Goal: Task Accomplishment & Management: Manage account settings

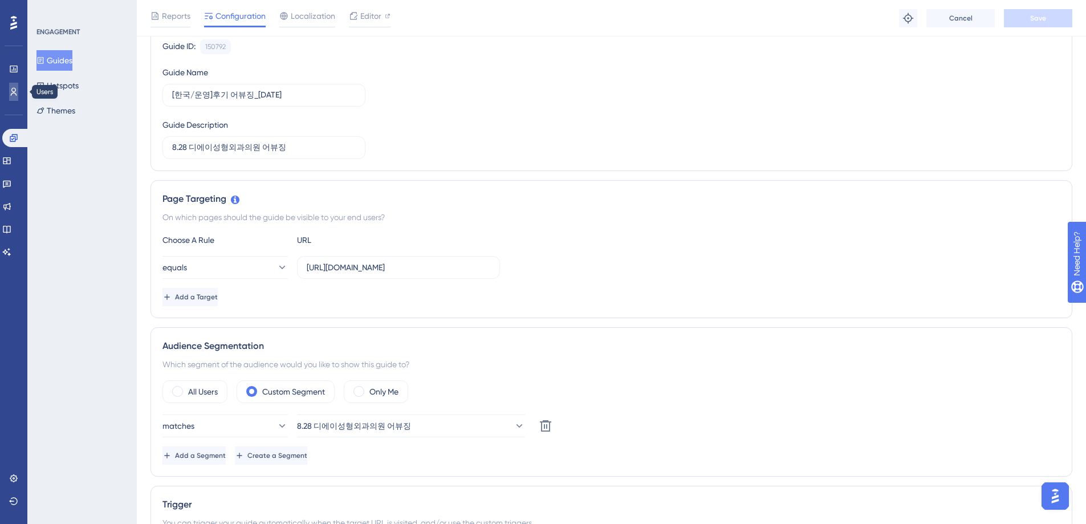
click at [13, 94] on icon at bounding box center [13, 91] width 9 height 9
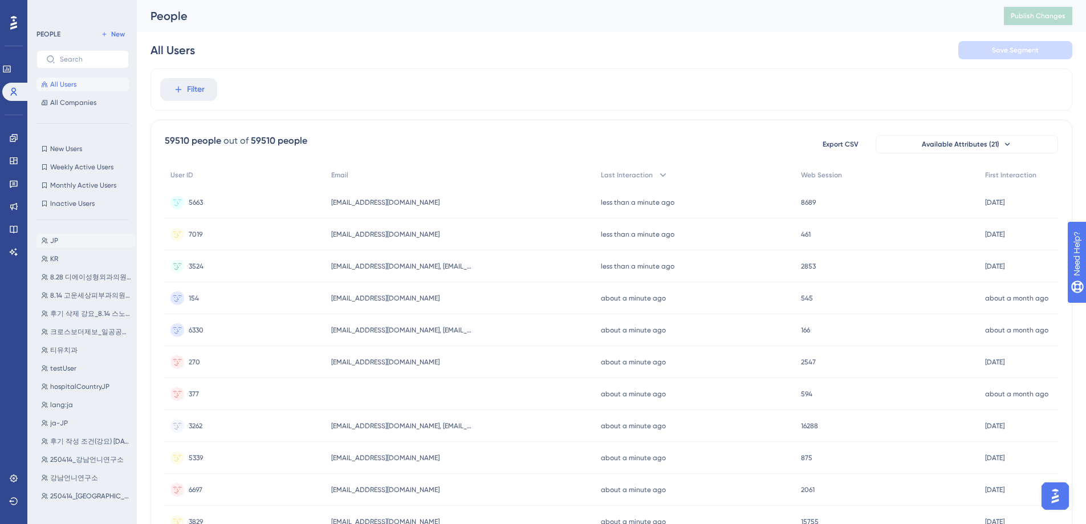
click at [53, 239] on span "JP" at bounding box center [54, 240] width 8 height 9
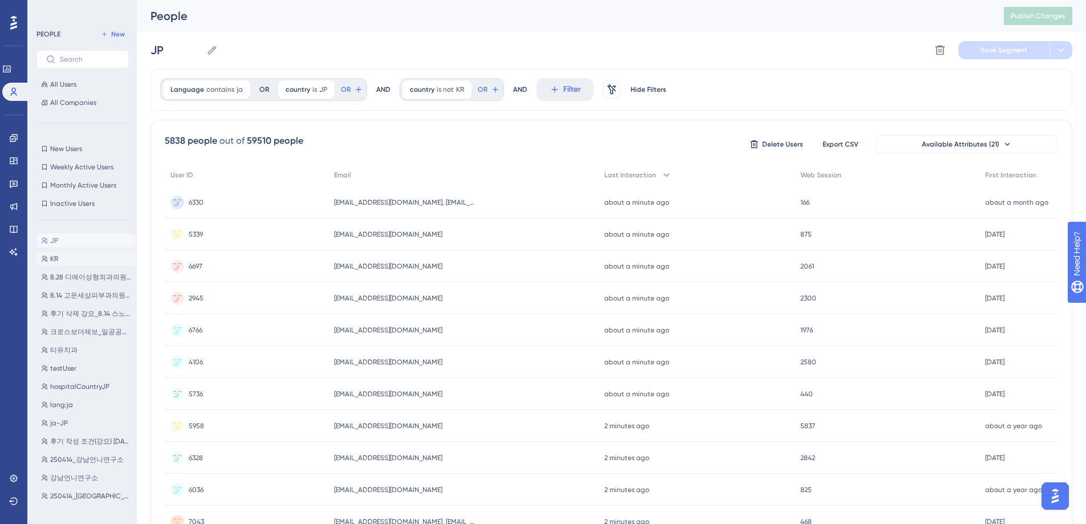
click at [64, 258] on button "KR KR" at bounding box center [85, 259] width 99 height 14
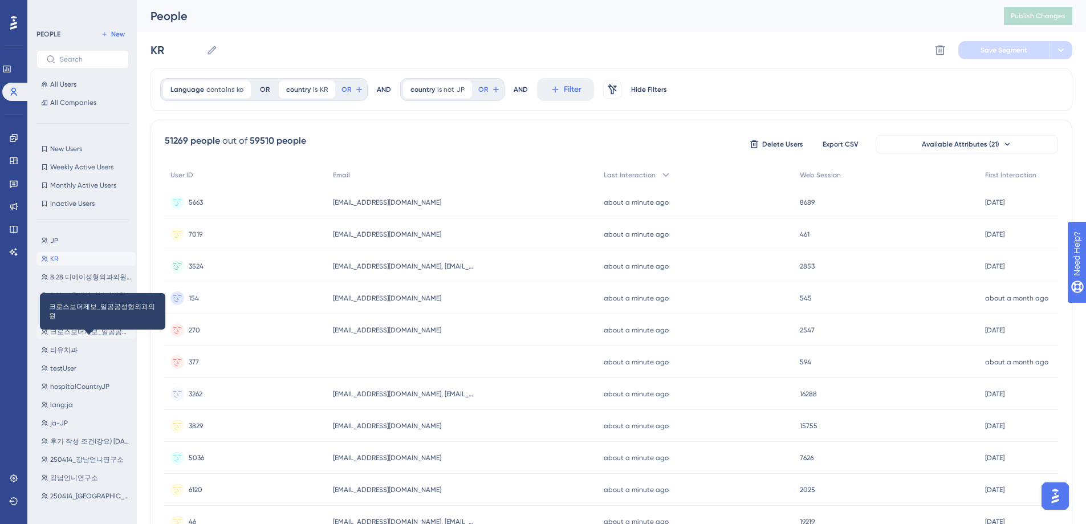
click at [82, 333] on span "크로스보더제보_일공공성형외과의원" at bounding box center [90, 331] width 81 height 9
type input "크로스보더제보_일공공성형외과의원"
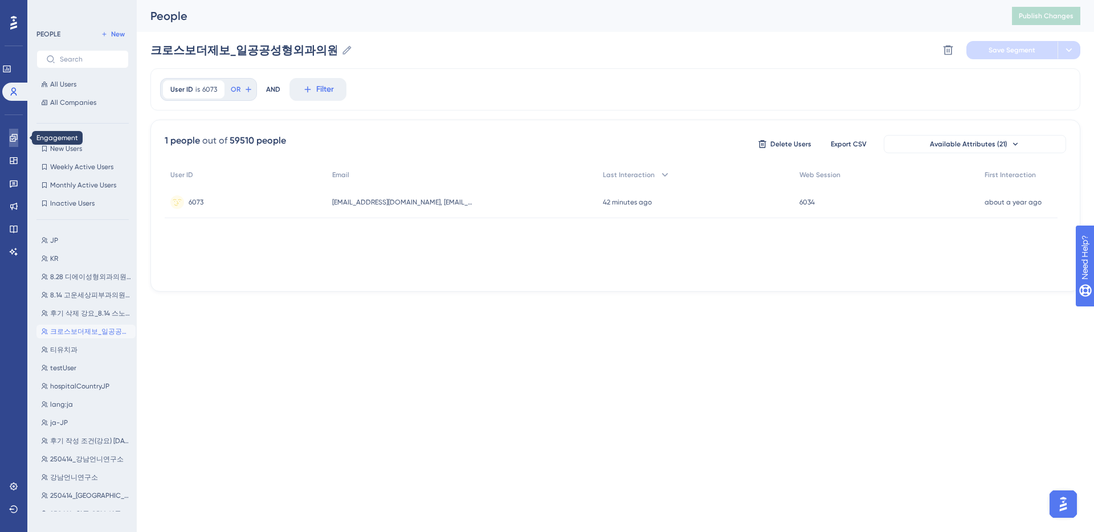
click at [14, 138] on icon at bounding box center [13, 137] width 9 height 9
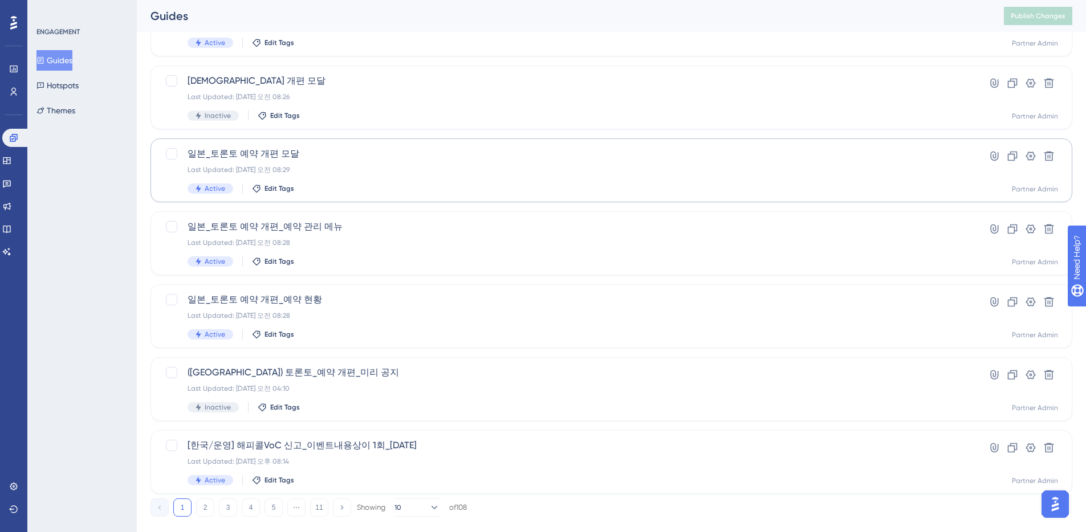
scroll to position [352, 0]
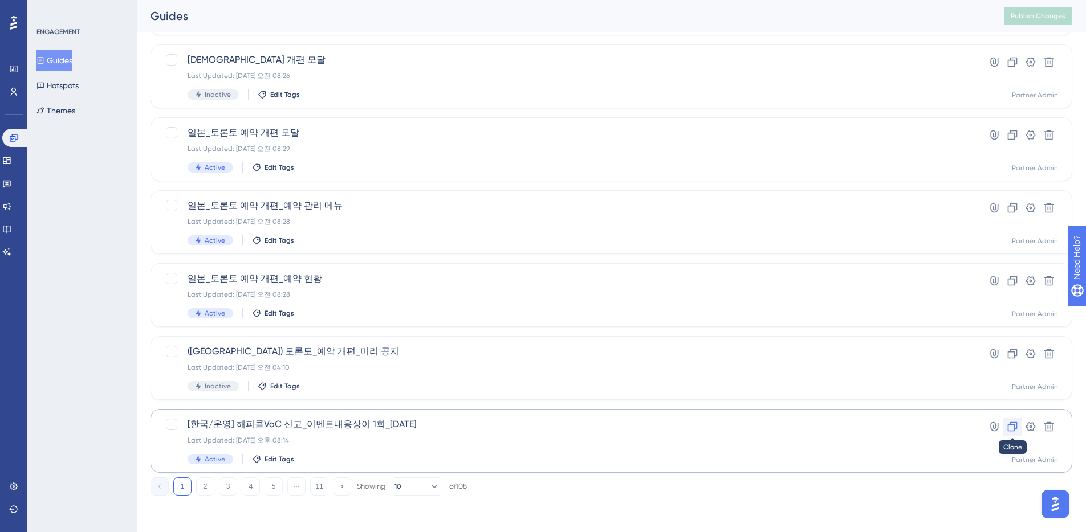
click at [1013, 430] on icon at bounding box center [1012, 426] width 11 height 11
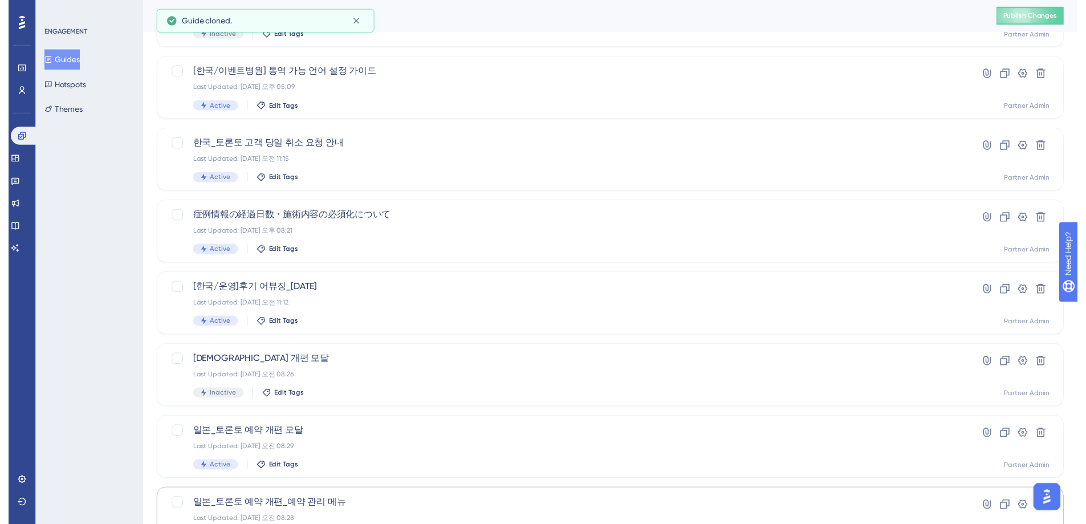
scroll to position [0, 0]
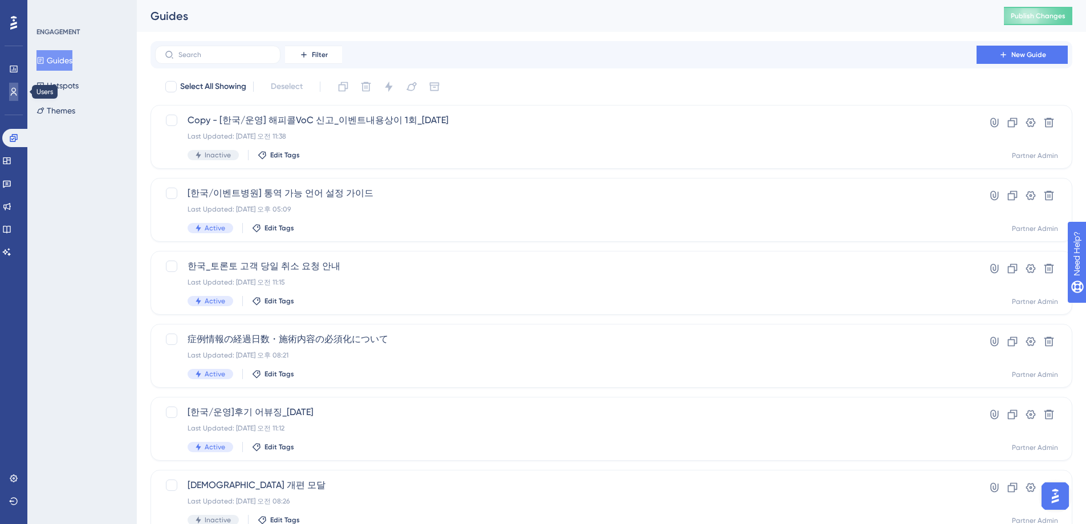
click at [14, 90] on icon at bounding box center [13, 91] width 9 height 9
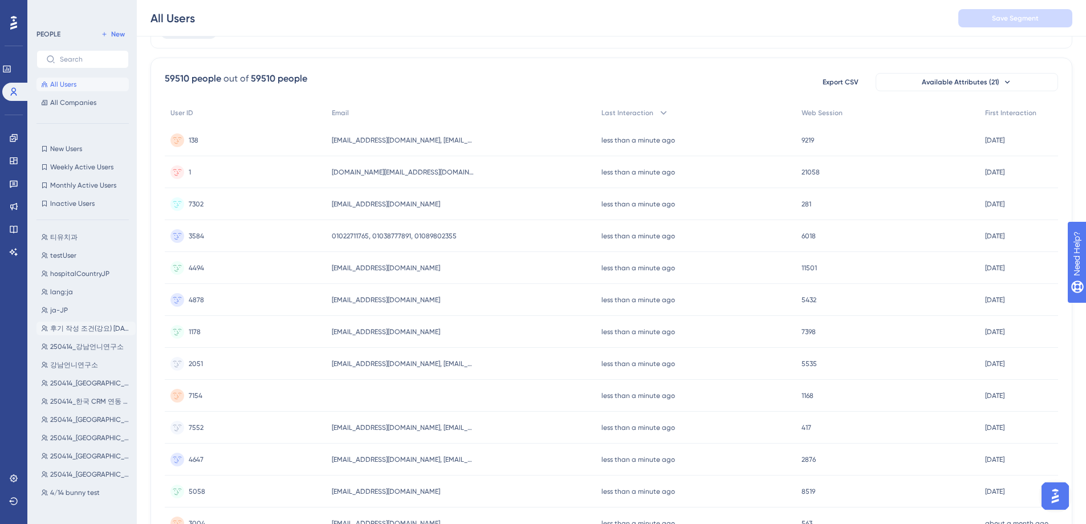
scroll to position [182, 0]
click at [87, 262] on span "후기 작성 조건(강요) [DATE]" at bounding box center [90, 259] width 81 height 9
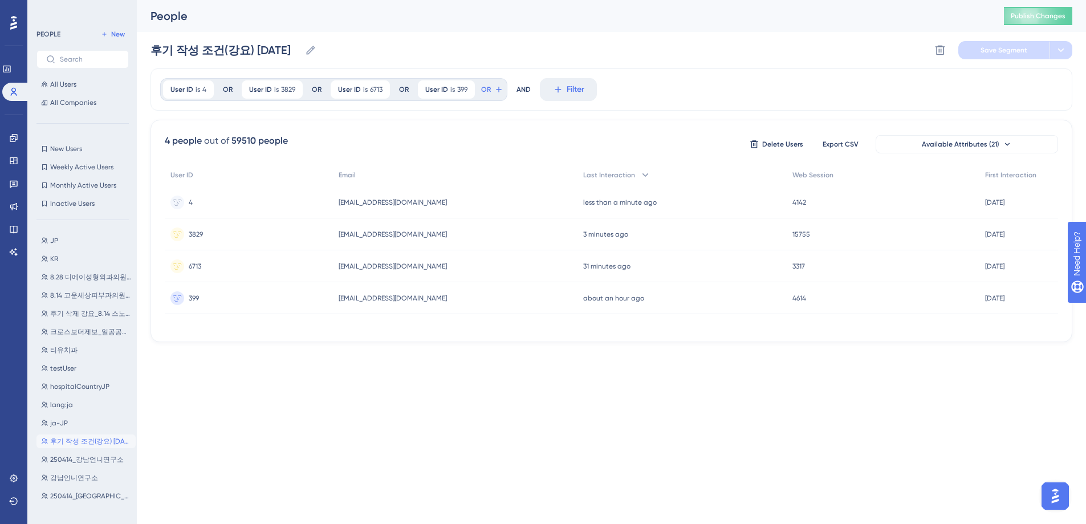
scroll to position [0, 0]
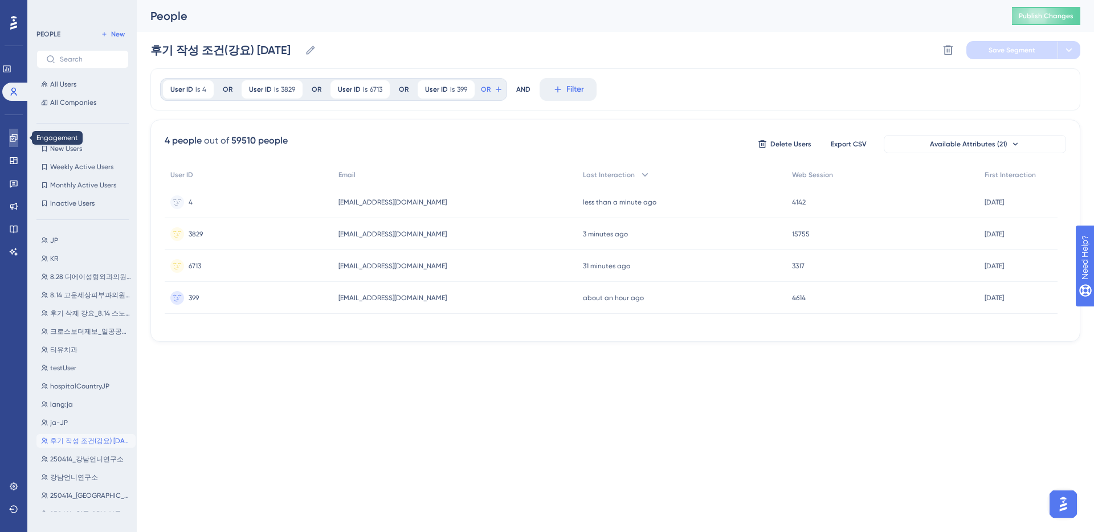
click at [14, 137] on icon at bounding box center [13, 137] width 7 height 7
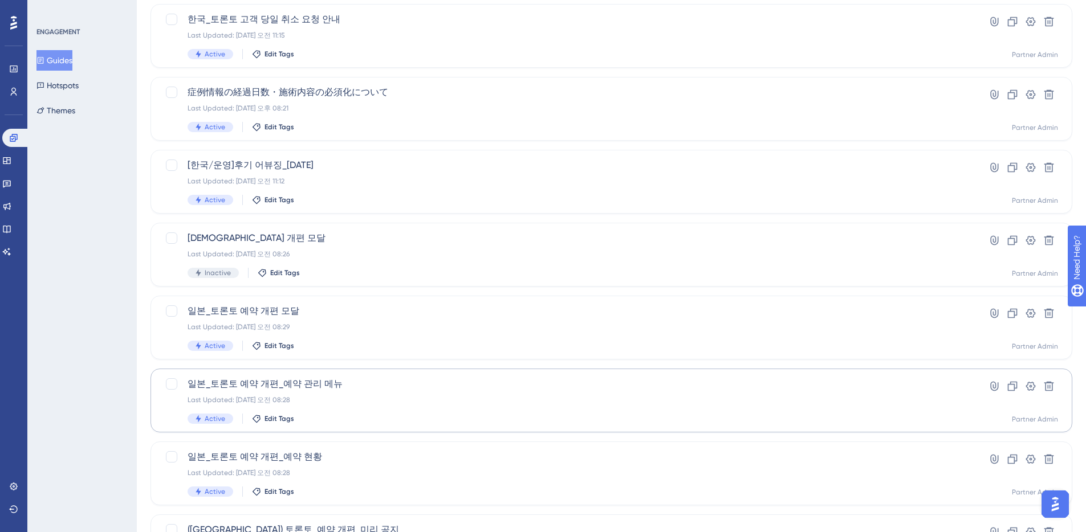
scroll to position [352, 0]
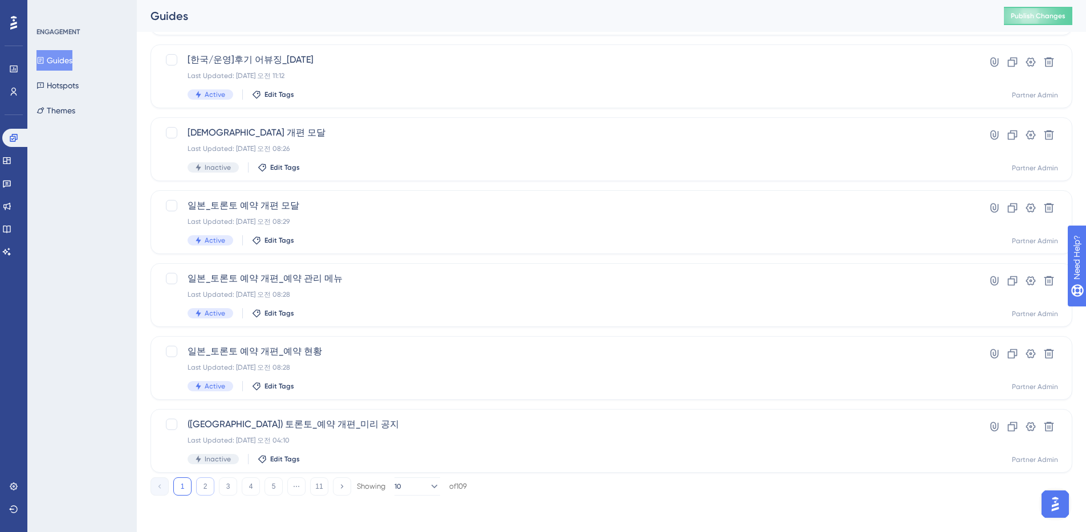
click at [206, 489] on button "2" at bounding box center [205, 487] width 18 height 18
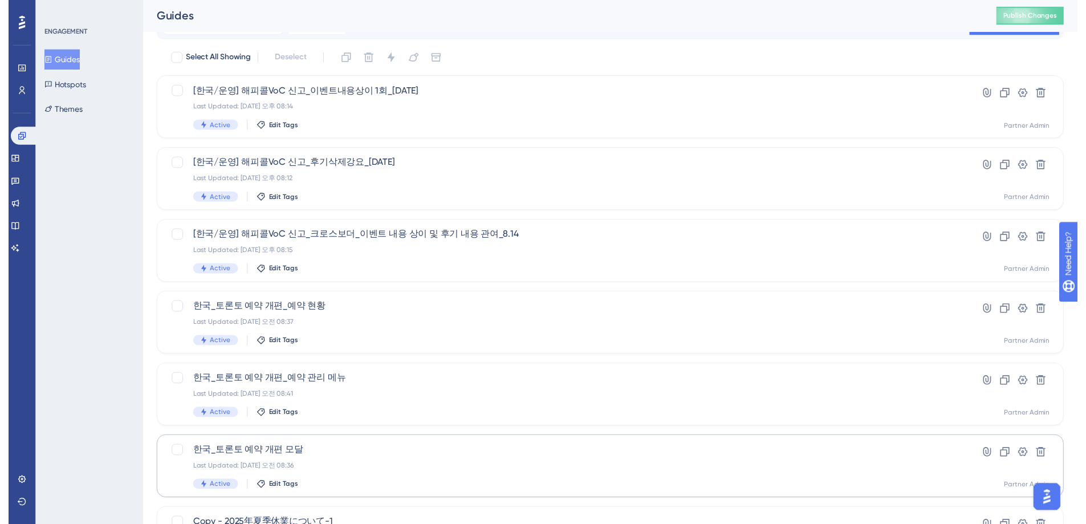
scroll to position [0, 0]
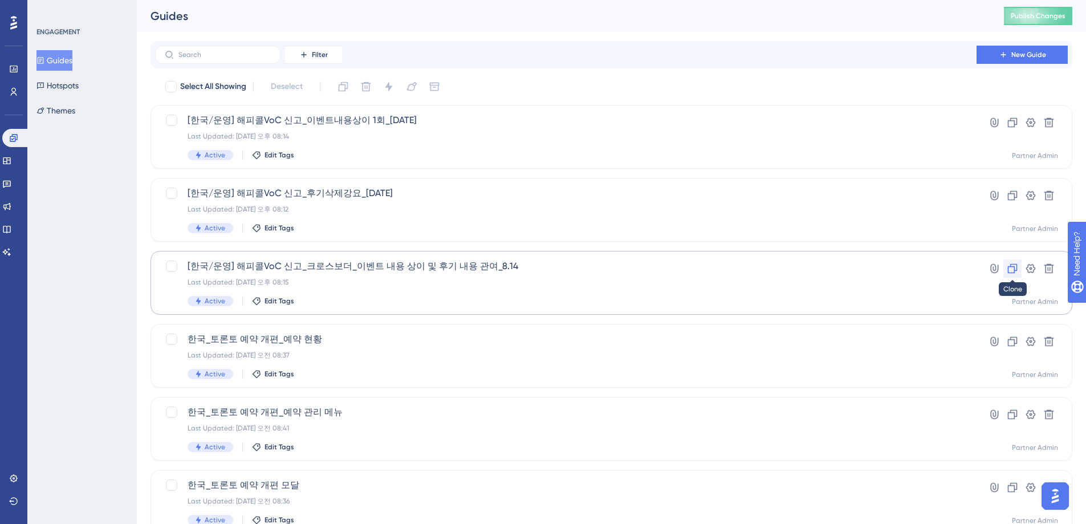
click at [1013, 268] on icon at bounding box center [1012, 268] width 11 height 11
click at [1012, 268] on icon at bounding box center [1012, 268] width 11 height 11
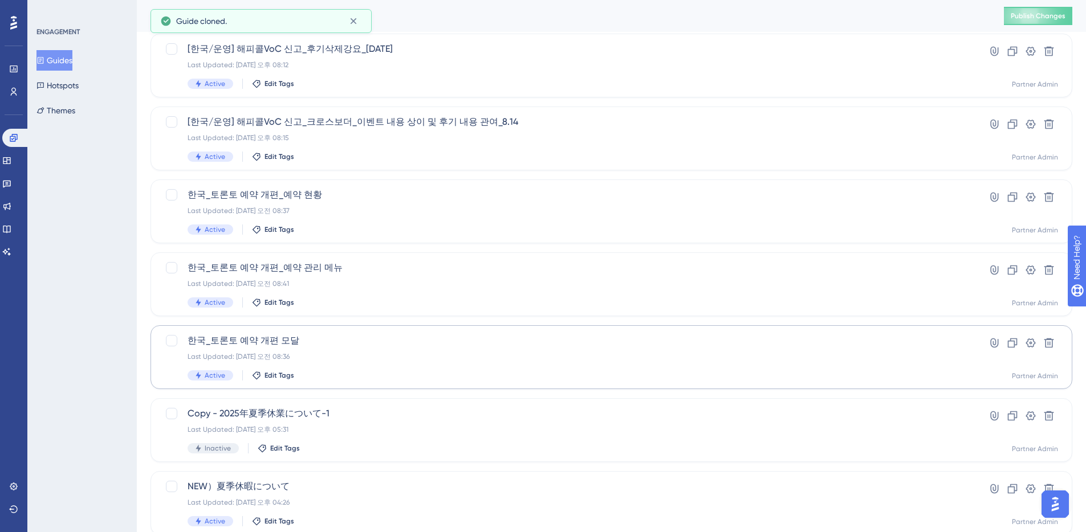
scroll to position [352, 0]
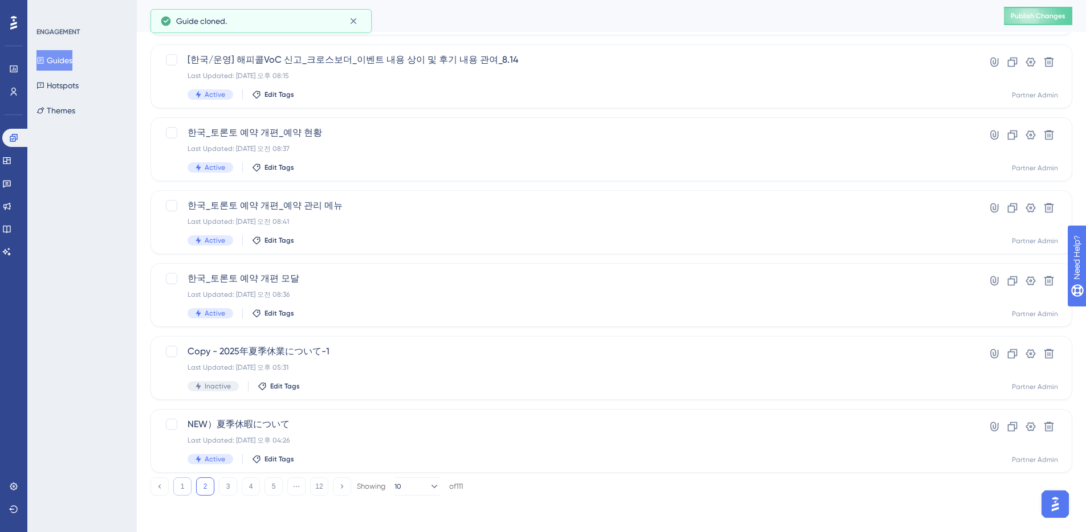
click at [185, 489] on button "1" at bounding box center [182, 487] width 18 height 18
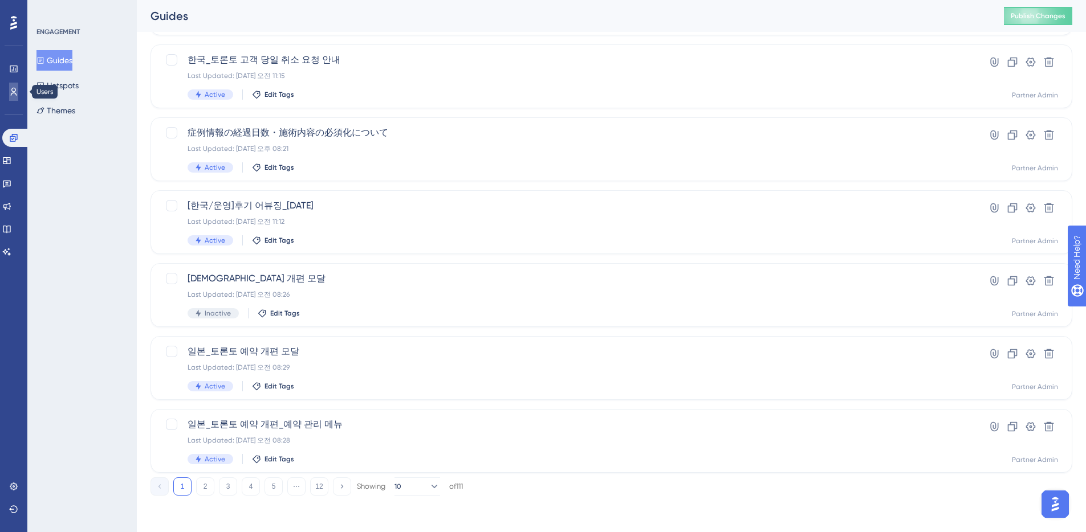
click at [14, 95] on icon at bounding box center [13, 91] width 9 height 9
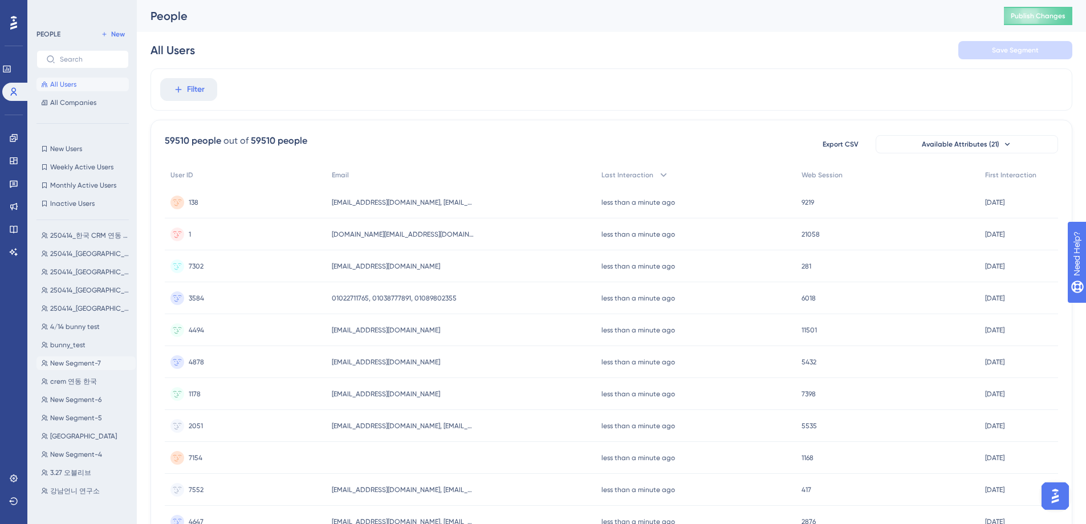
scroll to position [276, 0]
click at [93, 364] on span "New Segment-7" at bounding box center [75, 365] width 51 height 9
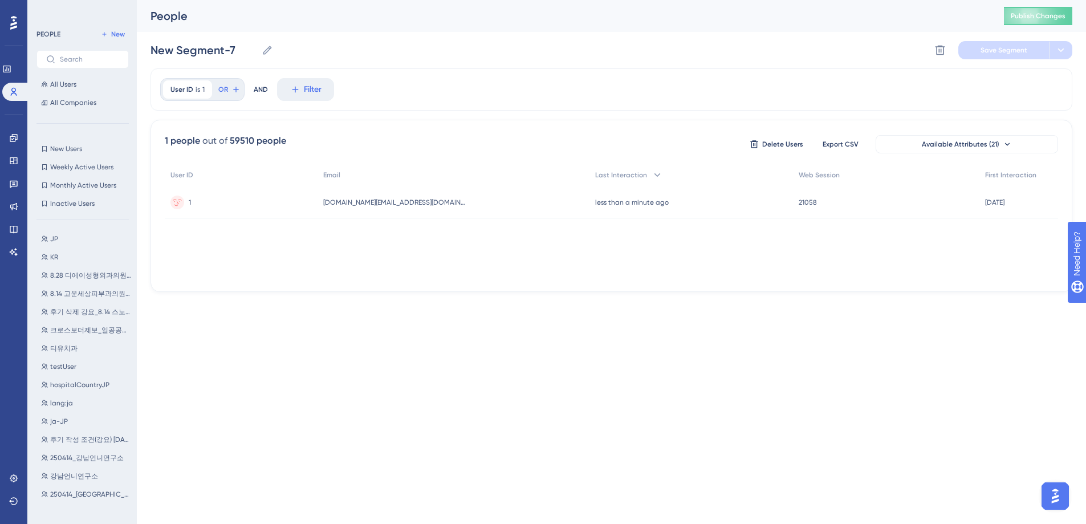
scroll to position [0, 0]
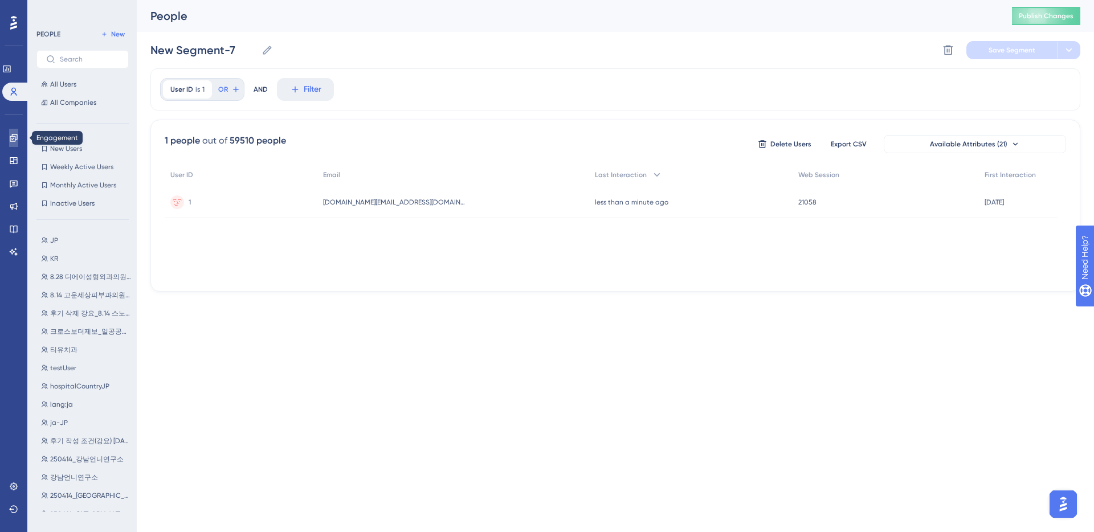
click at [15, 137] on icon at bounding box center [13, 137] width 7 height 7
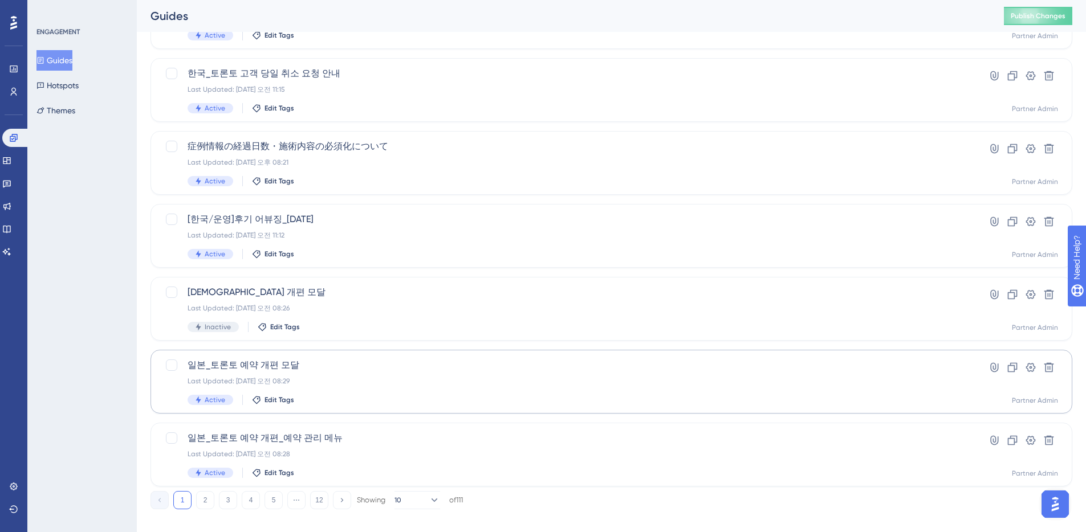
scroll to position [352, 0]
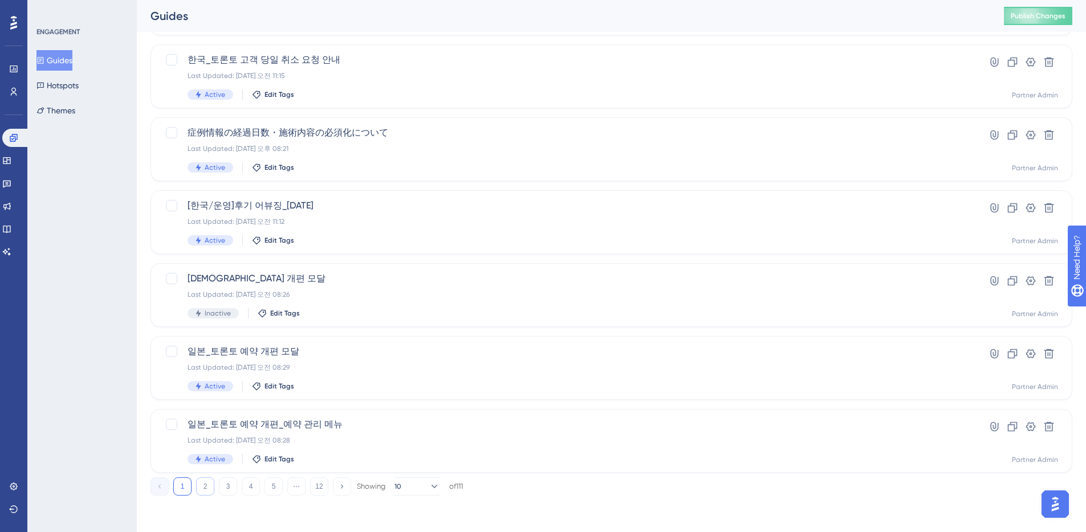
click at [210, 489] on button "2" at bounding box center [205, 487] width 18 height 18
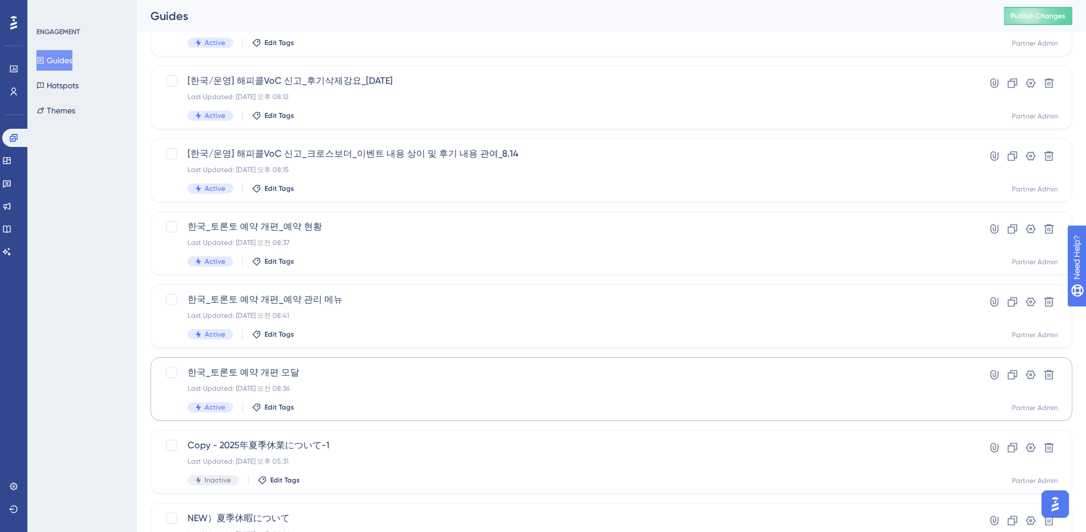
scroll to position [258, 0]
click at [1049, 157] on icon at bounding box center [1048, 156] width 11 height 11
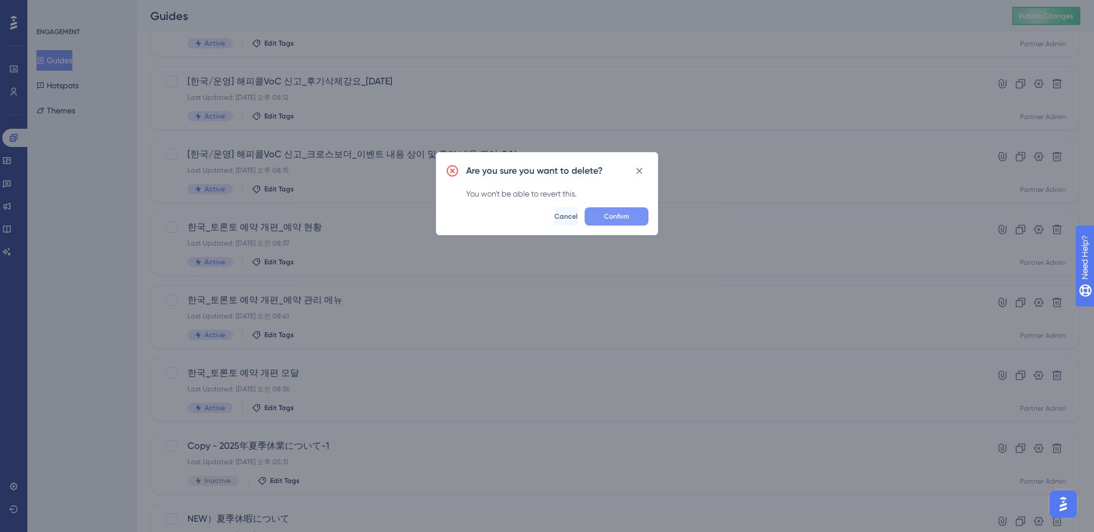
click at [630, 219] on button "Confirm" at bounding box center [617, 216] width 64 height 18
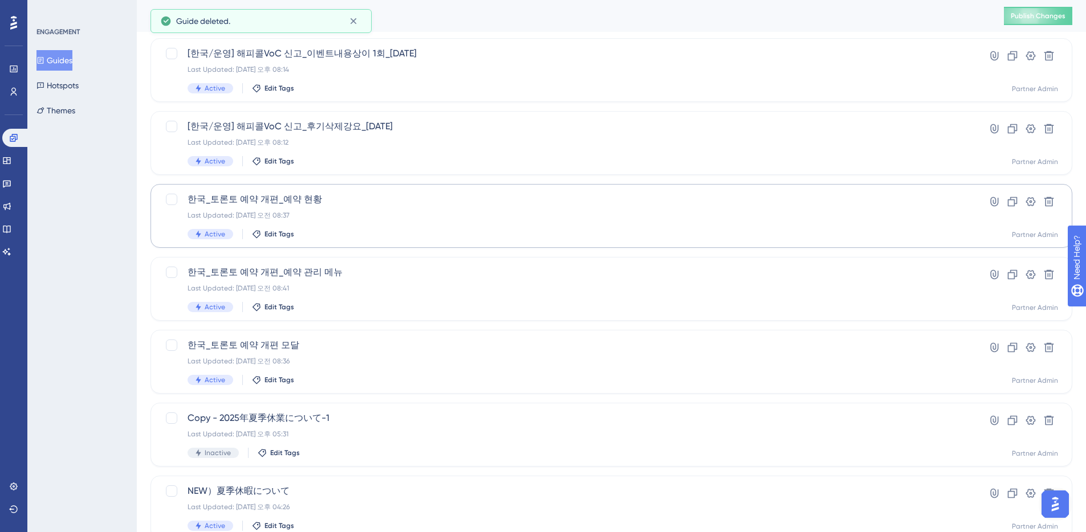
scroll to position [152, 0]
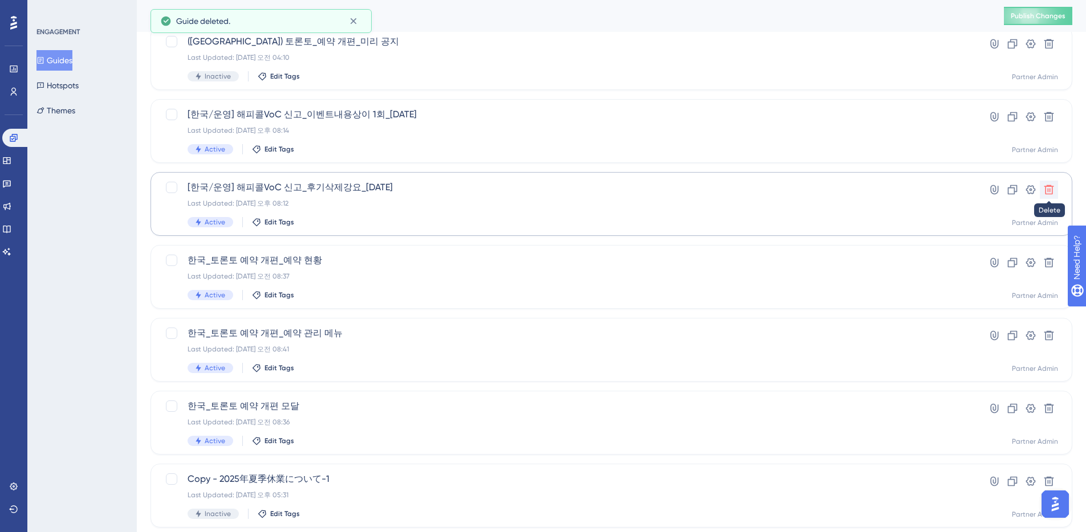
click at [1049, 190] on icon at bounding box center [1048, 189] width 11 height 11
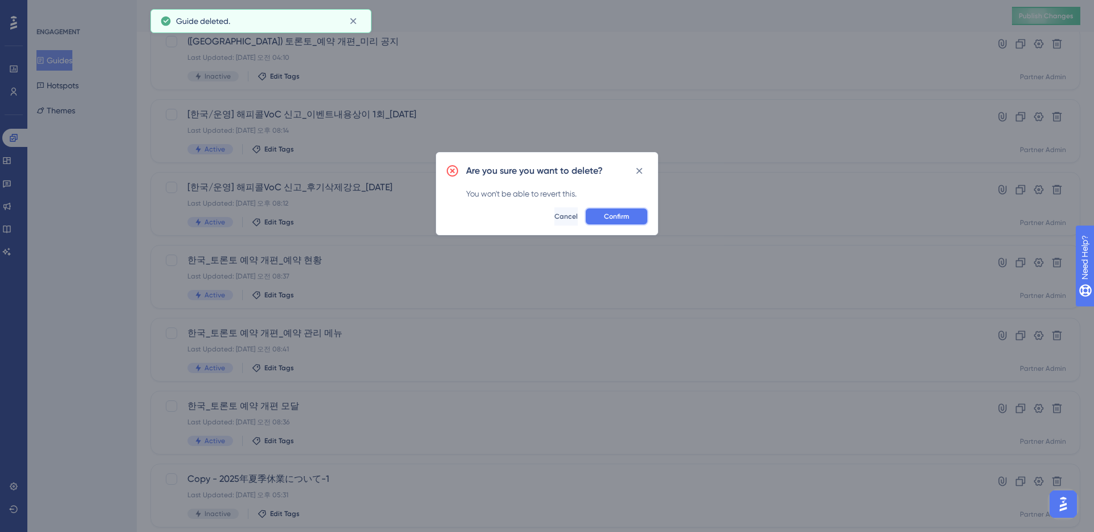
click at [618, 218] on span "Confirm" at bounding box center [616, 216] width 25 height 9
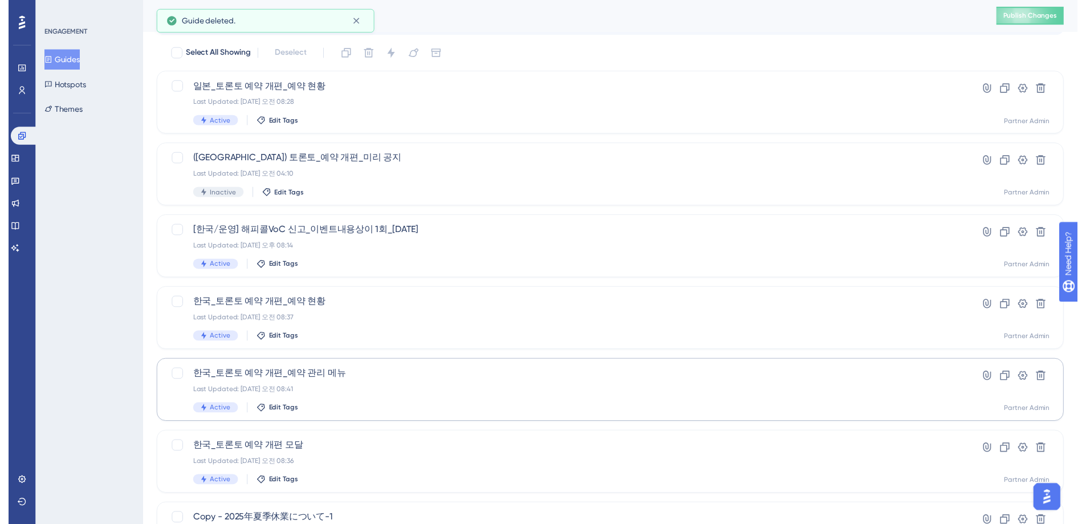
scroll to position [0, 0]
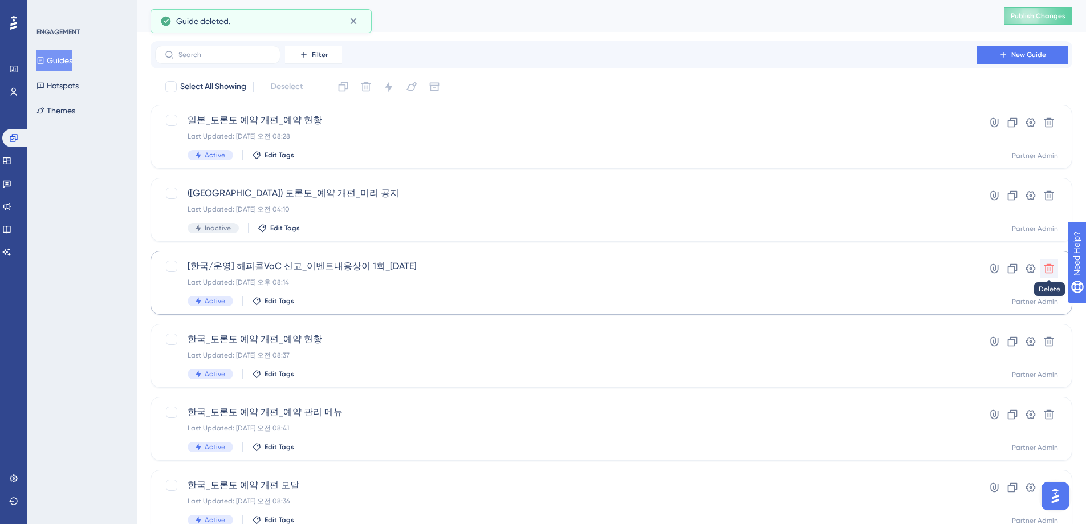
click at [1050, 268] on icon at bounding box center [1049, 269] width 10 height 10
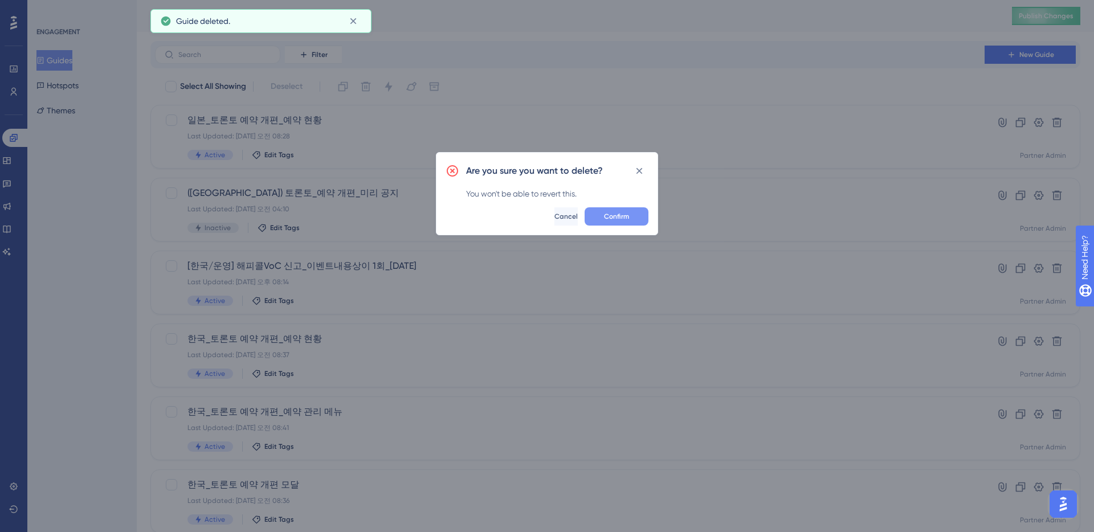
click at [624, 215] on span "Confirm" at bounding box center [616, 216] width 25 height 9
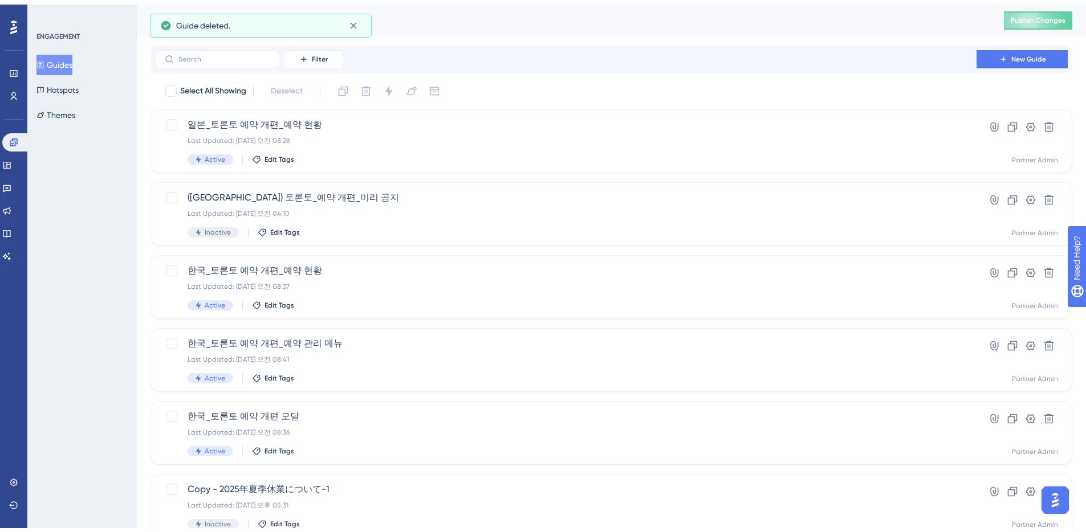
scroll to position [352, 0]
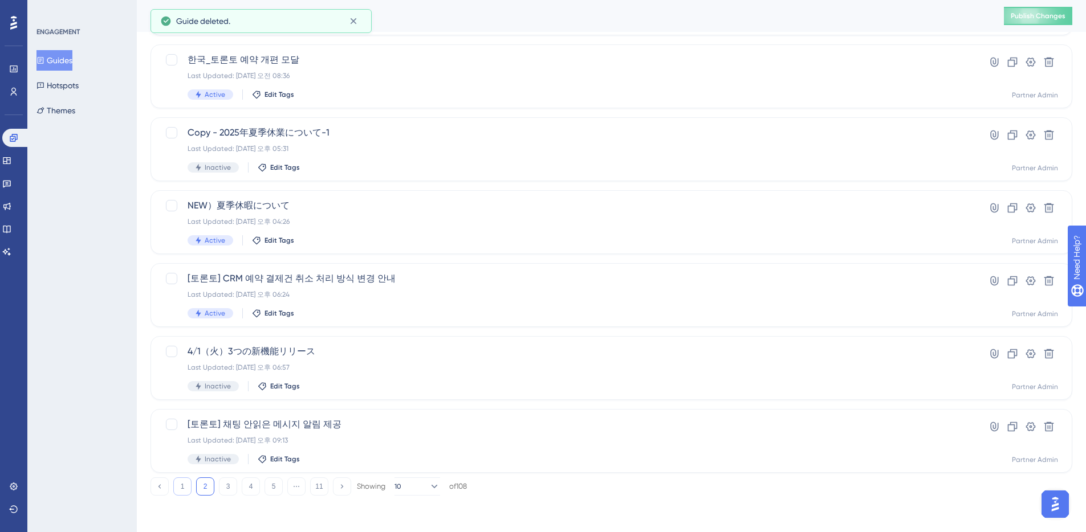
click at [184, 489] on button "1" at bounding box center [182, 487] width 18 height 18
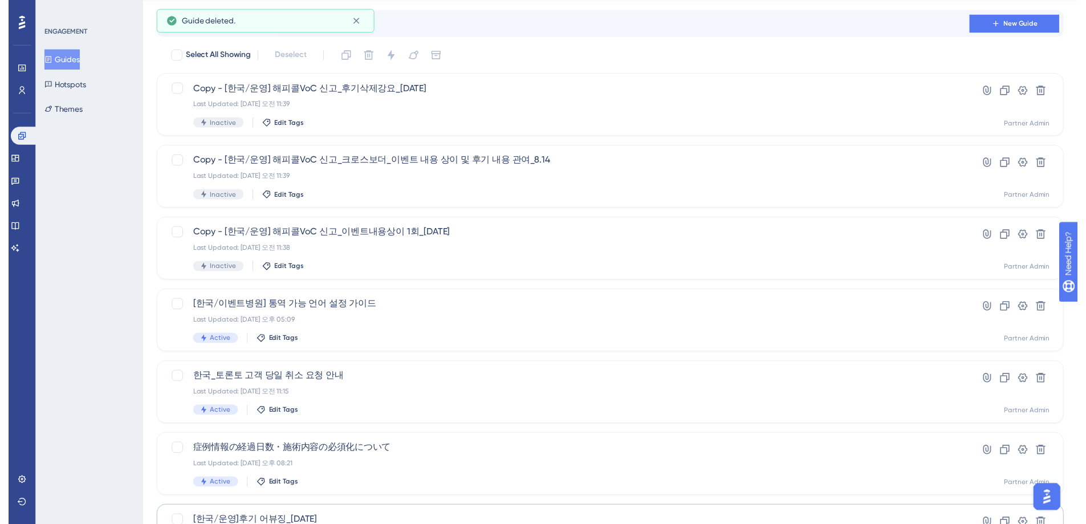
scroll to position [0, 0]
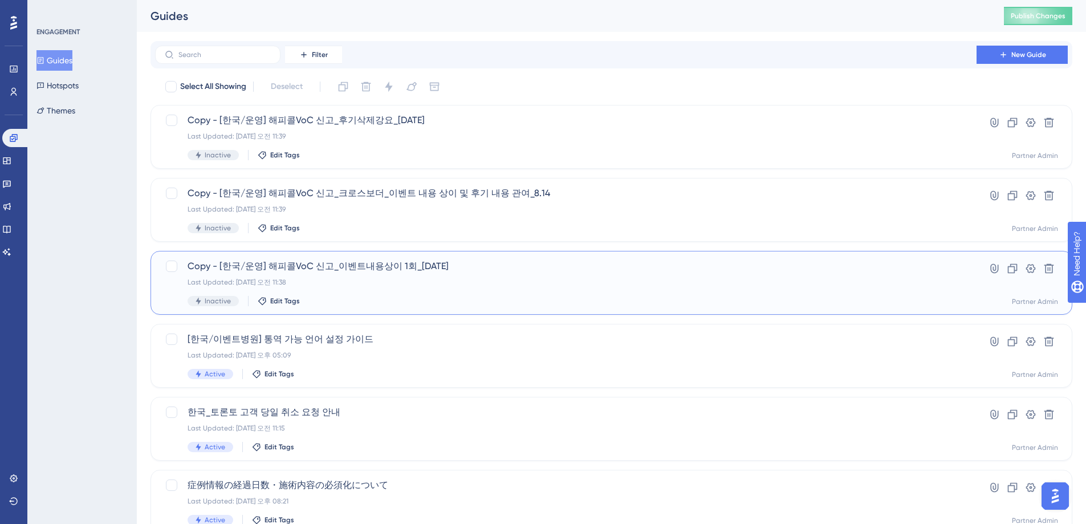
click at [589, 274] on div "Copy - [한국/운영] 해피콜VoC 신고_이벤트내용상이 1회_[DATE] Last Updated: [DATE] 오전 11:38 Inacti…" at bounding box center [566, 282] width 756 height 47
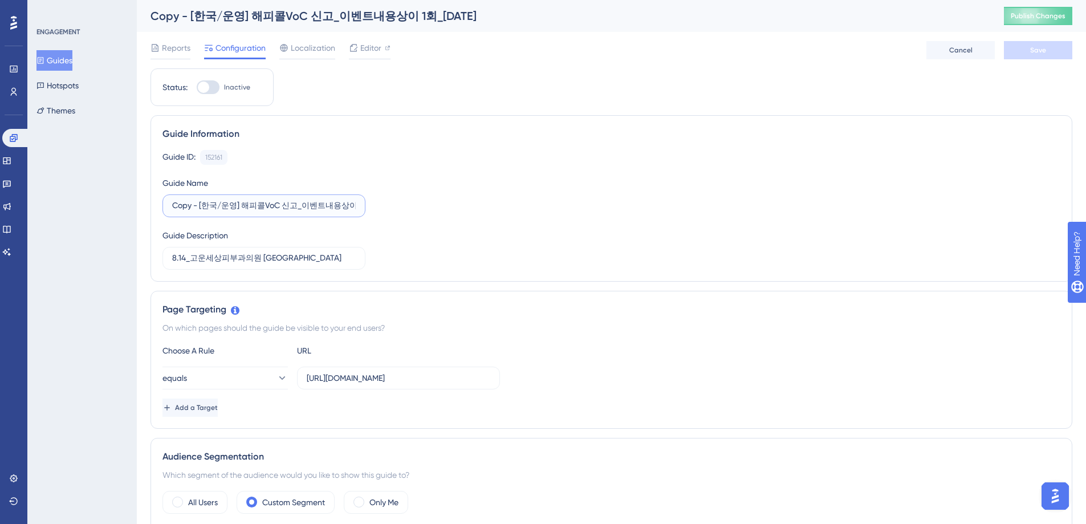
click at [246, 207] on input "Copy - [한국/운영] 해피콜VoC 신고_이벤트내용상이 1회_[DATE]" at bounding box center [264, 206] width 184 height 13
drag, startPoint x: 199, startPoint y: 207, endPoint x: 167, endPoint y: 206, distance: 31.9
click at [167, 206] on label "Copy - [한국/운영] 해피콜VoC 신고_이벤트내용상이 1회_[DATE]" at bounding box center [263, 205] width 203 height 23
type input "[한국/운영] 해피콜VoC 신고_이벤트내용상이 1회_[DATE]"
drag, startPoint x: 293, startPoint y: 256, endPoint x: 193, endPoint y: 262, distance: 100.5
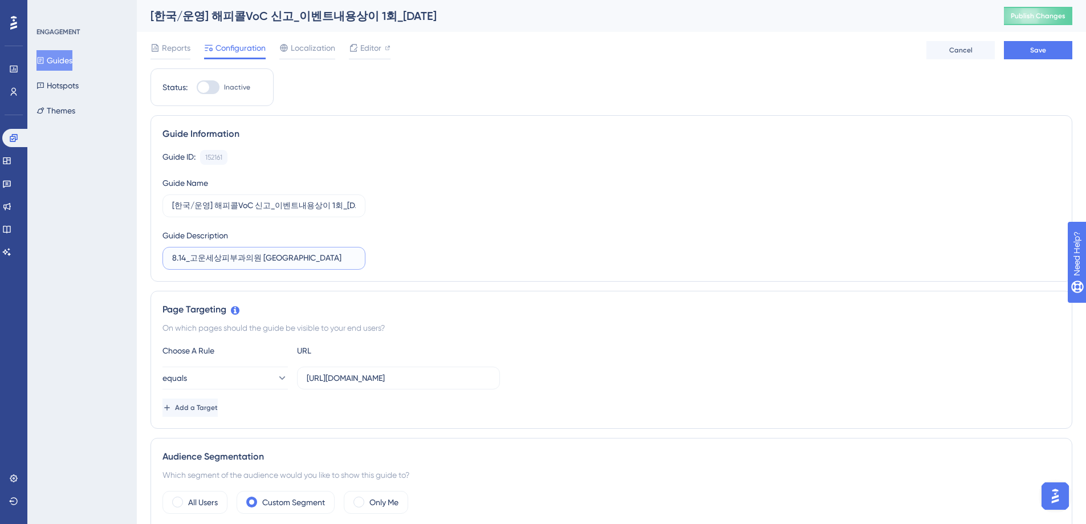
click at [189, 259] on input "8.14_고운세상피부과의원 [GEOGRAPHIC_DATA]" at bounding box center [264, 258] width 184 height 13
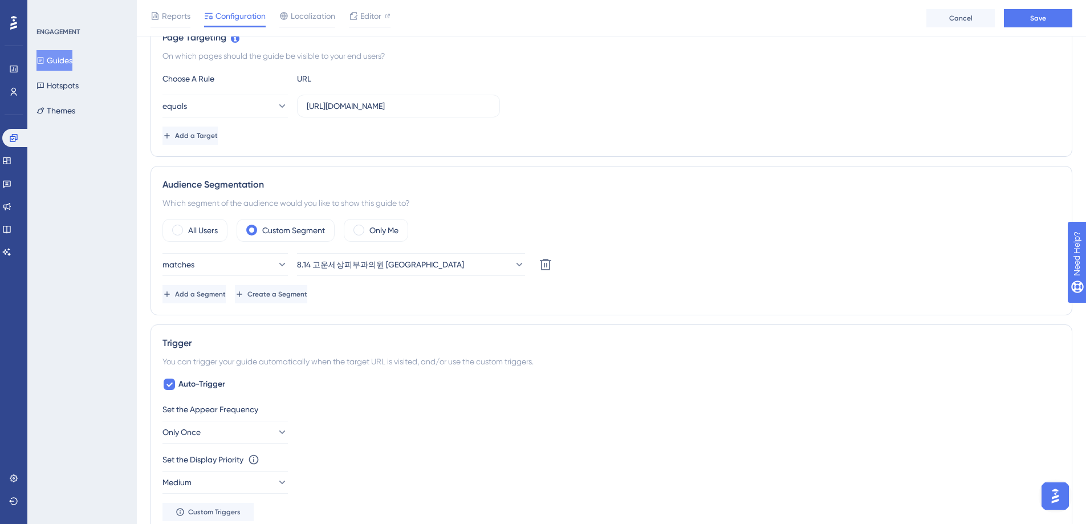
scroll to position [278, 0]
type input "8.14_유메이비,벨뷰,은하수"
click at [307, 295] on span "Create a Segment" at bounding box center [277, 292] width 60 height 9
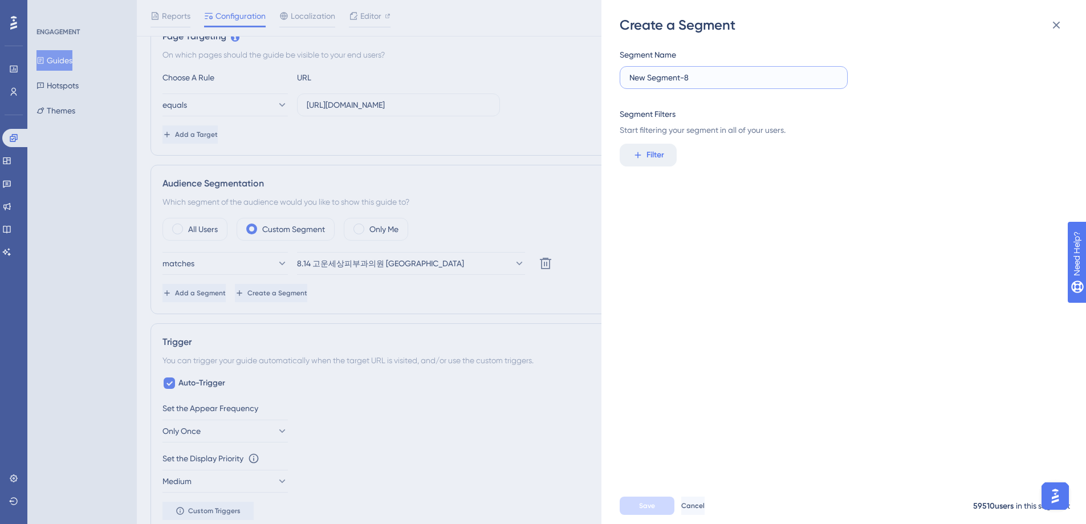
drag, startPoint x: 711, startPoint y: 78, endPoint x: 579, endPoint y: 88, distance: 132.6
click at [625, 76] on label "New Segment-8" at bounding box center [734, 77] width 228 height 23
type input "이벤트상이1회"
click at [657, 154] on span "Filter" at bounding box center [655, 155] width 18 height 14
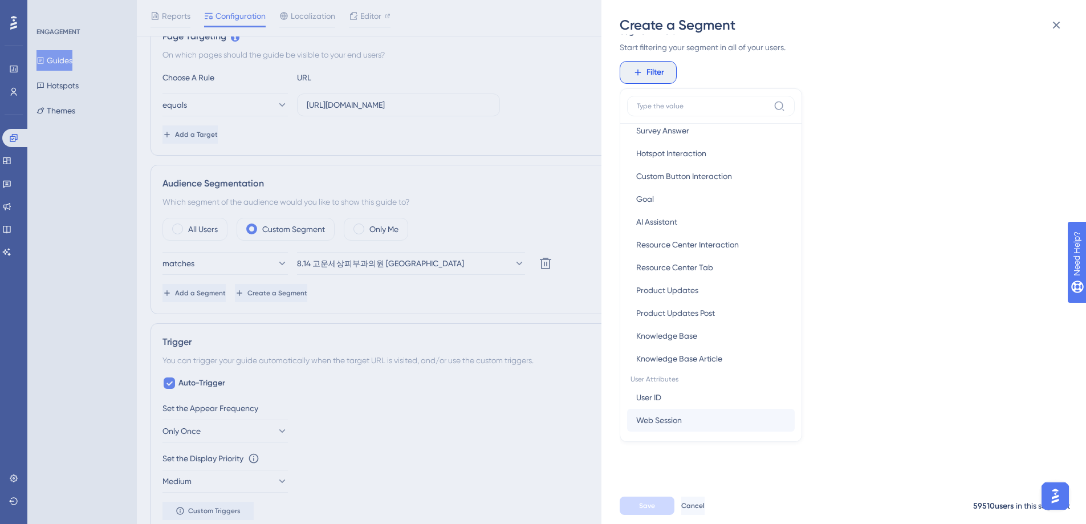
scroll to position [328, 0]
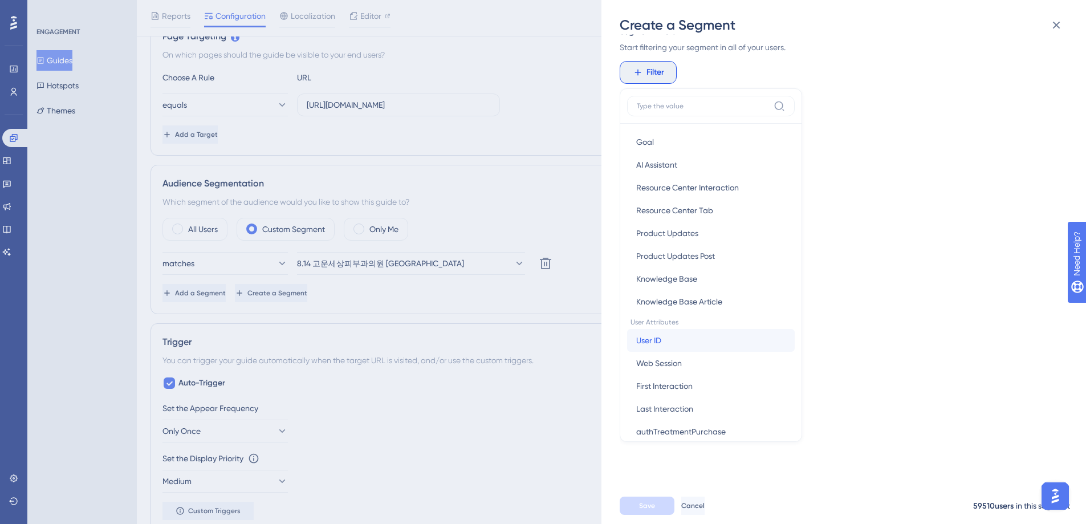
click at [668, 341] on button "User ID User ID" at bounding box center [711, 340] width 168 height 23
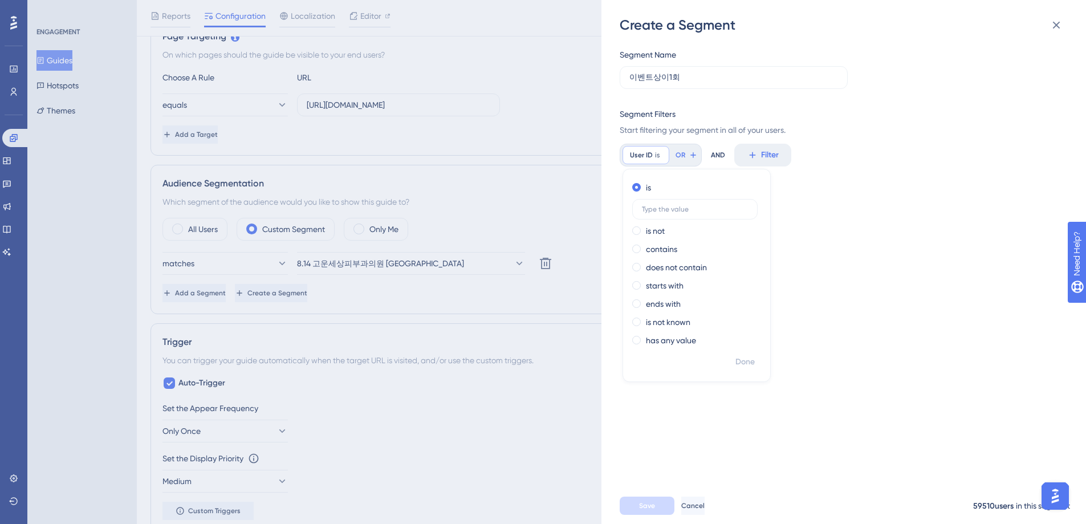
scroll to position [0, 0]
click at [682, 211] on input "text" at bounding box center [695, 209] width 106 height 8
click at [669, 209] on input "text" at bounding box center [695, 209] width 106 height 8
type input "2229"
click at [744, 364] on span "Done" at bounding box center [744, 362] width 19 height 14
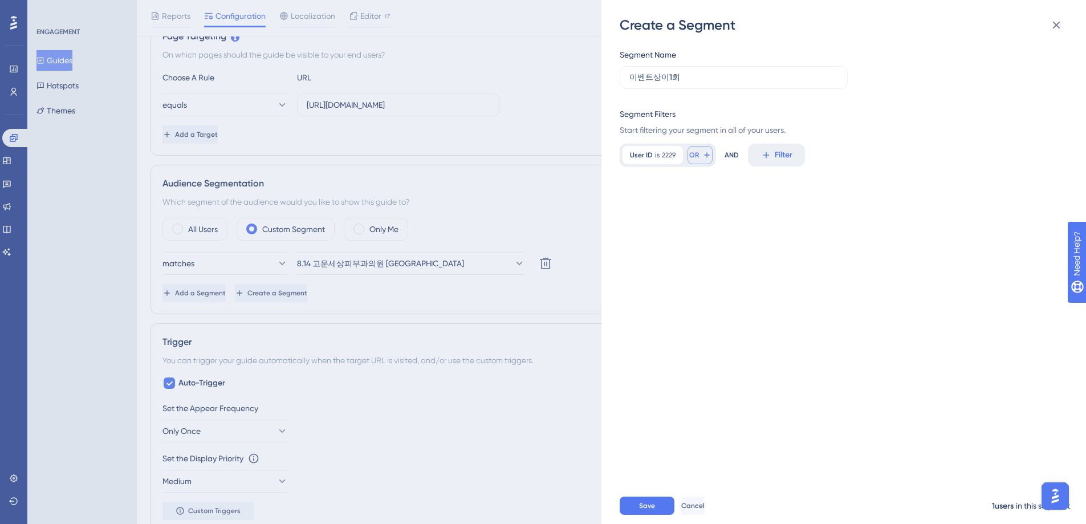
click at [701, 157] on button "OR" at bounding box center [699, 155] width 25 height 18
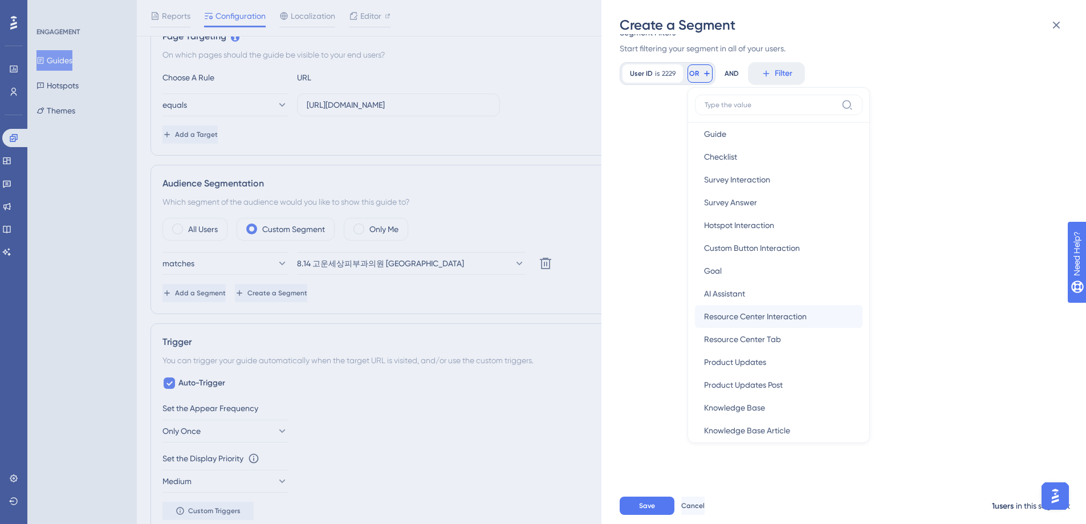
scroll to position [271, 0]
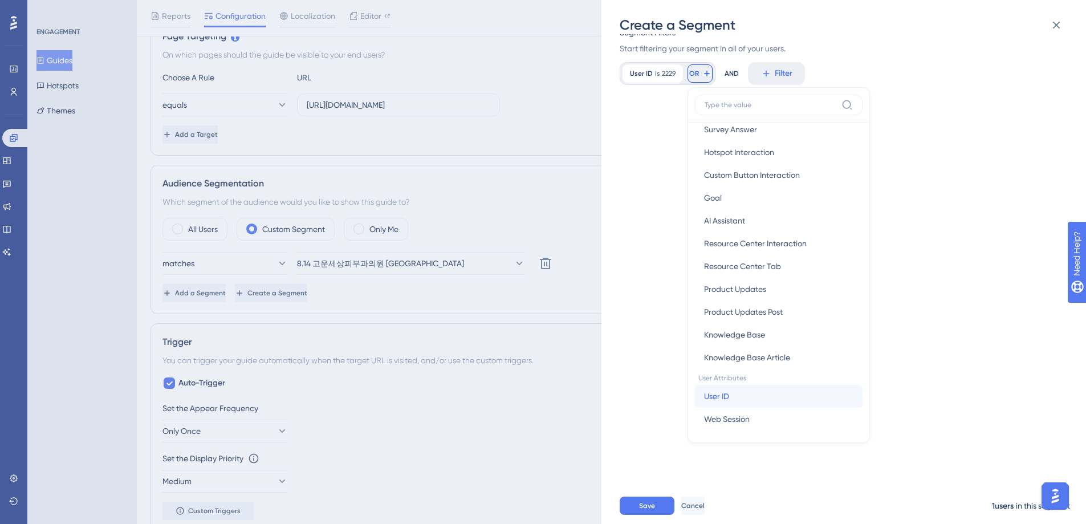
click at [738, 398] on button "User ID User ID" at bounding box center [779, 396] width 168 height 23
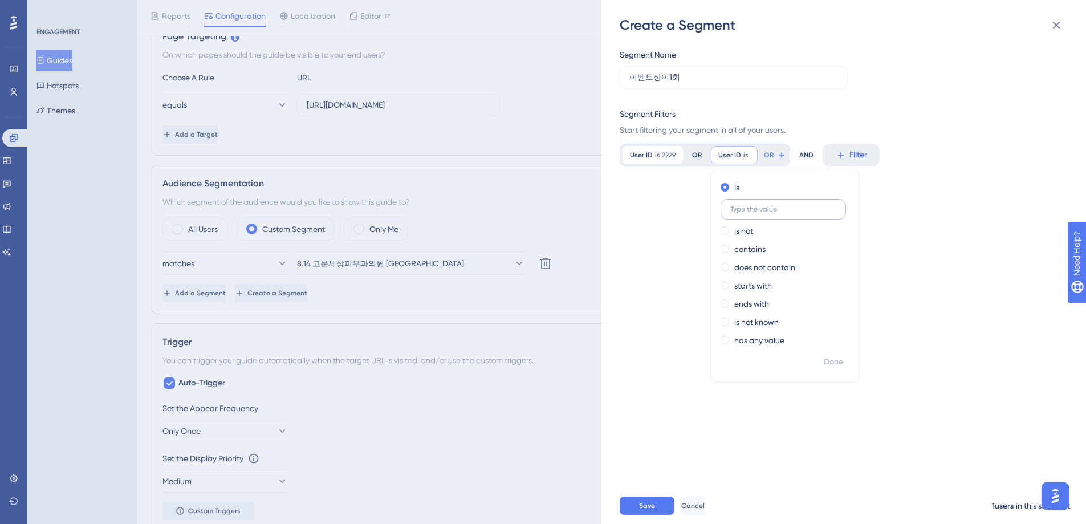
click at [756, 211] on input "text" at bounding box center [783, 209] width 106 height 8
type input "3442"
click at [829, 364] on span "Done" at bounding box center [833, 362] width 19 height 14
click at [789, 155] on button "OR" at bounding box center [789, 155] width 25 height 18
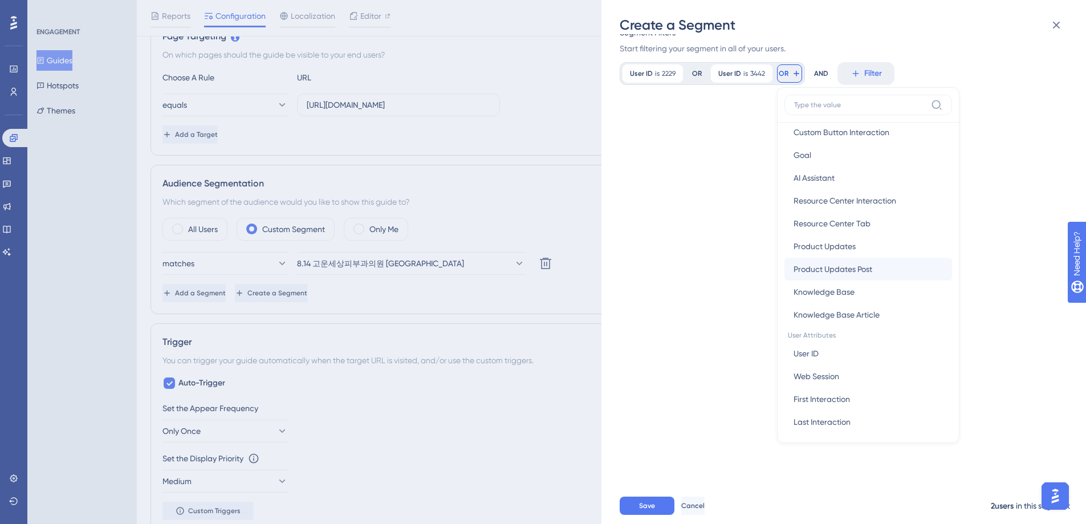
scroll to position [315, 0]
click at [852, 357] on button "User ID User ID" at bounding box center [868, 352] width 168 height 23
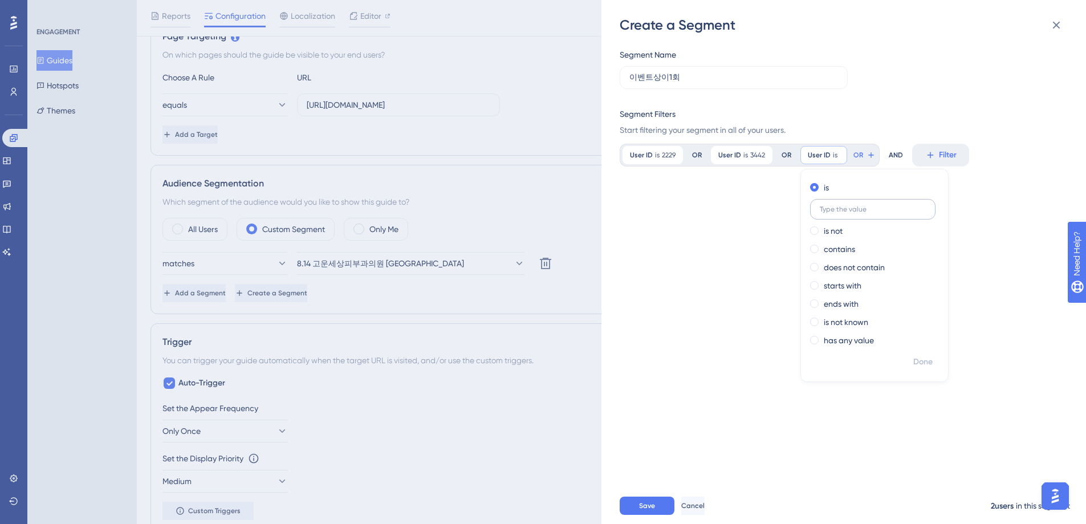
click at [850, 210] on input "text" at bounding box center [873, 209] width 106 height 8
click at [841, 207] on input "text" at bounding box center [873, 209] width 106 height 8
type input "3302"
click at [921, 363] on span "Done" at bounding box center [922, 362] width 19 height 14
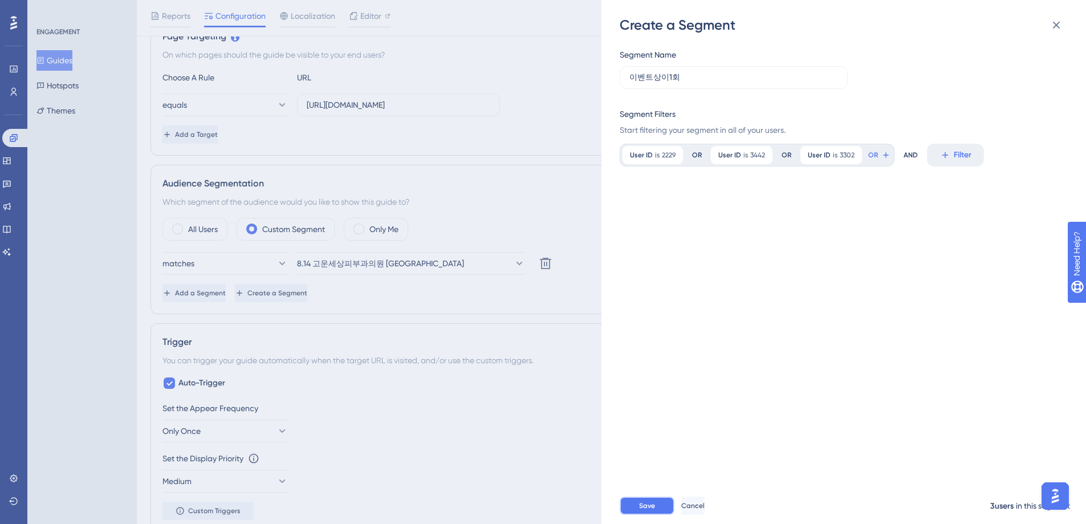
click at [645, 510] on span "Save" at bounding box center [647, 505] width 16 height 9
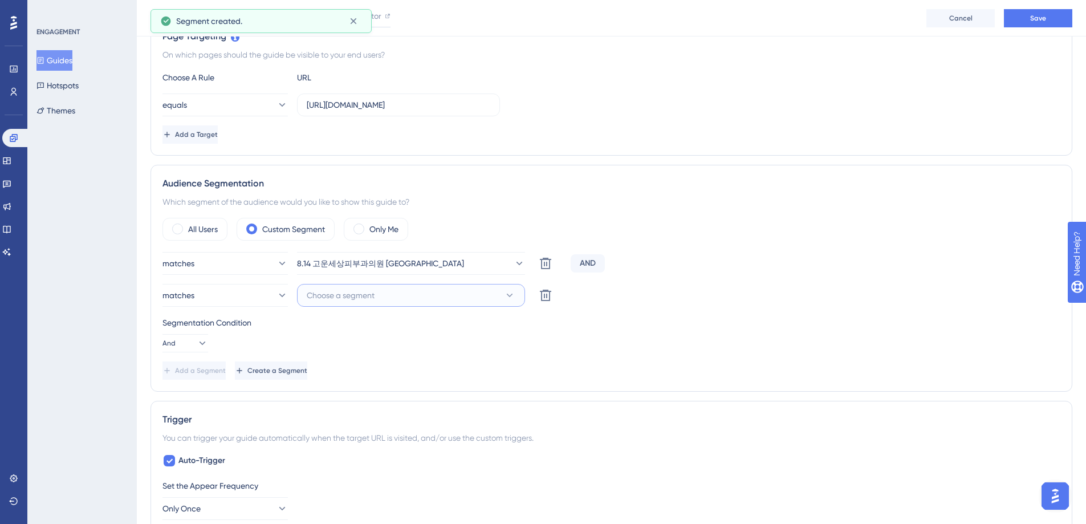
click at [512, 292] on icon at bounding box center [509, 295] width 11 height 11
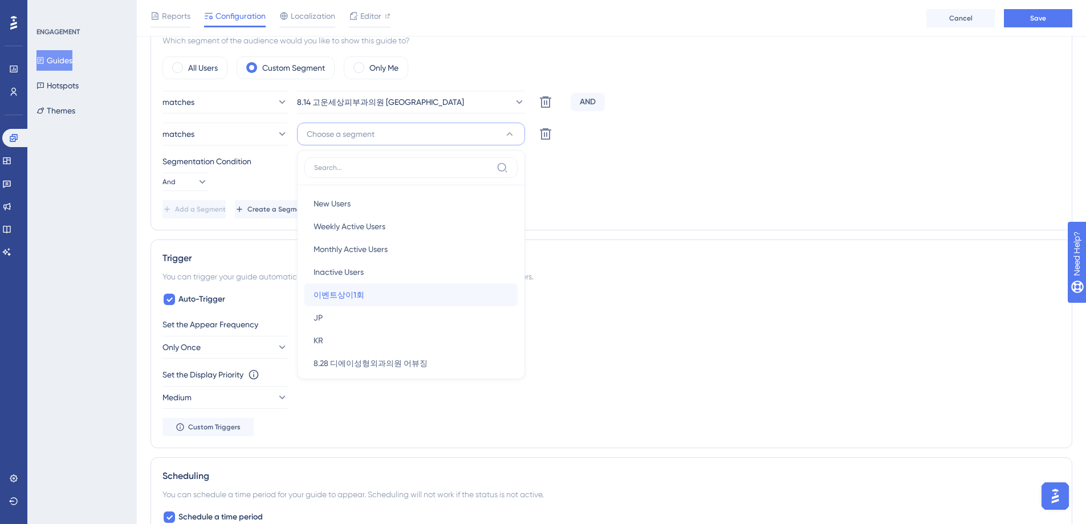
click at [421, 294] on div "이벤트상이1회 이벤트상이1회" at bounding box center [411, 294] width 195 height 23
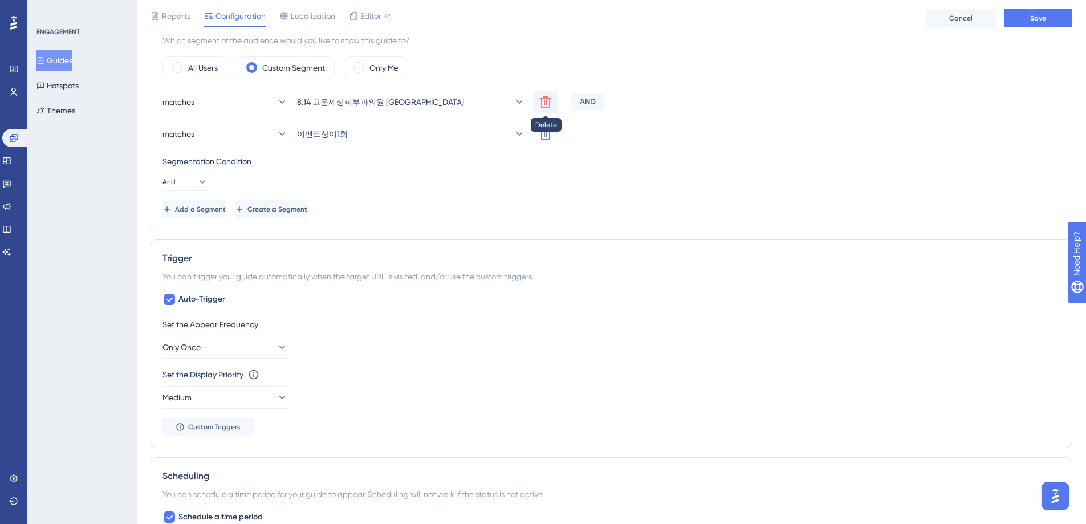
click at [547, 103] on icon at bounding box center [546, 102] width 14 height 14
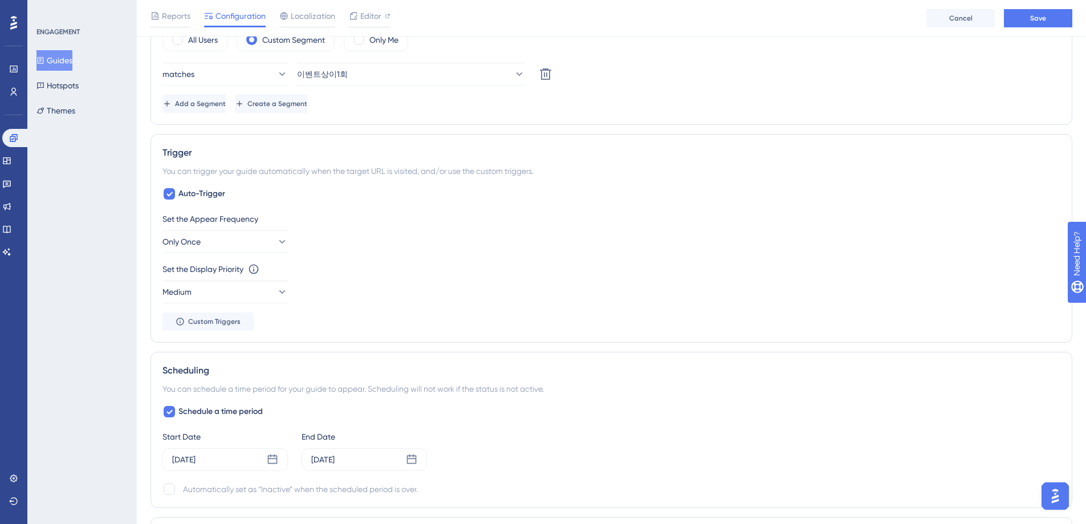
scroll to position [634, 0]
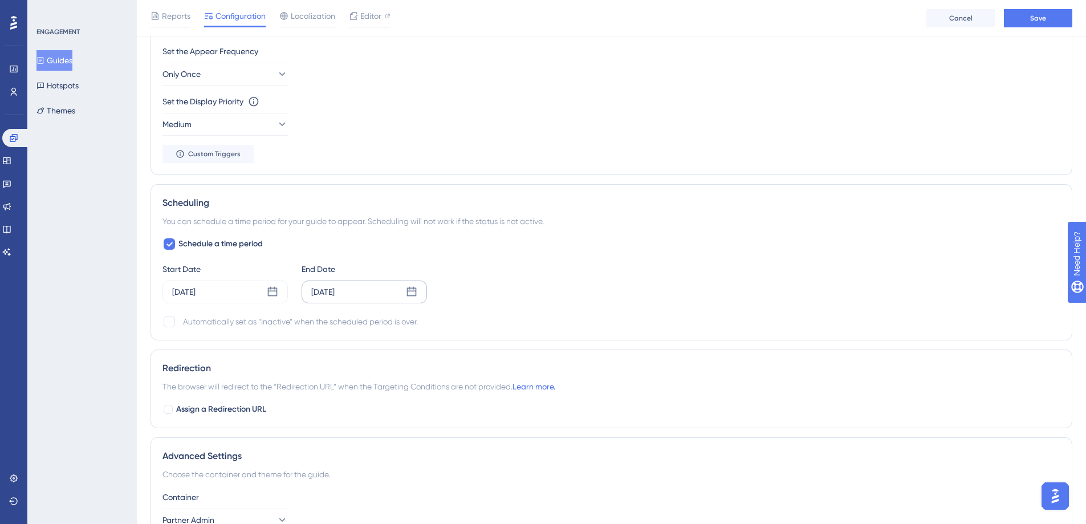
click at [414, 292] on icon at bounding box center [411, 291] width 11 height 11
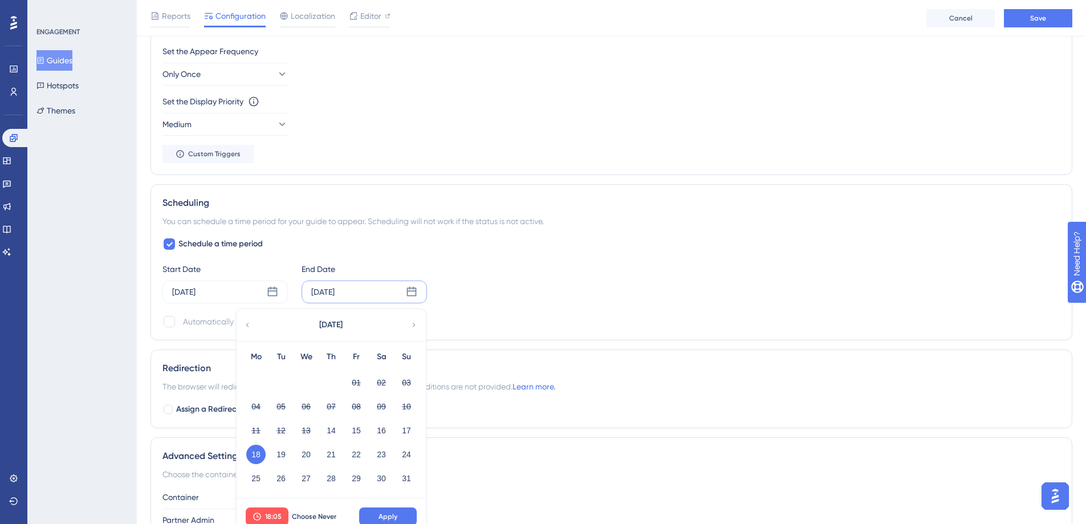
click at [414, 325] on icon at bounding box center [414, 325] width 8 height 10
click at [257, 455] on button "22" at bounding box center [255, 454] width 19 height 19
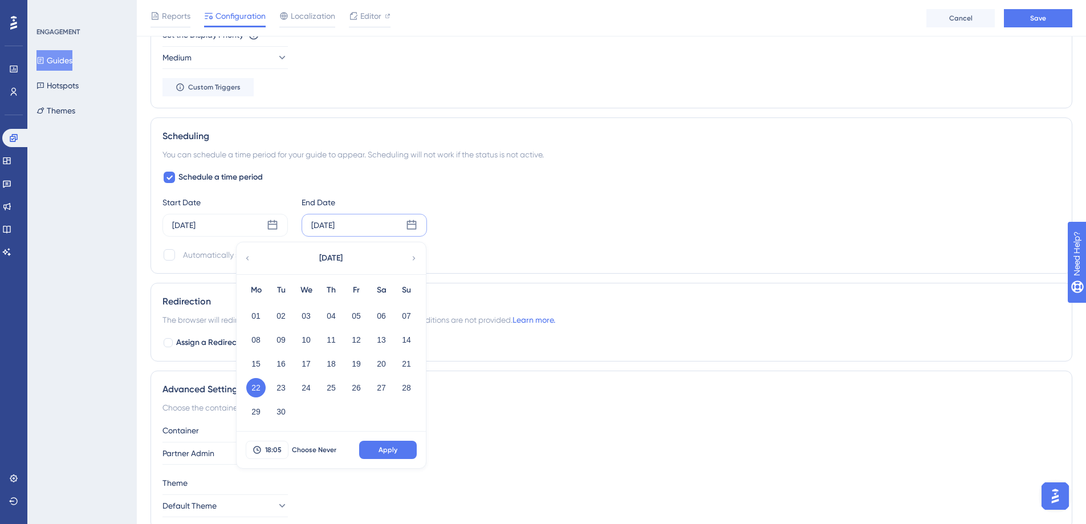
scroll to position [752, 0]
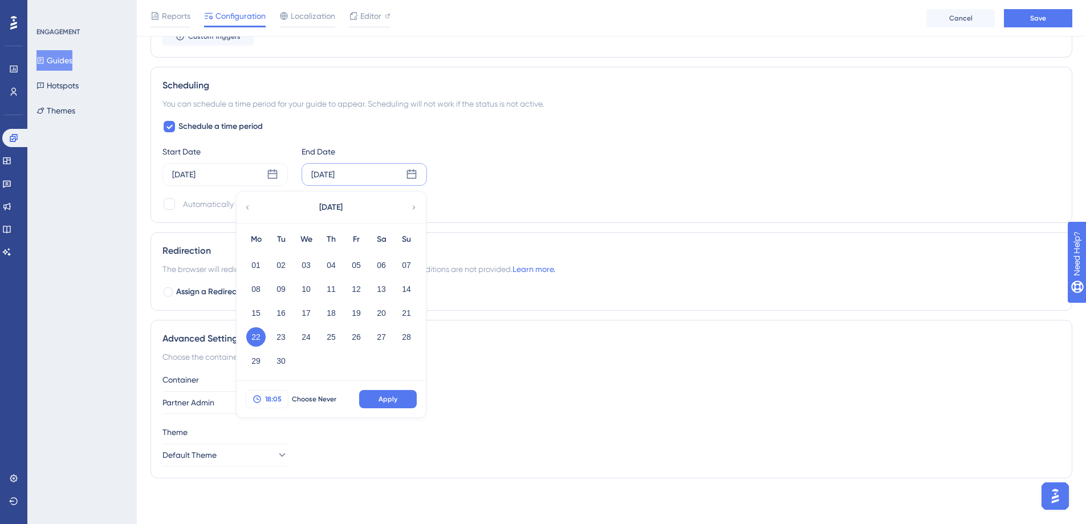
click at [272, 397] on span "18:05" at bounding box center [273, 398] width 17 height 9
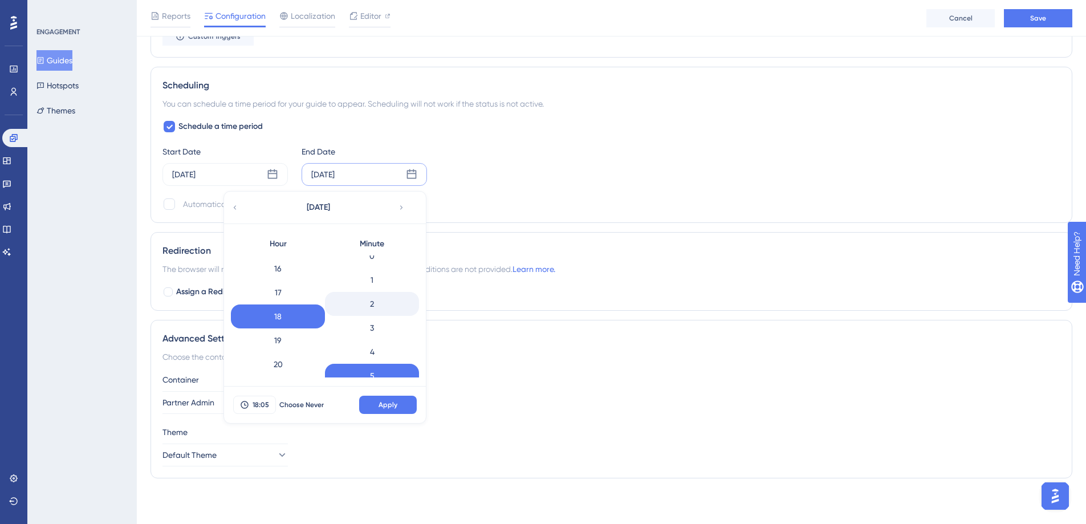
scroll to position [0, 0]
click at [376, 269] on div "0" at bounding box center [372, 267] width 94 height 24
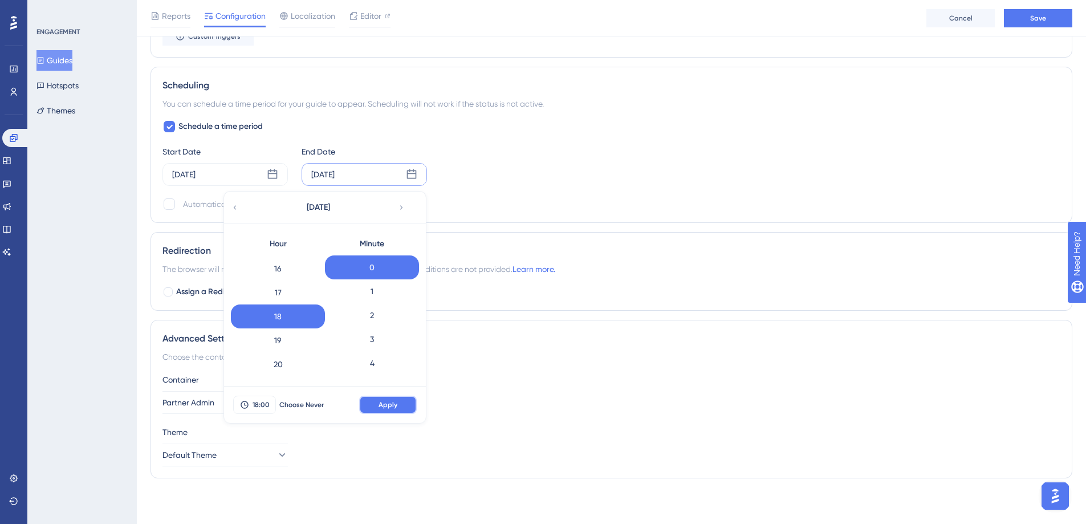
click at [401, 408] on button "Apply" at bounding box center [388, 405] width 58 height 18
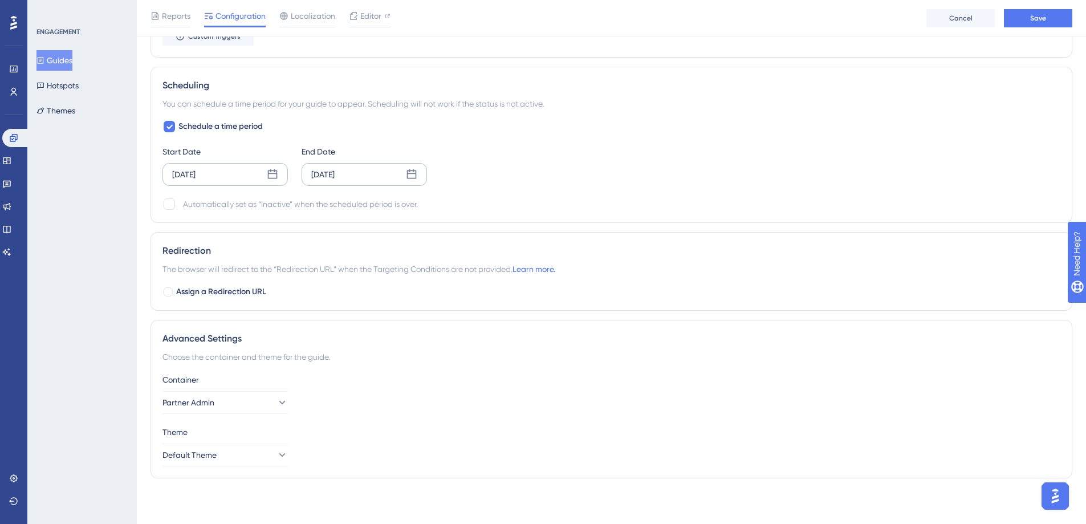
click at [271, 173] on icon at bounding box center [273, 174] width 10 height 10
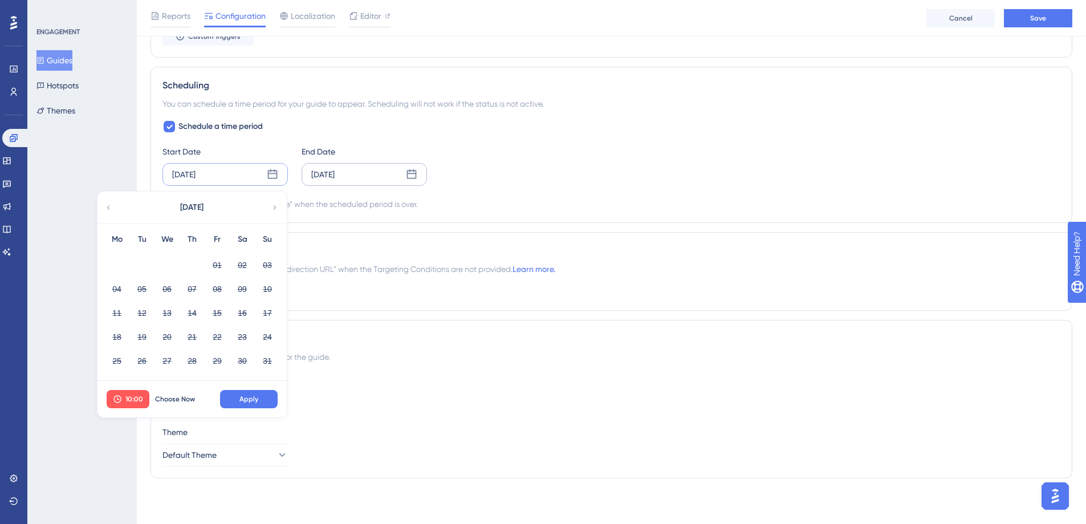
click at [274, 208] on icon at bounding box center [275, 207] width 8 height 10
click at [191, 313] on button "18" at bounding box center [191, 312] width 19 height 19
click at [134, 399] on span "10:00" at bounding box center [134, 398] width 18 height 9
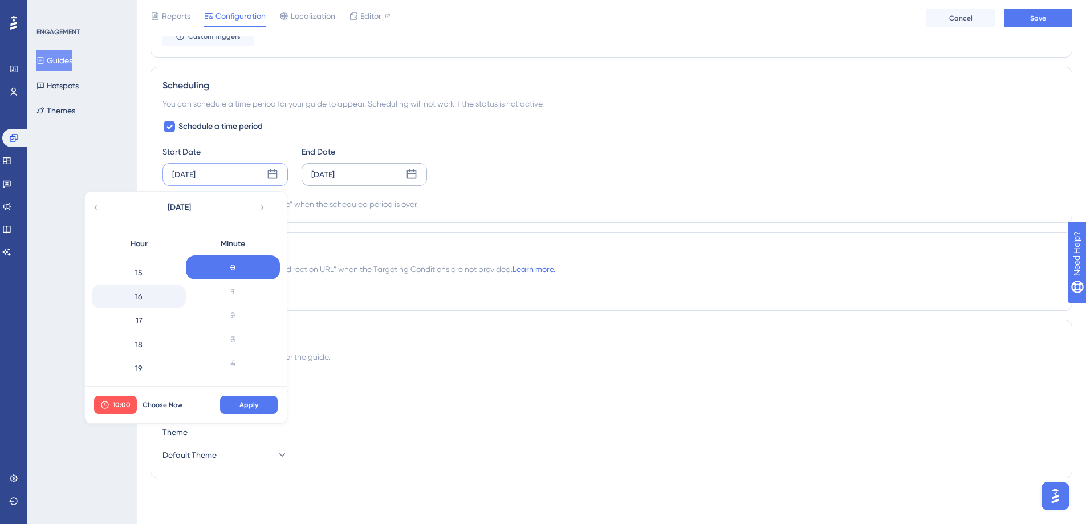
scroll to position [353, 0]
click at [152, 298] on div "16" at bounding box center [139, 297] width 94 height 24
click at [249, 402] on span "Apply" at bounding box center [248, 404] width 19 height 9
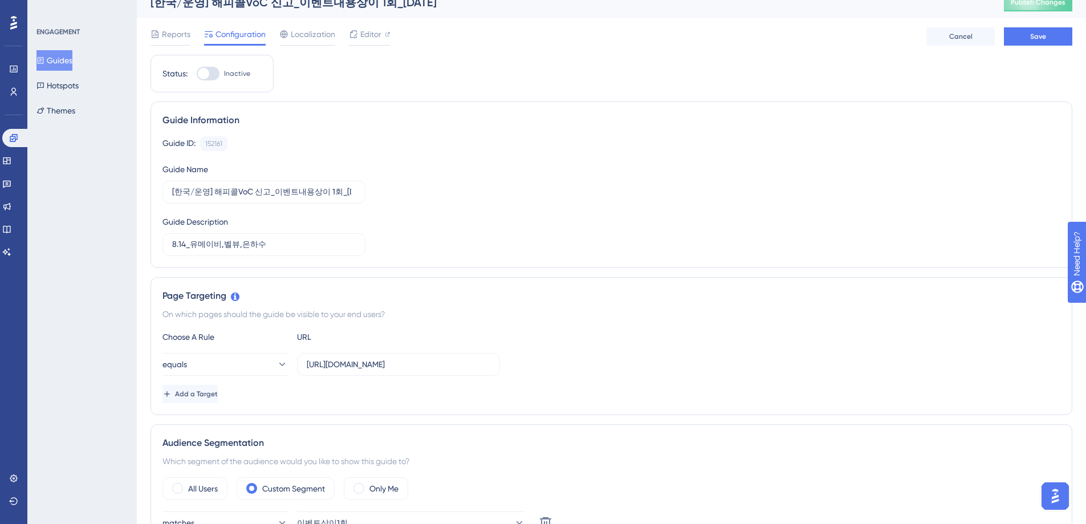
scroll to position [0, 0]
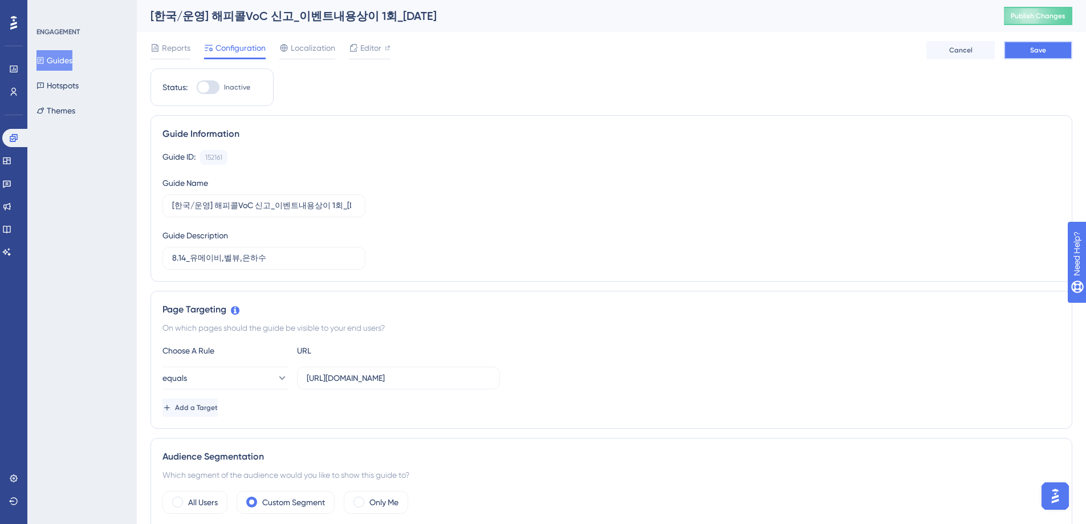
click at [1040, 51] on span "Save" at bounding box center [1038, 50] width 16 height 9
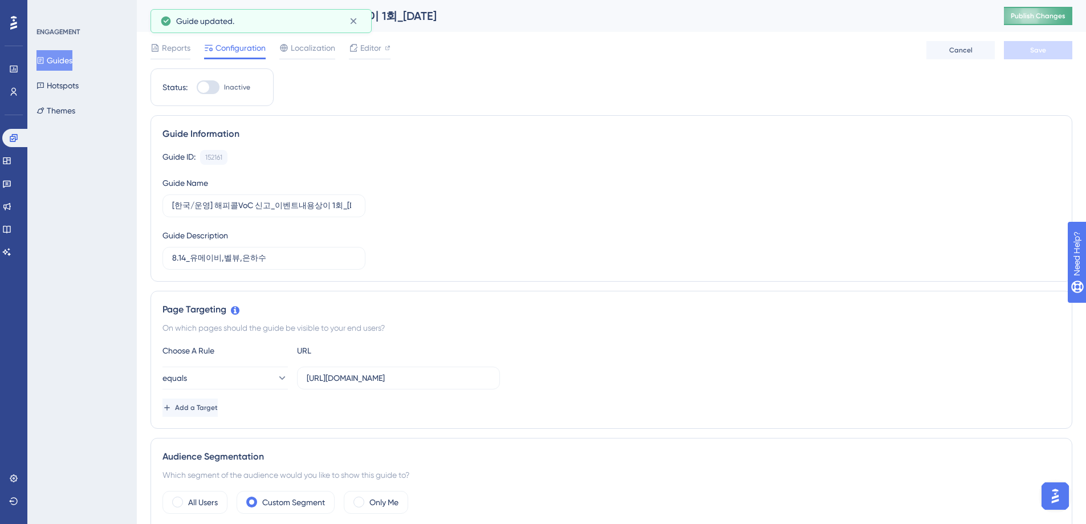
click at [1040, 18] on span "Publish Changes" at bounding box center [1038, 15] width 55 height 9
click at [215, 85] on div at bounding box center [208, 87] width 23 height 14
click at [197, 87] on input "Inactive" at bounding box center [196, 87] width 1 height 1
checkbox input "true"
click at [1045, 47] on span "Save" at bounding box center [1038, 50] width 16 height 9
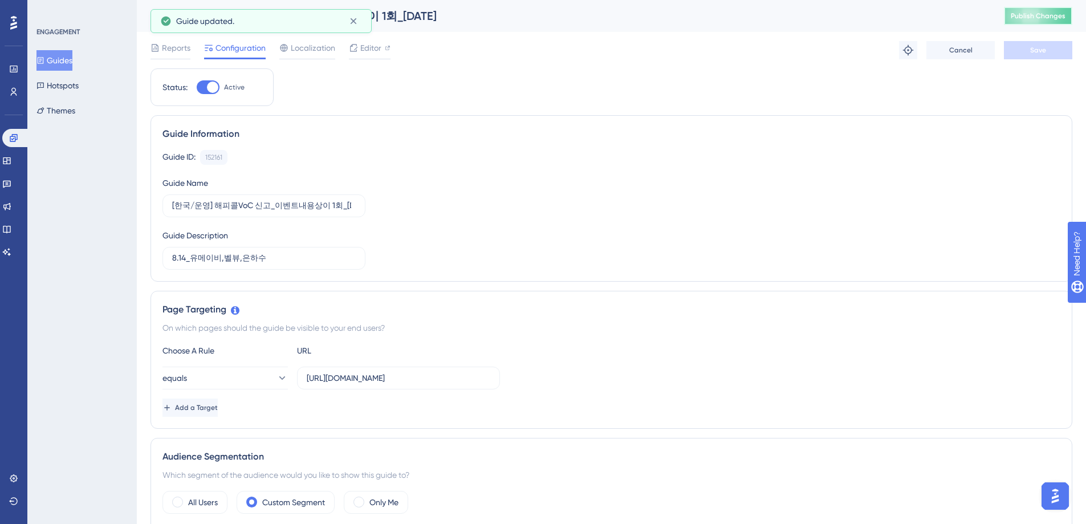
click at [1043, 17] on span "Publish Changes" at bounding box center [1038, 15] width 55 height 9
click at [367, 46] on span "Editor" at bounding box center [370, 48] width 21 height 14
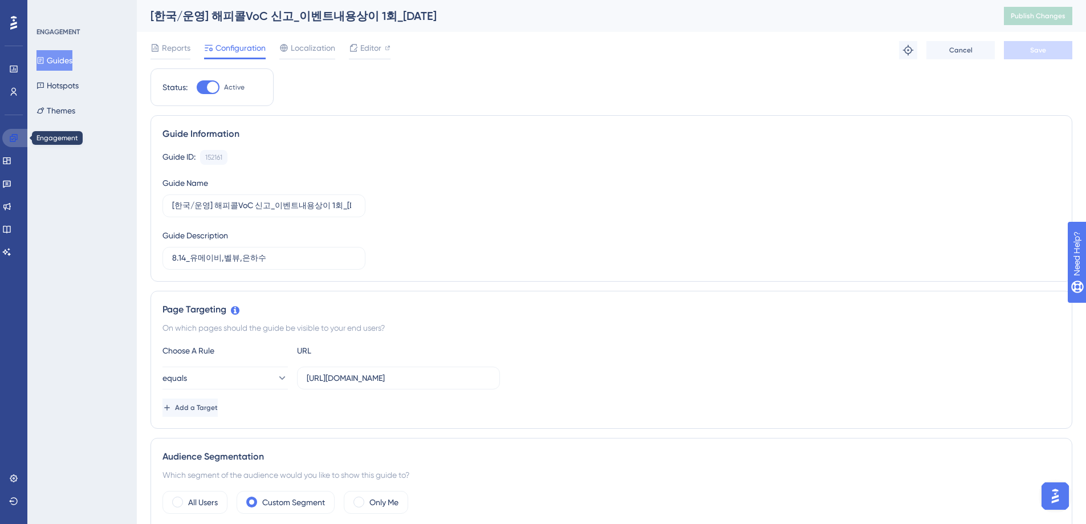
click at [13, 137] on icon at bounding box center [13, 137] width 9 height 9
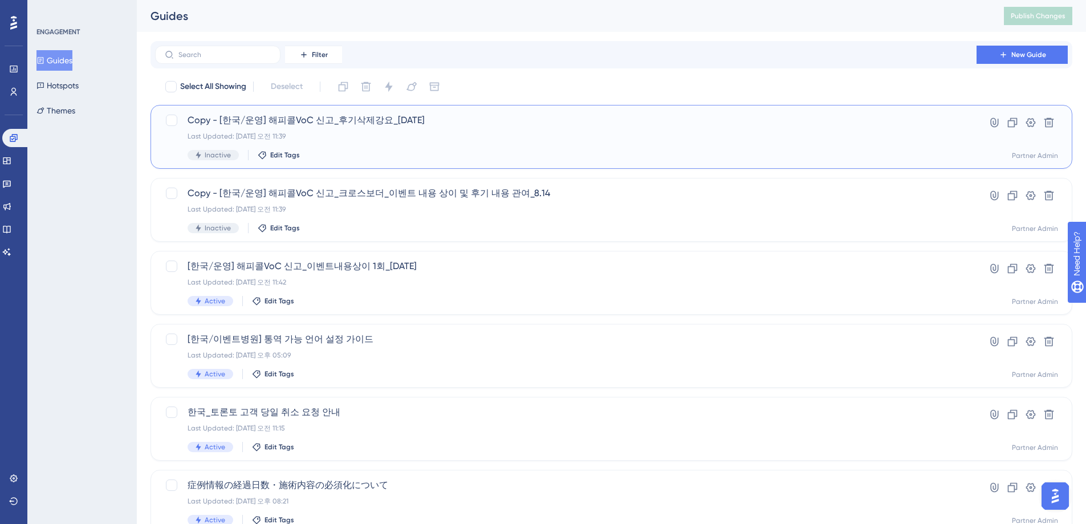
click at [478, 135] on div "Last Updated: [DATE] 오전 11:39" at bounding box center [566, 136] width 756 height 9
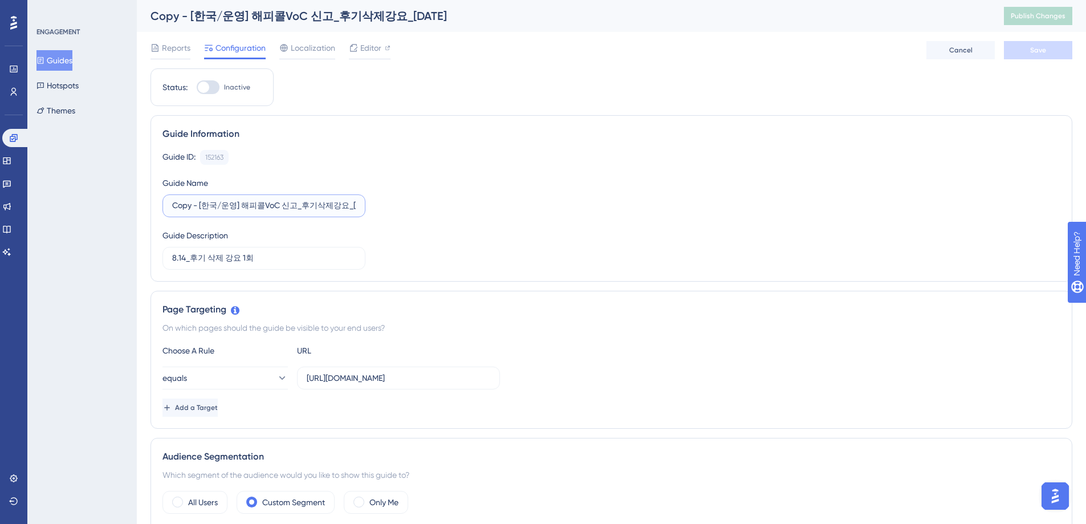
click at [202, 208] on input "Copy - [한국/운영] 해피콜VoC 신고_후기삭제강요_[DATE]" at bounding box center [264, 206] width 184 height 13
drag, startPoint x: 199, startPoint y: 208, endPoint x: 79, endPoint y: 300, distance: 151.2
click at [166, 203] on label "Copy - [한국/운영] 해피콜VoC 신고_후기삭제강요_[DATE]" at bounding box center [263, 205] width 203 height 23
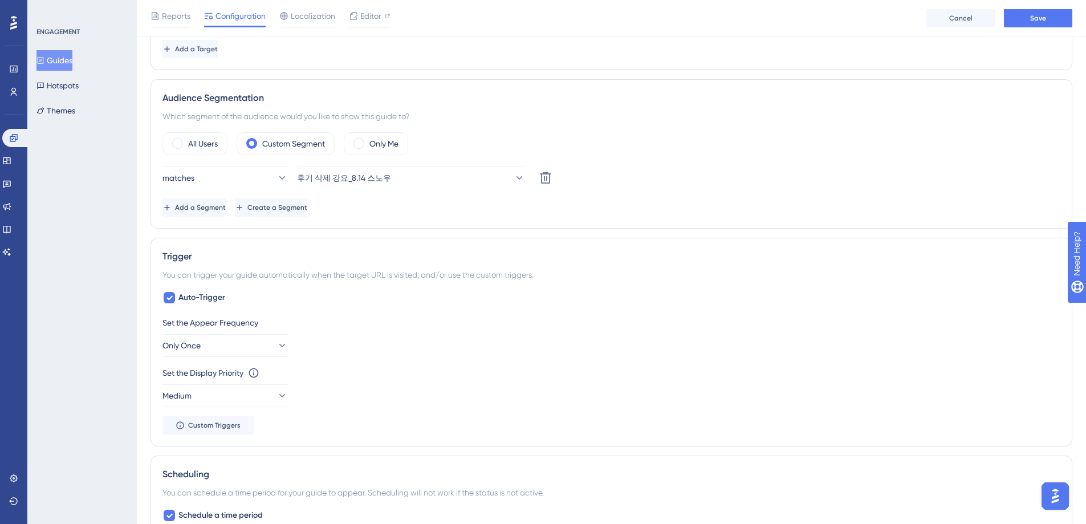
scroll to position [377, 0]
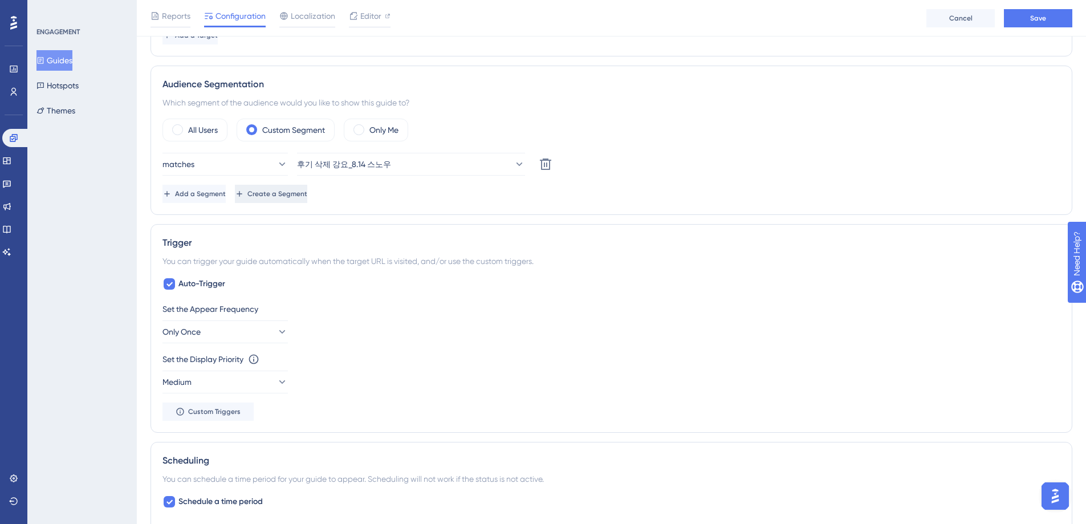
type input "[한국/운영] 해피콜VoC 신고_후기작성및삭제강요_[DATE]"
click at [307, 196] on span "Create a Segment" at bounding box center [277, 193] width 60 height 9
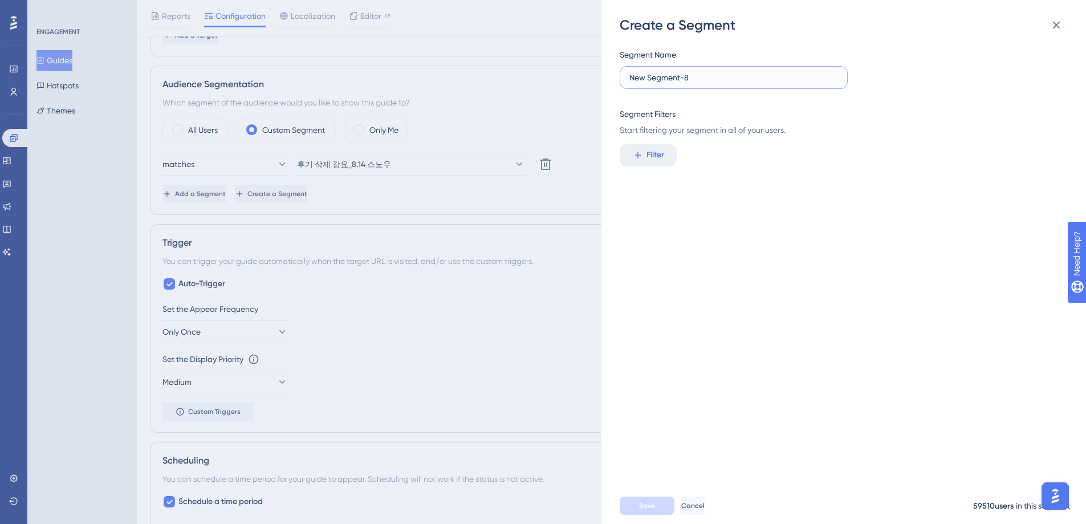
drag, startPoint x: 710, startPoint y: 75, endPoint x: 367, endPoint y: 229, distance: 376.8
click at [617, 78] on div "Create a Segment Segment Name New Segment-8 Segment Filters Start filtering you…" at bounding box center [843, 262] width 485 height 524
type input "후기작성및삭제강요_9.18"
click at [643, 160] on button "Filter" at bounding box center [648, 155] width 57 height 23
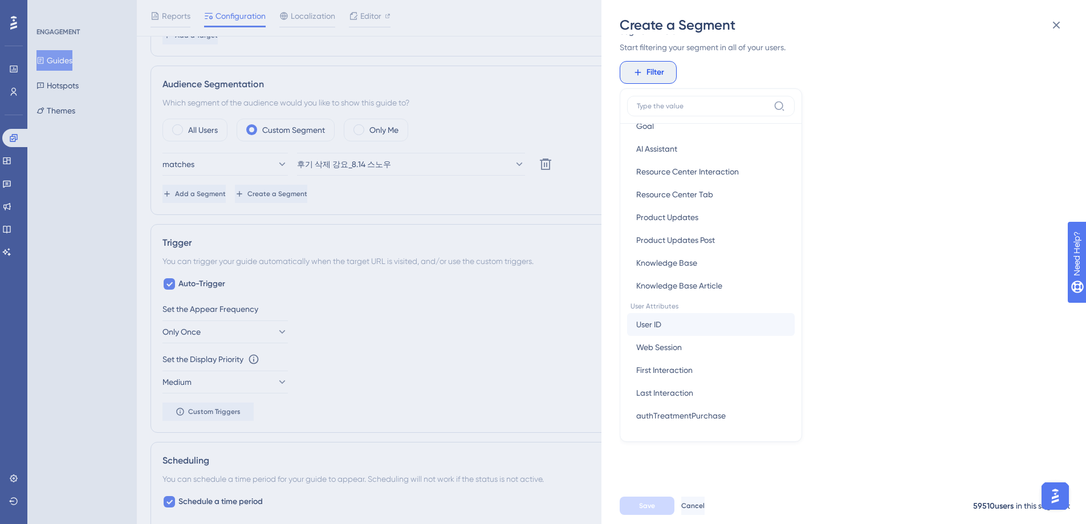
scroll to position [357, 0]
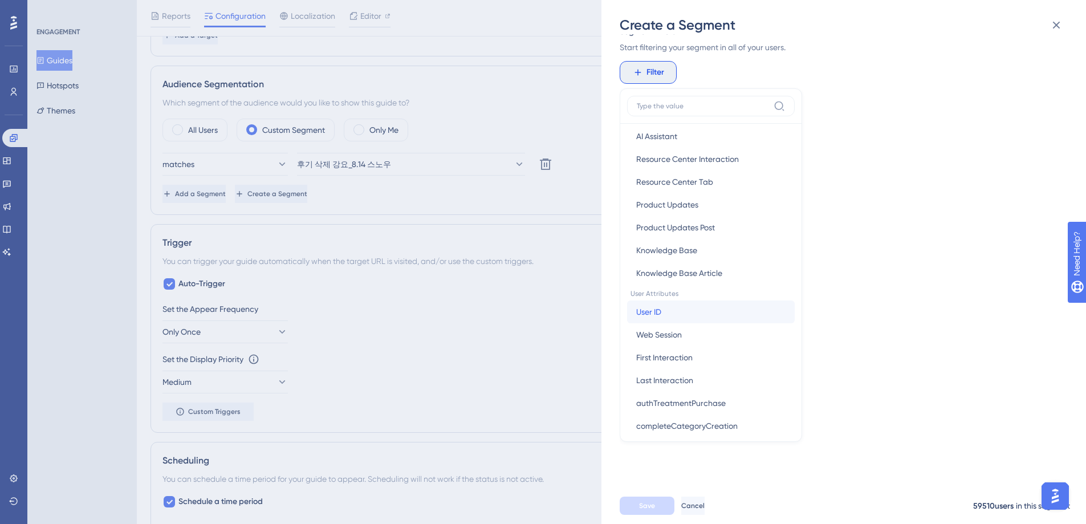
click at [682, 316] on button "User ID User ID" at bounding box center [711, 311] width 168 height 23
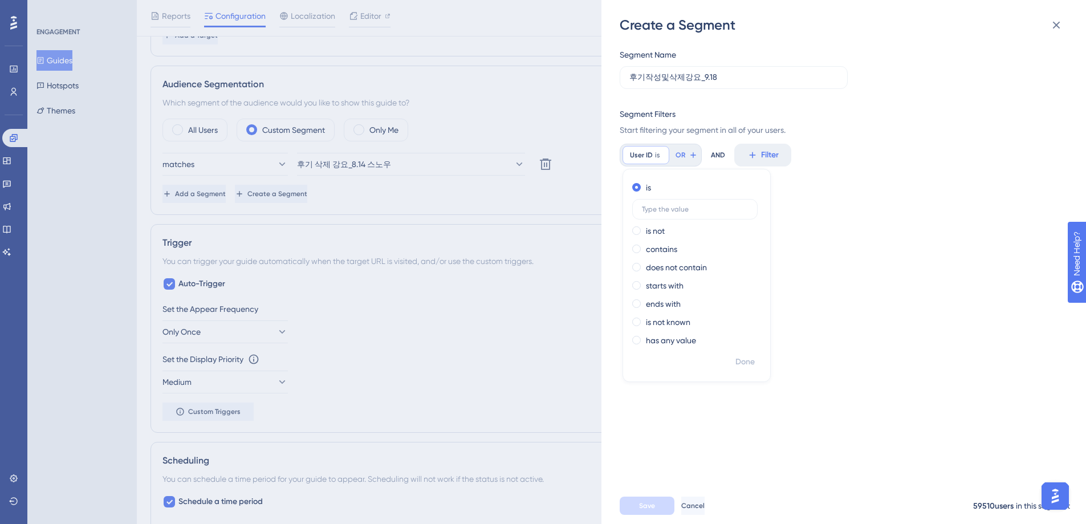
scroll to position [0, 0]
click at [682, 213] on label at bounding box center [694, 209] width 125 height 21
click at [682, 213] on input "text" at bounding box center [695, 209] width 106 height 8
click at [667, 212] on input "text" at bounding box center [695, 209] width 106 height 8
type input "3413"
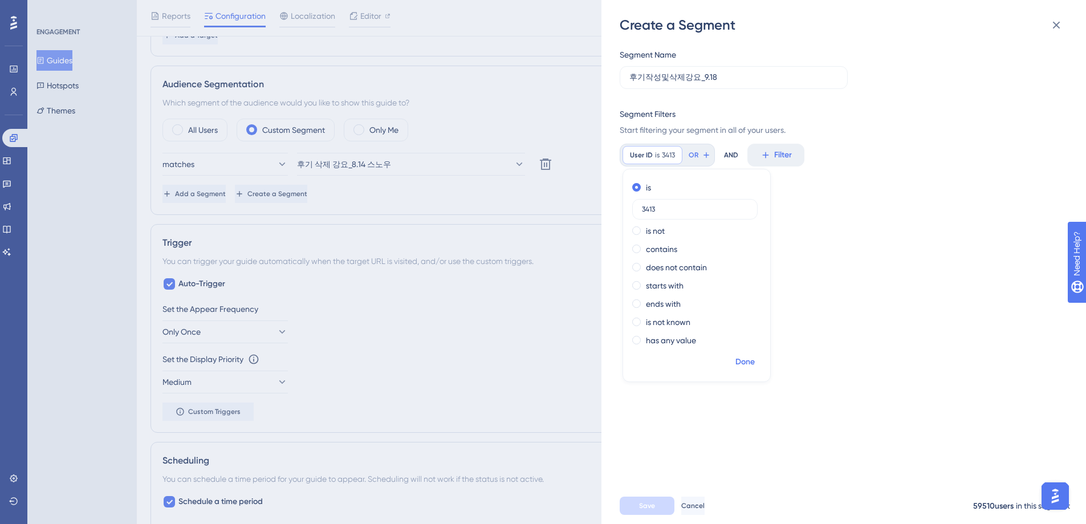
click at [751, 363] on span "Done" at bounding box center [744, 362] width 19 height 14
click at [705, 156] on icon at bounding box center [706, 154] width 9 height 9
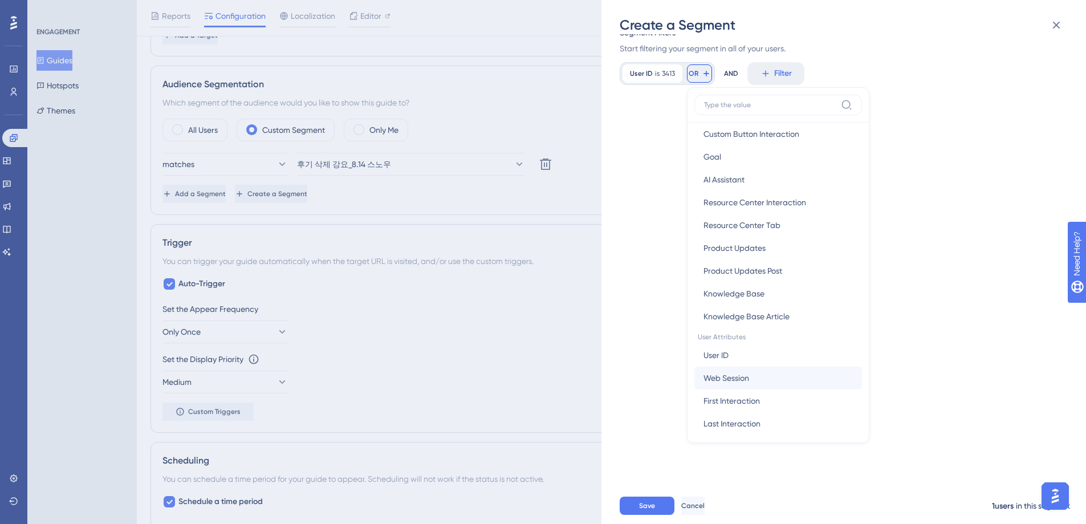
scroll to position [317, 0]
click at [752, 353] on button "User ID User ID" at bounding box center [778, 350] width 168 height 23
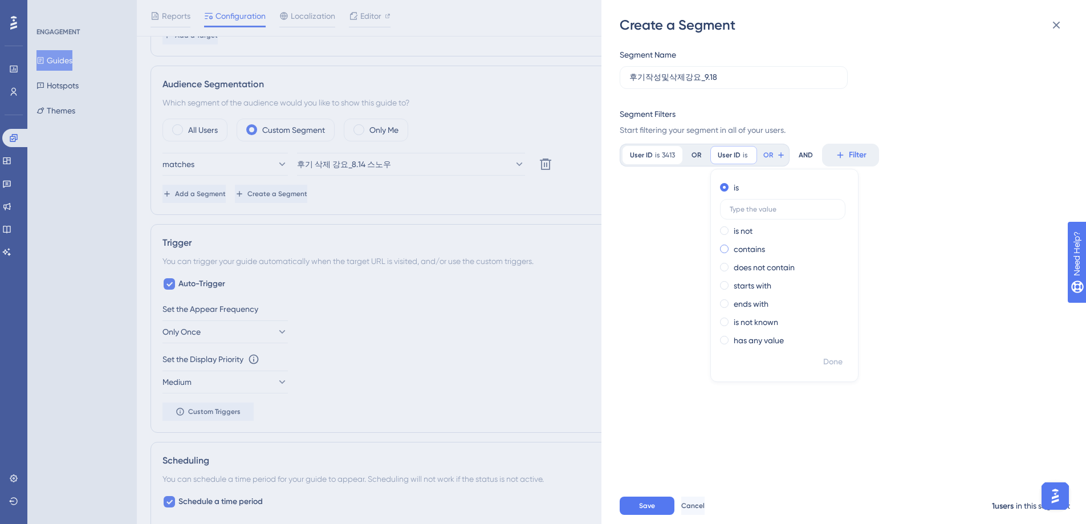
scroll to position [0, 0]
click at [767, 212] on input "text" at bounding box center [783, 209] width 106 height 8
type input "5"
type input "265"
click at [832, 362] on span "Done" at bounding box center [832, 362] width 19 height 14
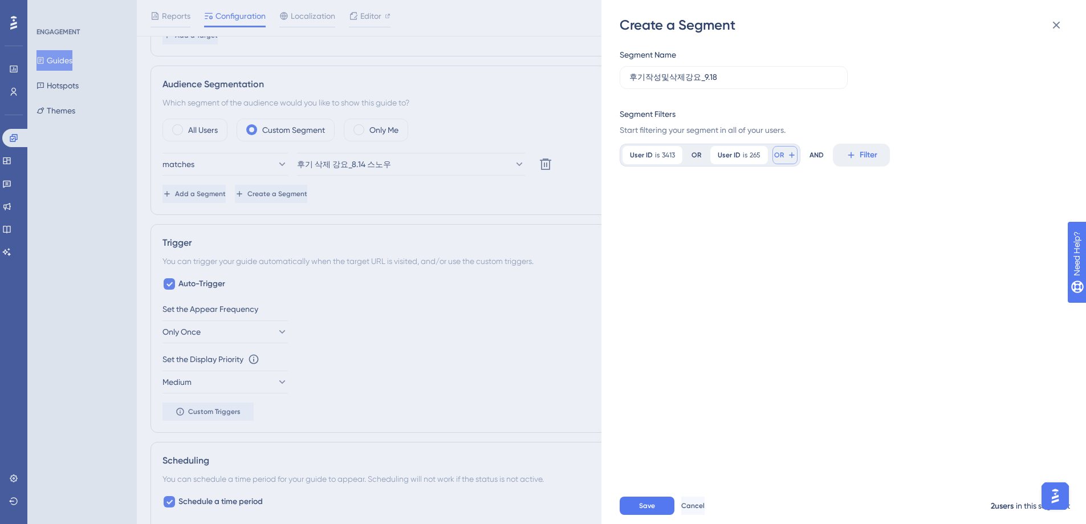
click at [791, 153] on icon at bounding box center [791, 154] width 9 height 9
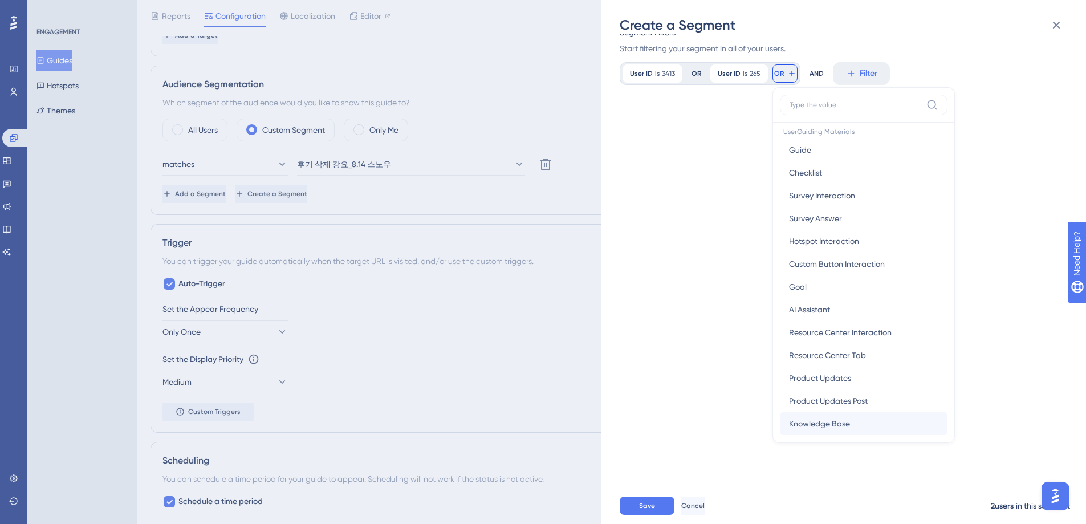
scroll to position [255, 0]
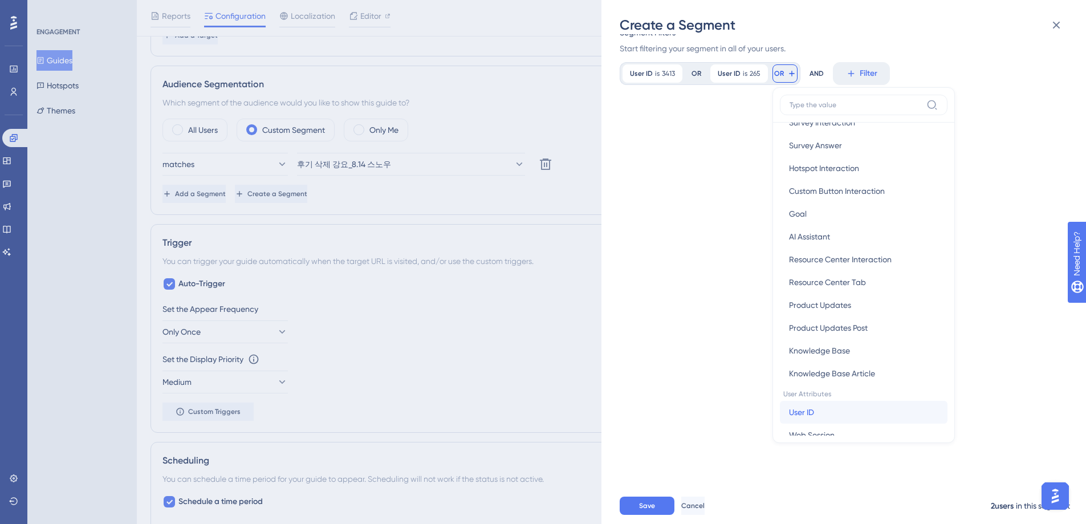
click at [836, 414] on button "User ID User ID" at bounding box center [864, 412] width 168 height 23
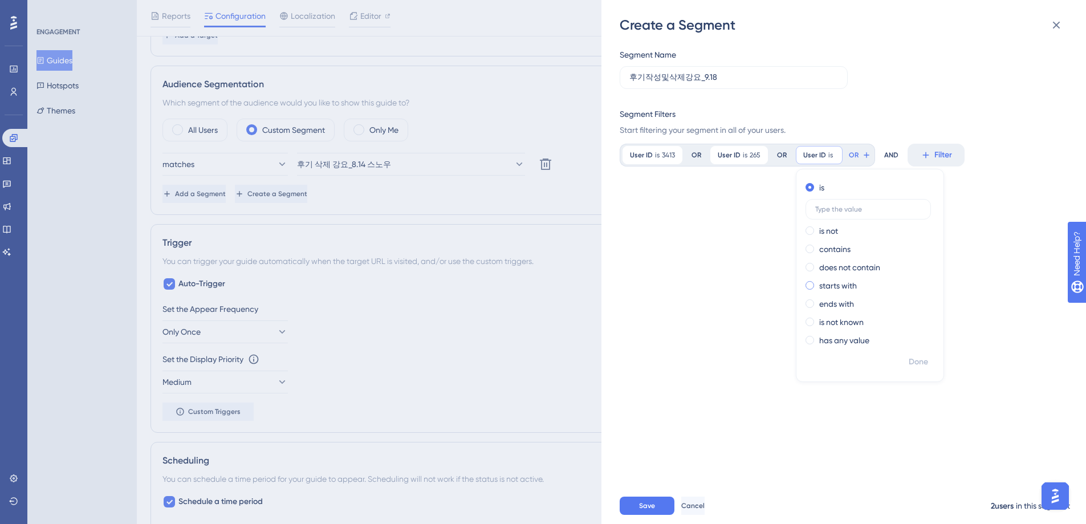
scroll to position [0, 0]
click at [838, 213] on label at bounding box center [867, 209] width 125 height 21
click at [838, 213] on input "text" at bounding box center [868, 209] width 106 height 8
type input "3004"
click at [918, 364] on span "Done" at bounding box center [918, 362] width 19 height 14
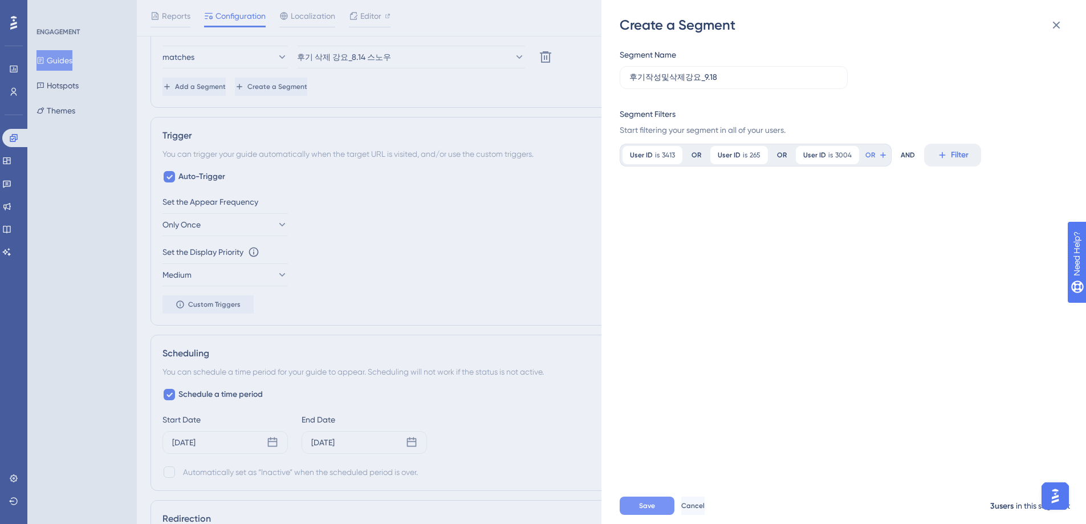
scroll to position [486, 0]
click at [653, 510] on span "Save" at bounding box center [647, 505] width 16 height 9
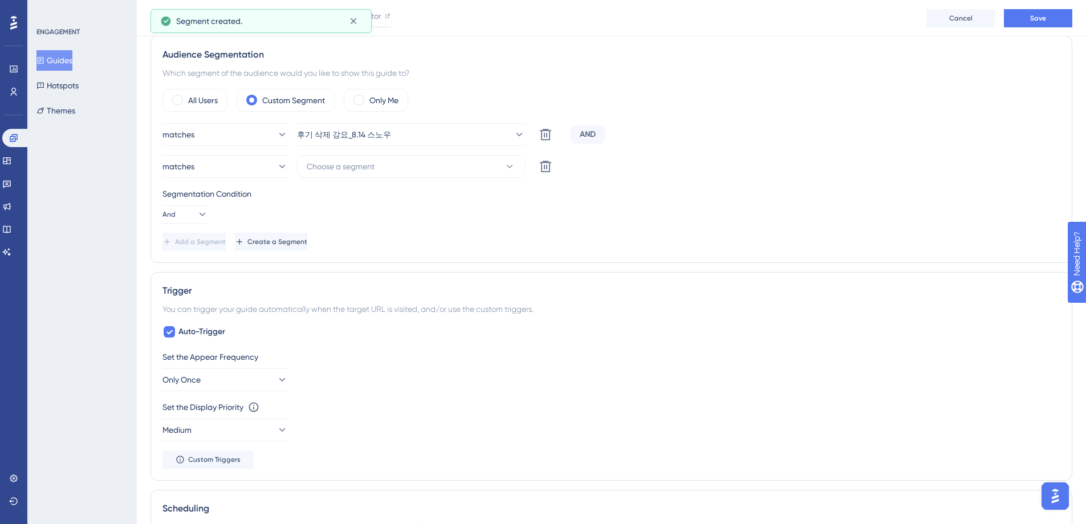
scroll to position [401, 0]
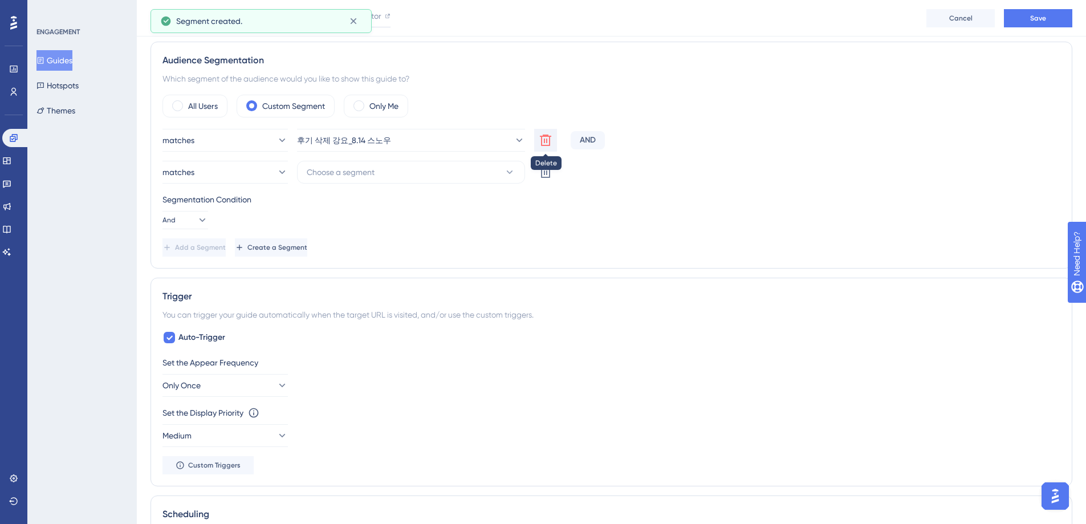
click at [549, 139] on icon at bounding box center [545, 140] width 11 height 11
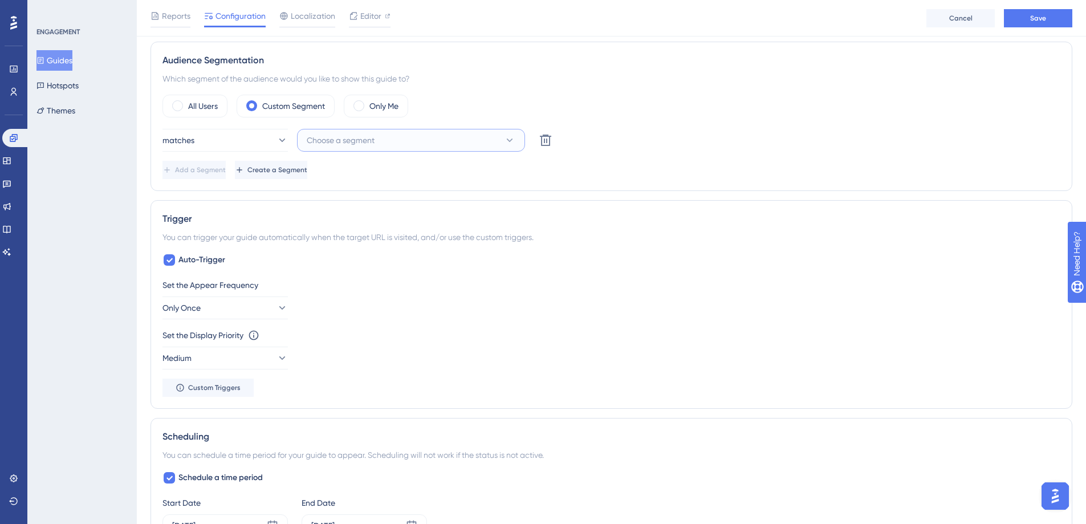
click at [512, 139] on icon at bounding box center [510, 140] width 6 height 3
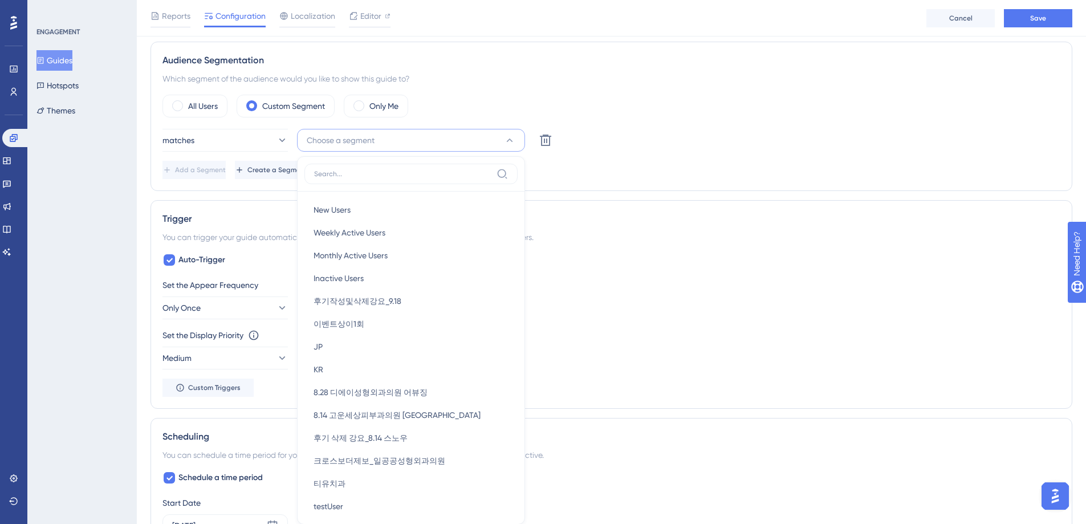
scroll to position [475, 0]
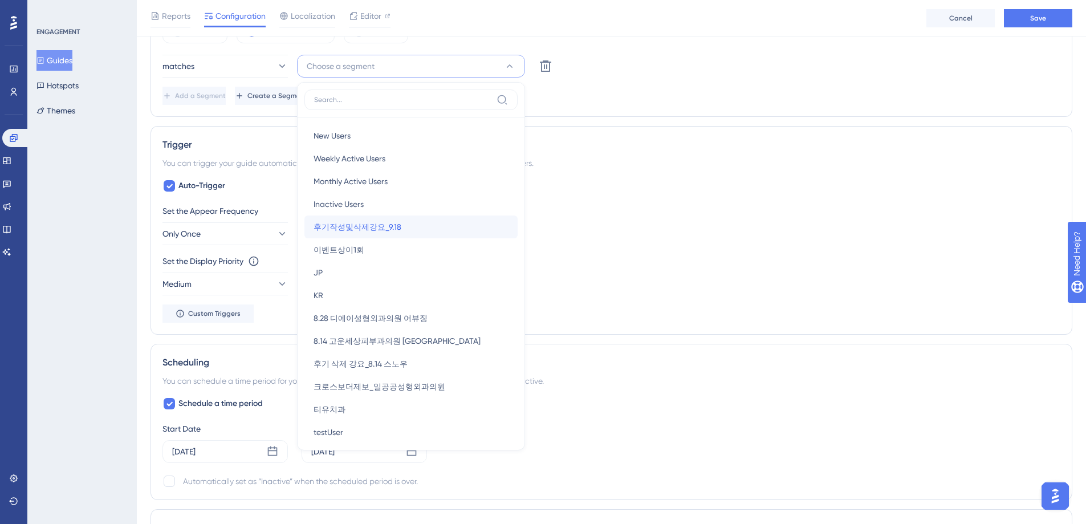
click at [411, 230] on div "후기작성및삭제강요_9.18 후기작성및삭제강요_9.18" at bounding box center [411, 226] width 195 height 23
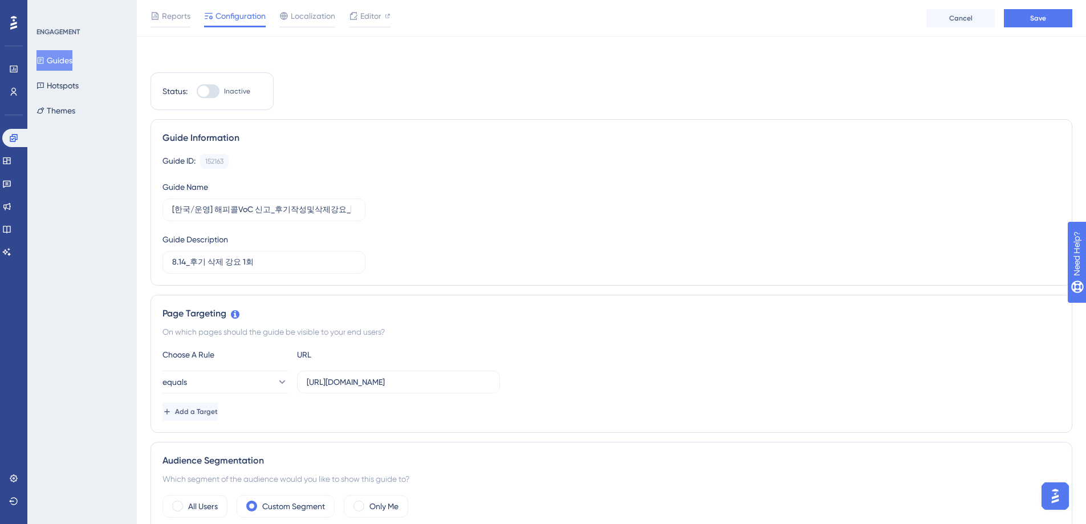
scroll to position [0, 0]
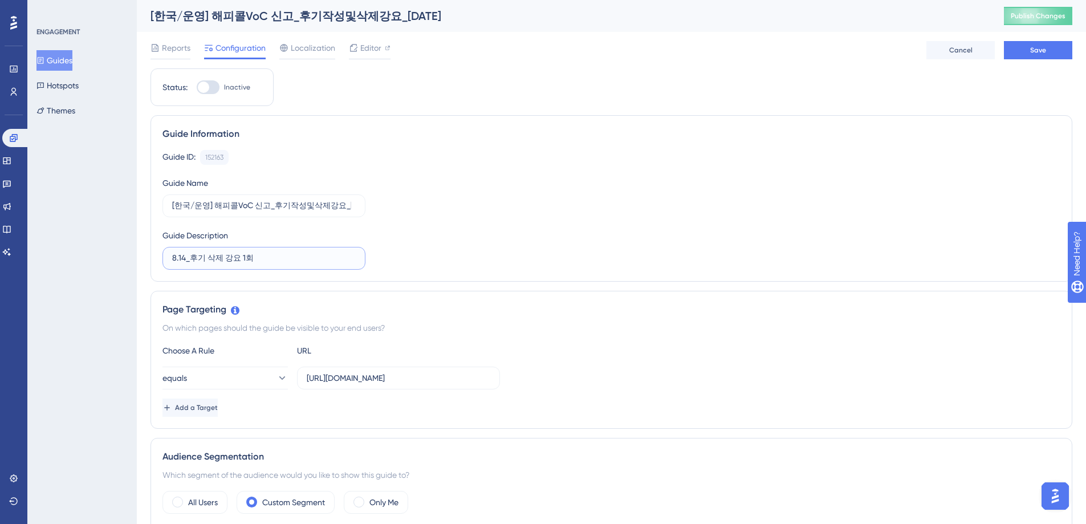
click at [212, 260] on input "8.14_후기 삭제 강요 1회" at bounding box center [264, 258] width 184 height 13
drag, startPoint x: 186, startPoint y: 262, endPoint x: 169, endPoint y: 258, distance: 17.4
click at [169, 258] on label "8.14_후기 삭제 강요 1회" at bounding box center [263, 258] width 203 height 23
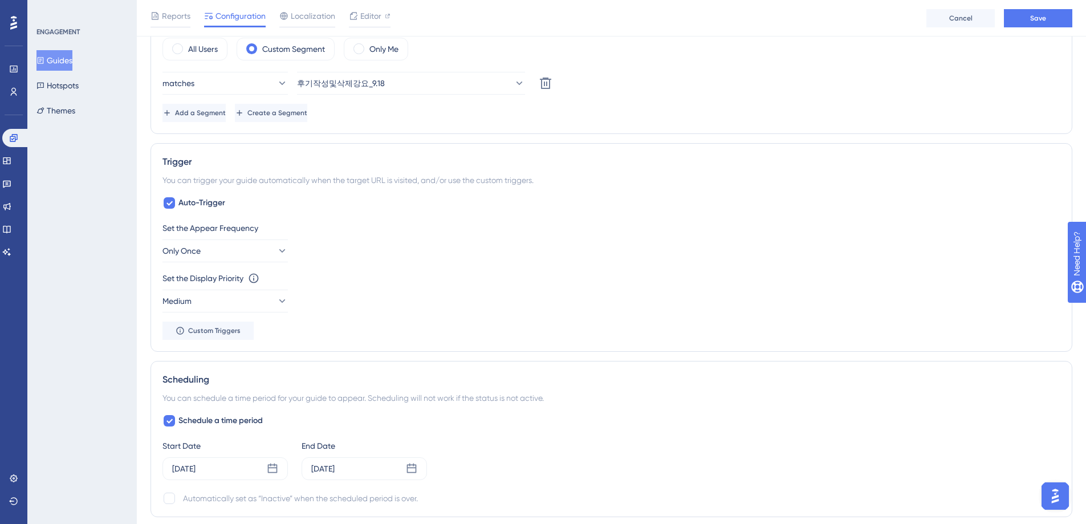
scroll to position [469, 0]
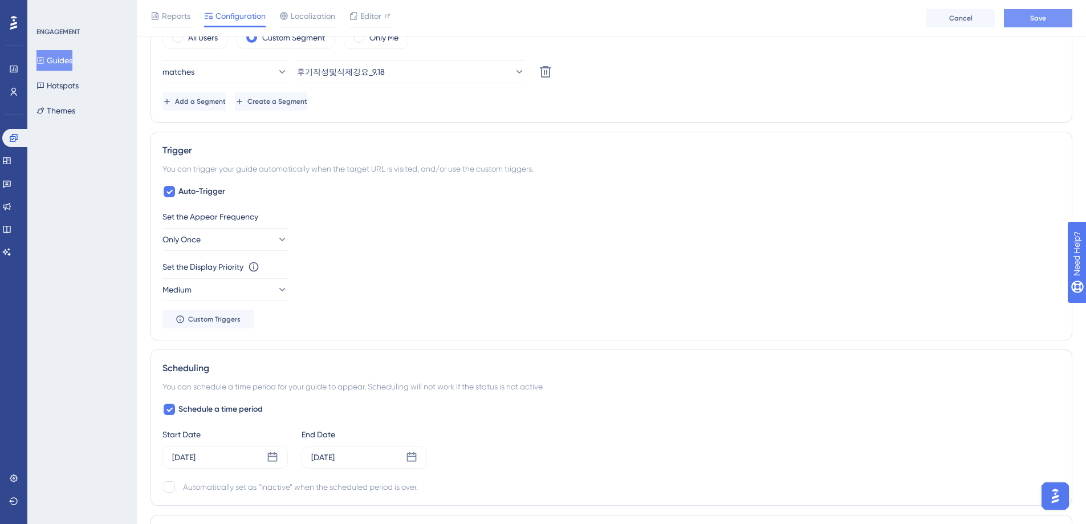
type input "9.18_후기 삭제 강요 1회"
click at [1032, 14] on span "Save" at bounding box center [1038, 18] width 16 height 9
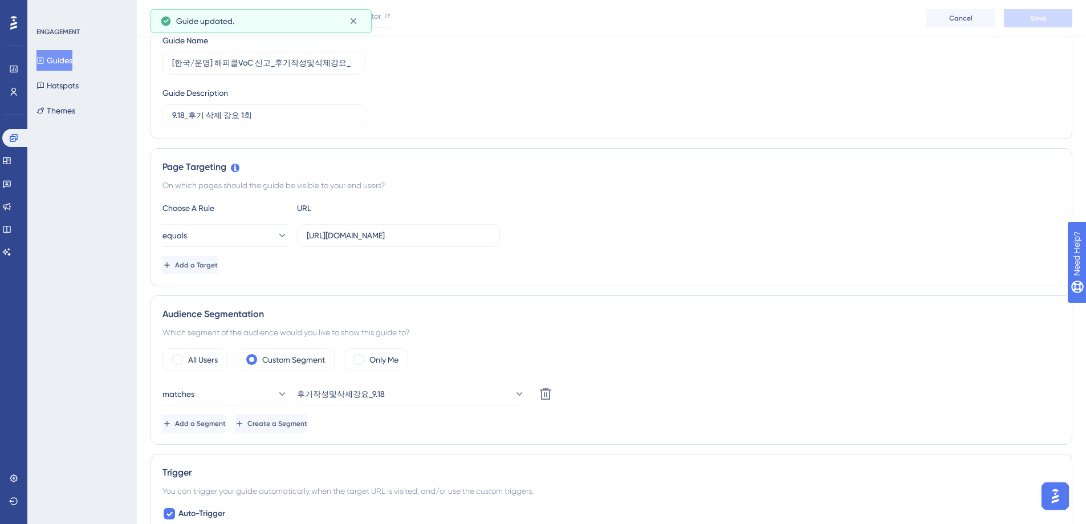
scroll to position [0, 0]
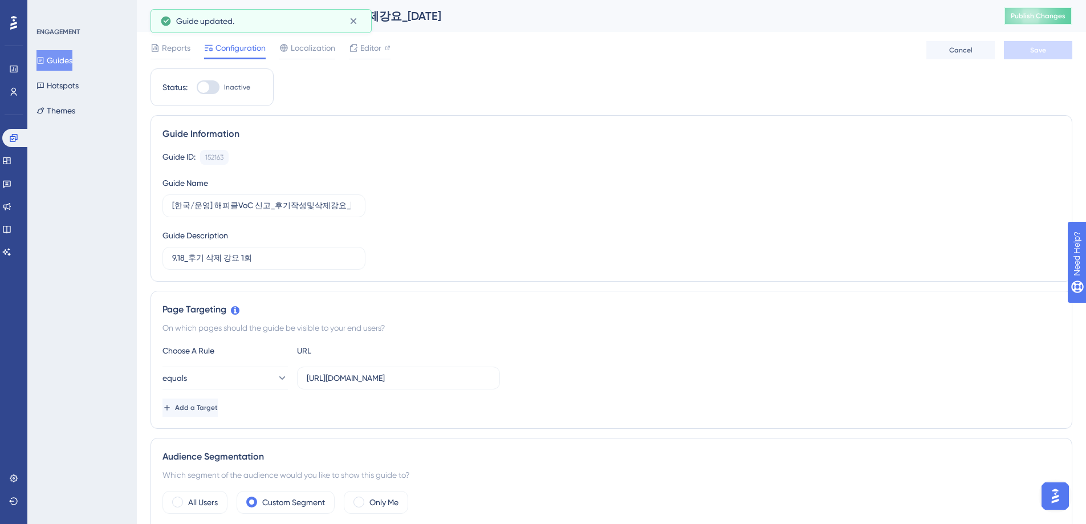
click at [1042, 17] on span "Publish Changes" at bounding box center [1038, 15] width 55 height 9
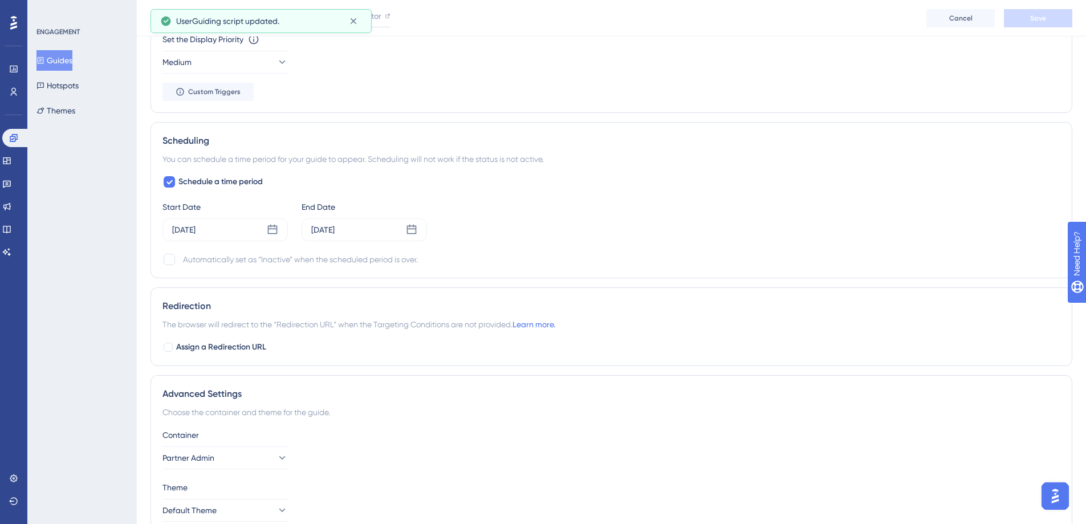
scroll to position [718, 0]
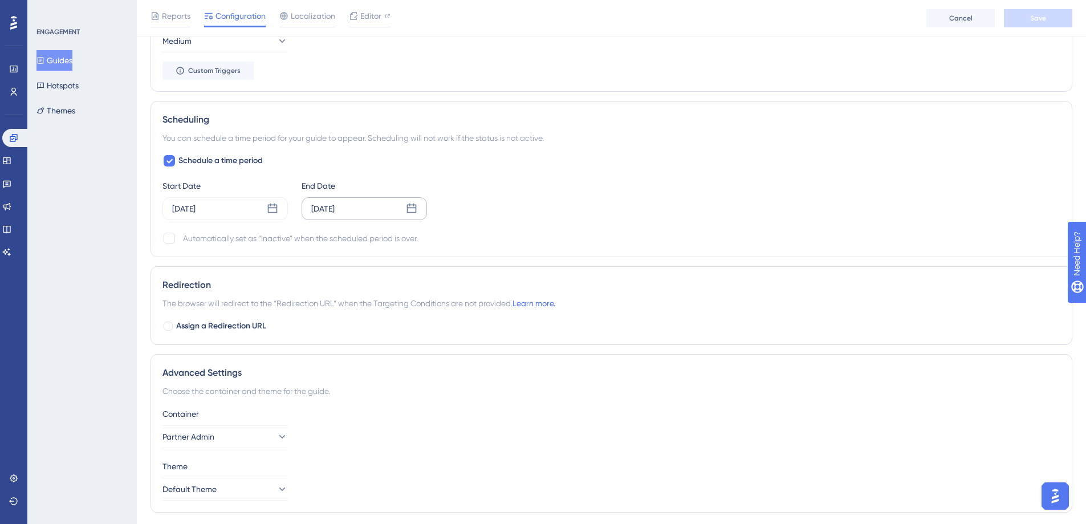
click at [415, 210] on icon at bounding box center [411, 208] width 11 height 11
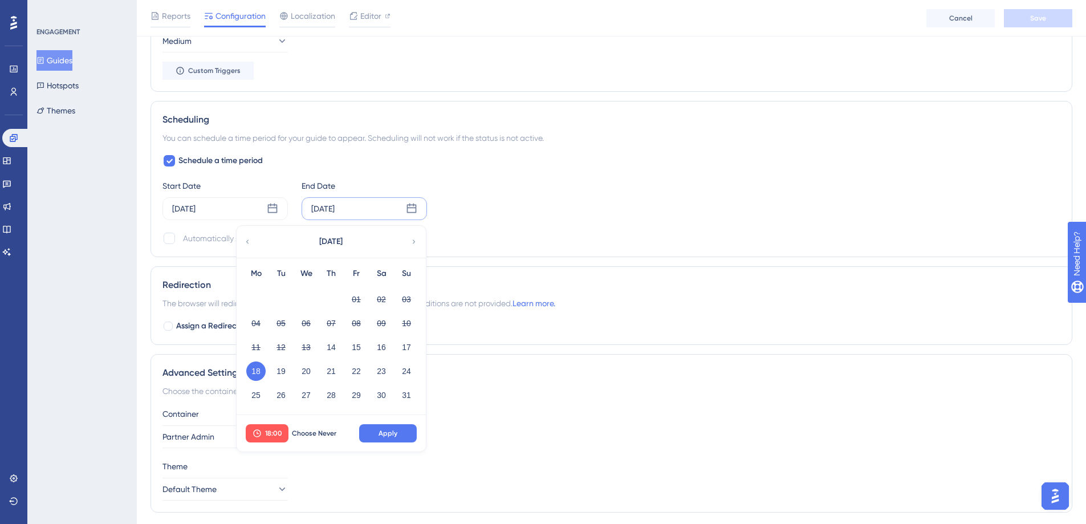
click at [415, 242] on icon at bounding box center [414, 242] width 8 height 10
click at [257, 374] on button "22" at bounding box center [255, 370] width 19 height 19
click at [386, 437] on span "Apply" at bounding box center [387, 433] width 19 height 9
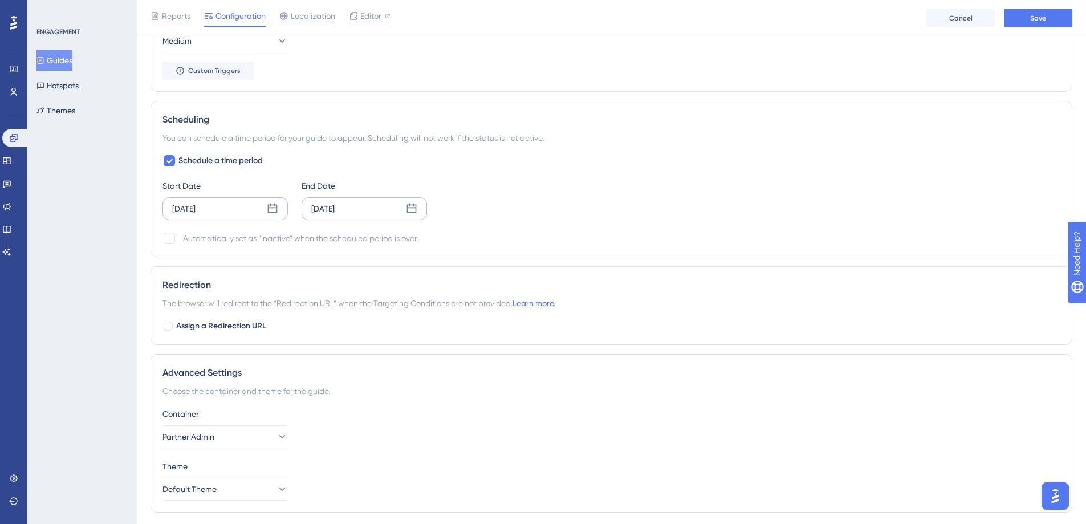
click at [272, 210] on icon at bounding box center [272, 208] width 11 height 11
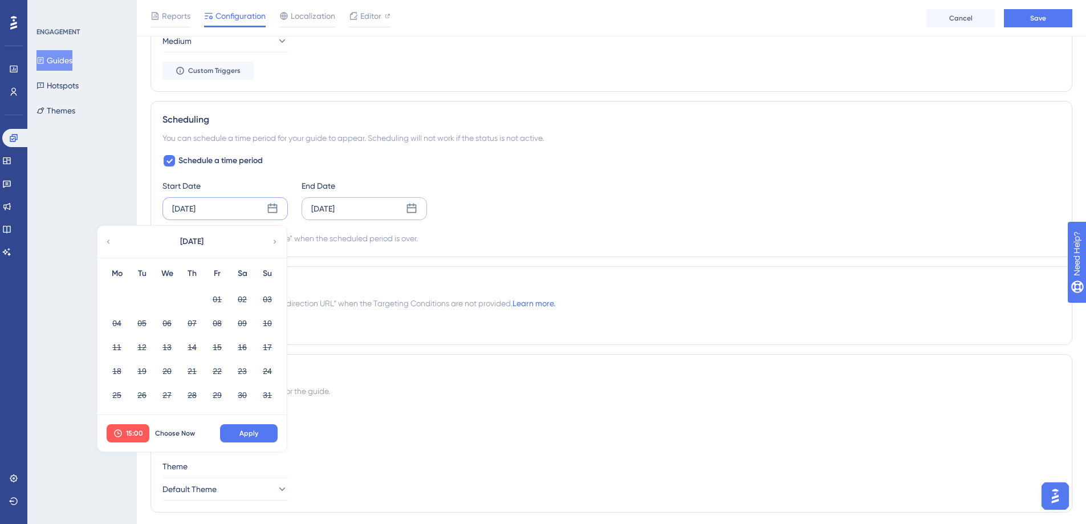
click at [274, 243] on icon at bounding box center [275, 241] width 3 height 4
click at [191, 347] on button "18" at bounding box center [191, 346] width 19 height 19
click at [136, 435] on span "15:00" at bounding box center [134, 433] width 17 height 9
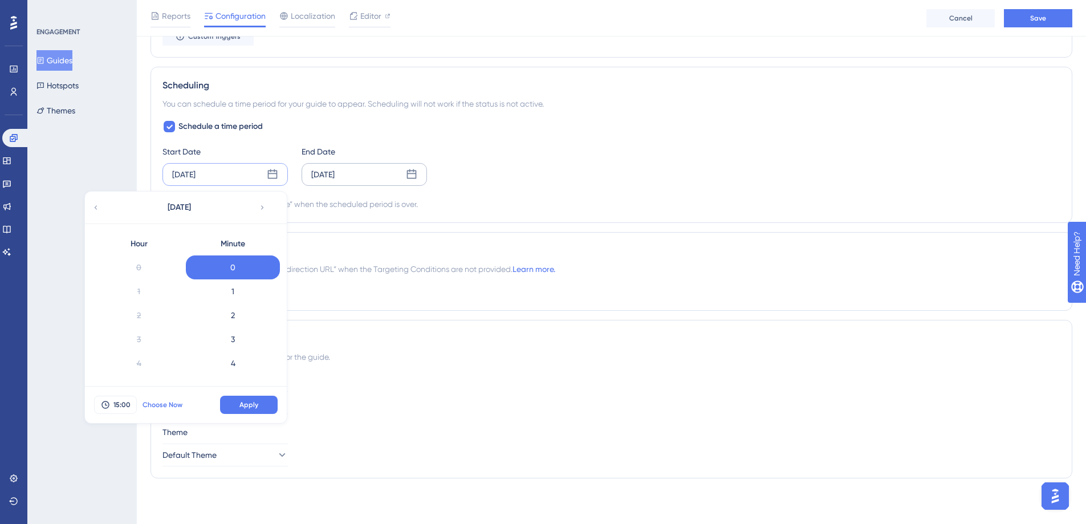
scroll to position [310, 0]
drag, startPoint x: 145, startPoint y: 340, endPoint x: 160, endPoint y: 332, distance: 16.8
click at [145, 340] on div "16" at bounding box center [139, 340] width 94 height 24
click at [247, 408] on span "Apply" at bounding box center [248, 404] width 19 height 9
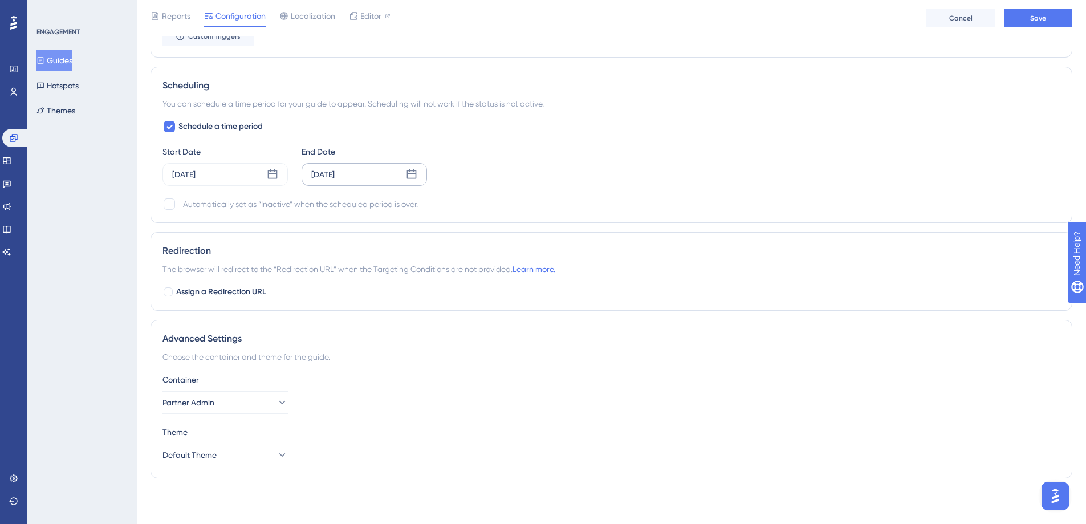
click at [487, 430] on div "Theme" at bounding box center [611, 432] width 898 height 14
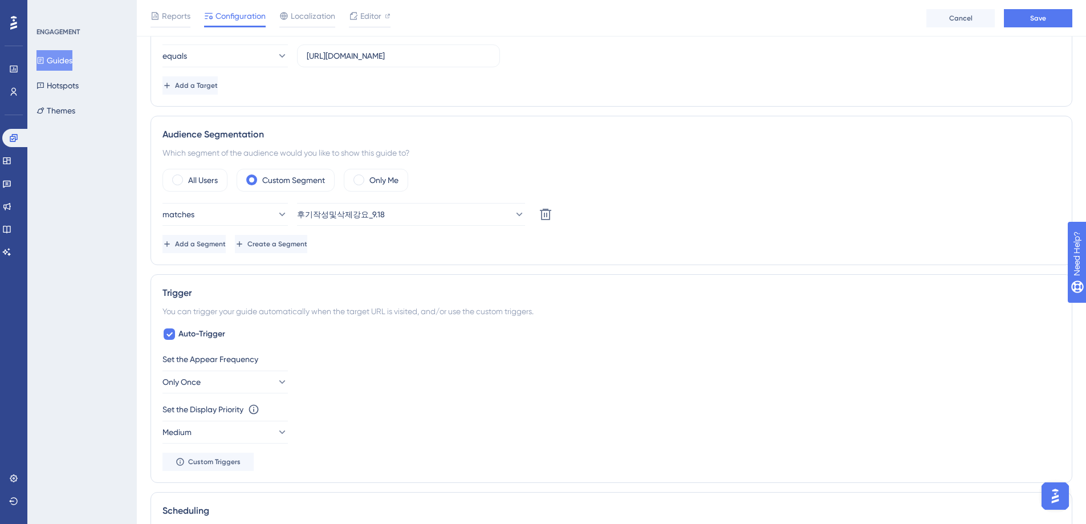
scroll to position [0, 0]
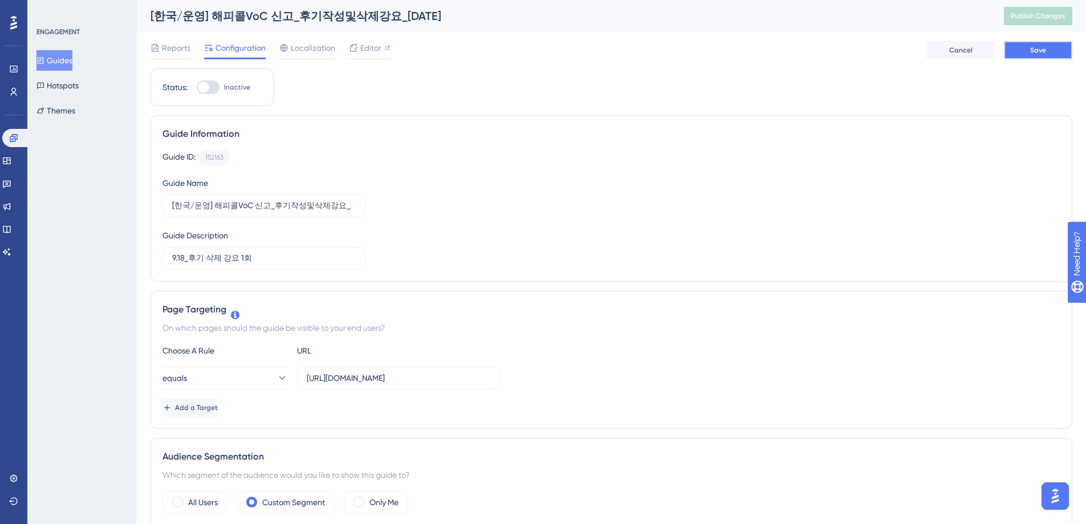
click at [1037, 52] on span "Save" at bounding box center [1038, 50] width 16 height 9
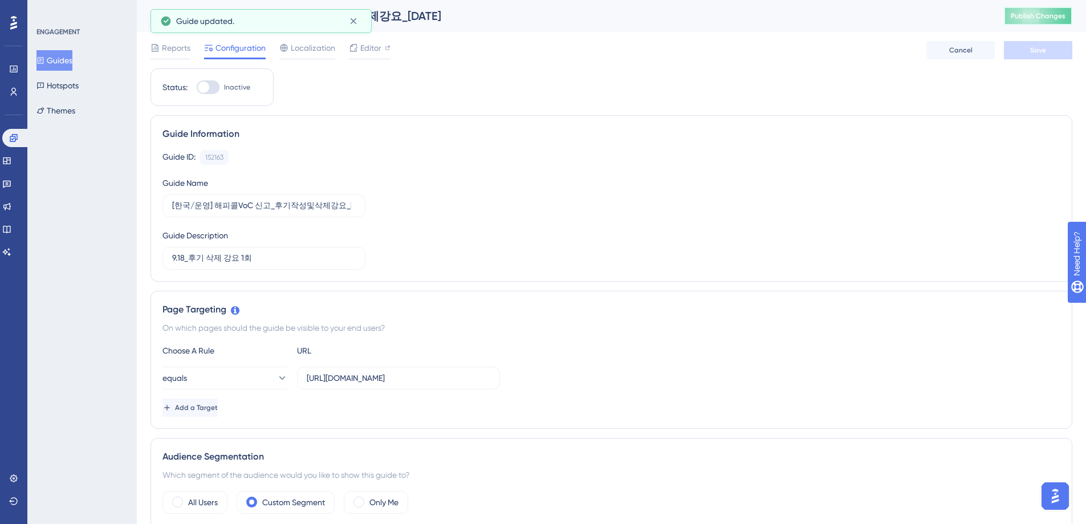
click at [1045, 15] on span "Publish Changes" at bounding box center [1038, 15] width 55 height 9
click at [368, 51] on span "Editor" at bounding box center [370, 48] width 21 height 14
click at [1045, 16] on span "Publish Changes" at bounding box center [1038, 15] width 55 height 9
click at [215, 89] on div at bounding box center [208, 87] width 23 height 14
click at [197, 88] on input "Inactive" at bounding box center [196, 87] width 1 height 1
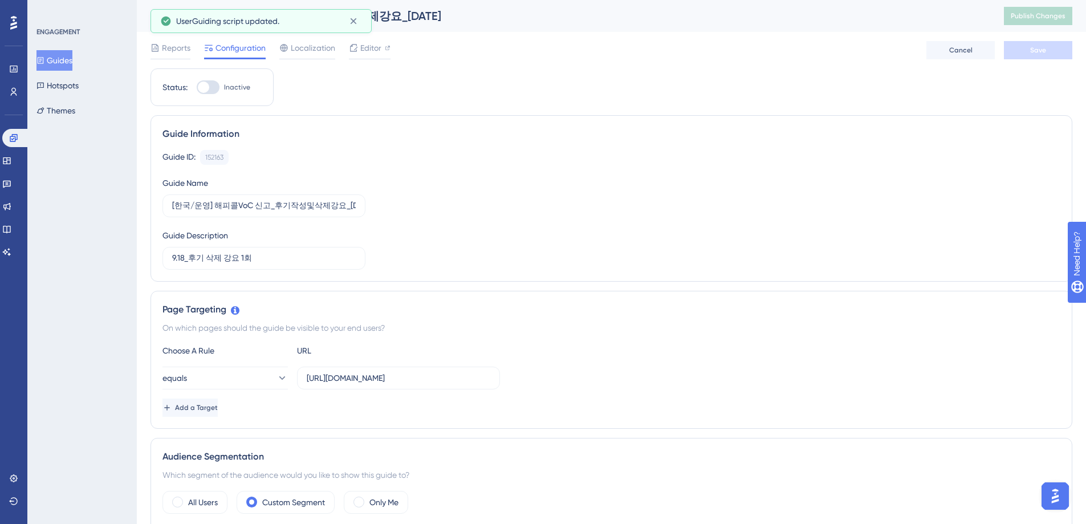
checkbox input "true"
click at [1038, 50] on span "Save" at bounding box center [1038, 50] width 16 height 9
click at [1032, 14] on span "Publish Changes" at bounding box center [1038, 15] width 55 height 9
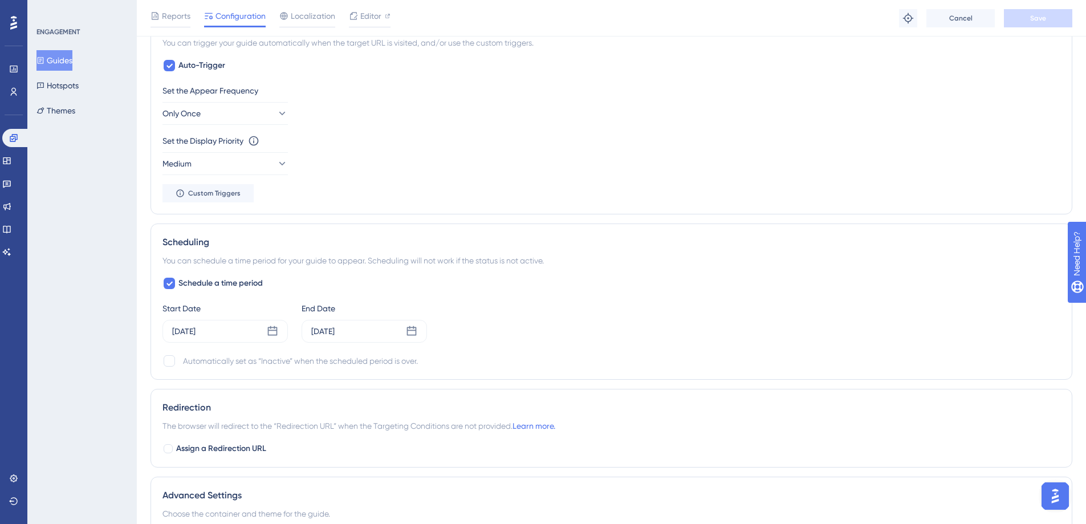
scroll to position [696, 0]
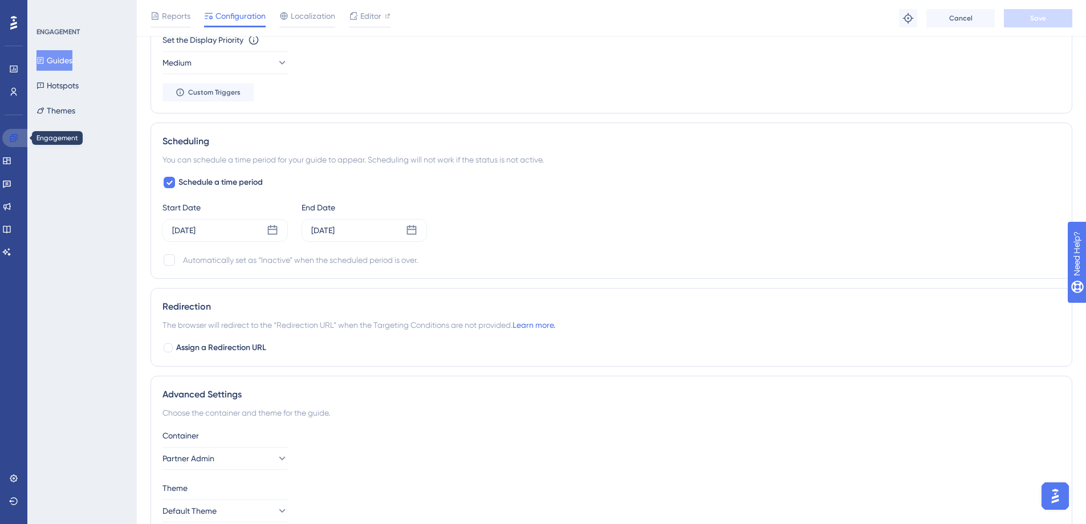
click at [15, 139] on icon at bounding box center [13, 137] width 7 height 7
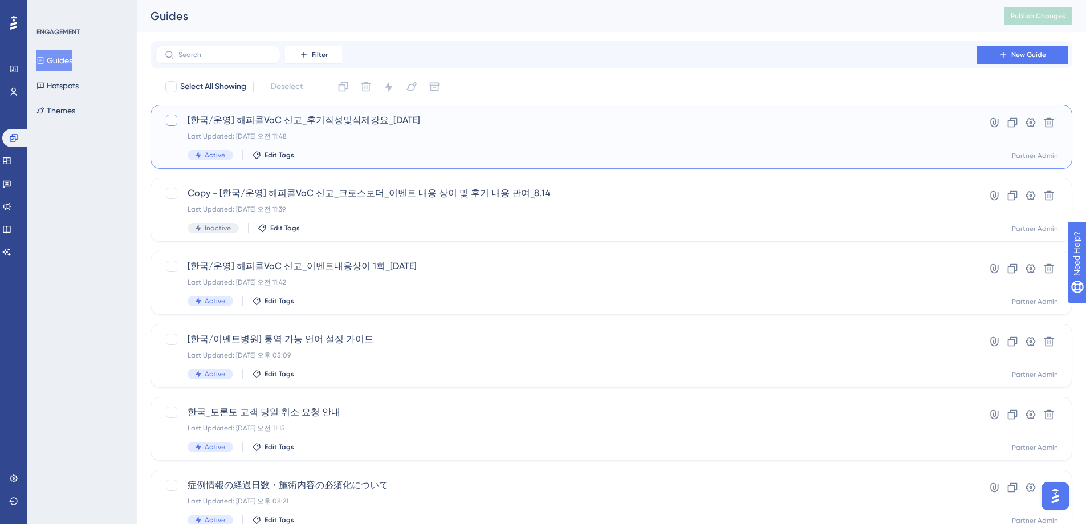
click at [172, 121] on div at bounding box center [171, 120] width 11 height 11
checkbox input "true"
click at [1013, 125] on icon at bounding box center [1012, 122] width 11 height 11
checkbox input "false"
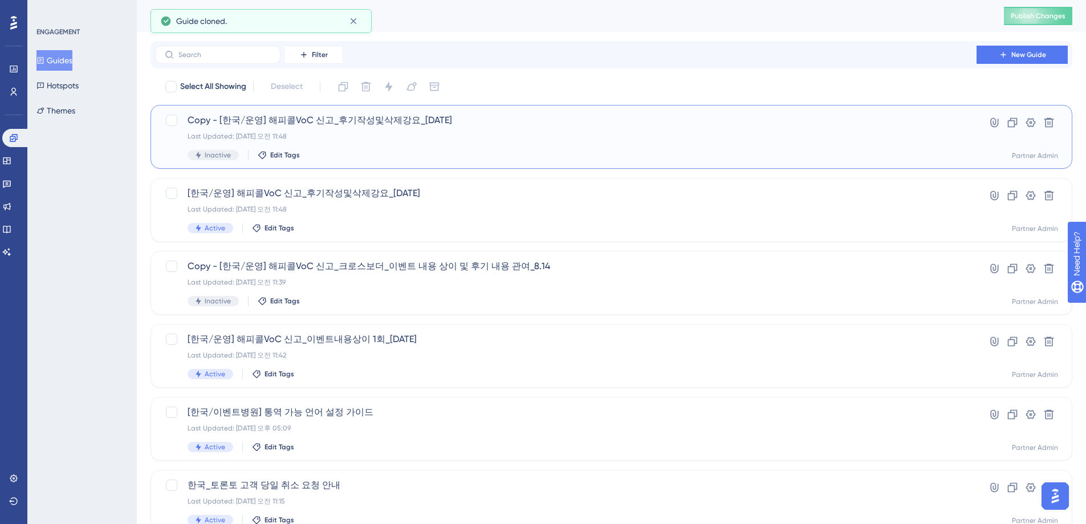
click at [439, 141] on div "Copy - [한국/운영] 해피콜VoC 신고_후기작성및삭제강요_[DATE] Last Updated: [DATE] 오전 11:48 Inactiv…" at bounding box center [566, 136] width 756 height 47
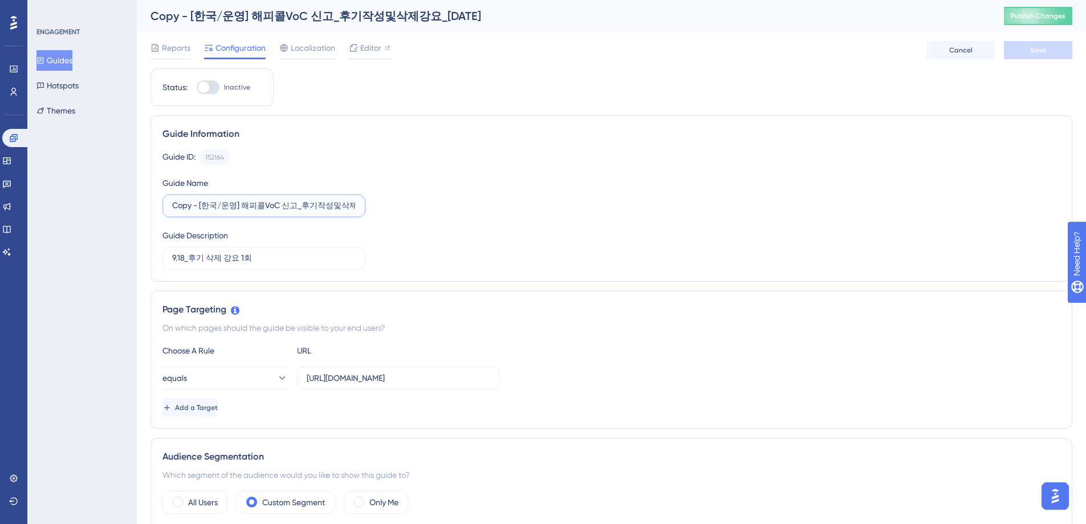
click at [230, 210] on input "Copy - [한국/운영] 해피콜VoC 신고_후기작성및삭제강요_[DATE]" at bounding box center [264, 206] width 184 height 13
drag, startPoint x: 200, startPoint y: 208, endPoint x: 162, endPoint y: 203, distance: 37.4
click at [162, 203] on label "Copy - [한국/운영] 해피콜VoC 신고_후기작성및삭제강요_[DATE]" at bounding box center [263, 205] width 203 height 23
type input "[한국/운영] 해피콜VoC 신고_후기작성및삭제강요 2회_[DATE]"
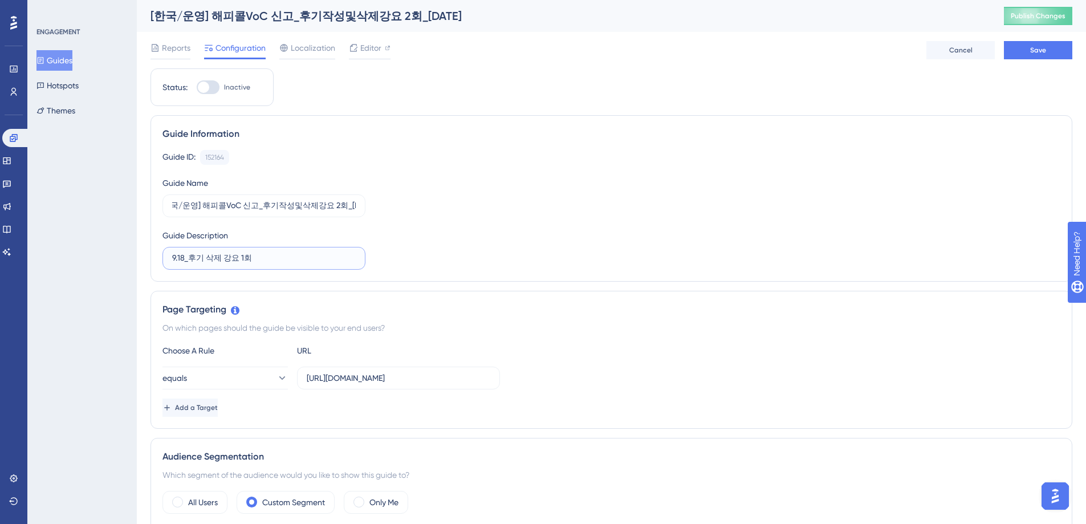
scroll to position [0, 0]
click at [235, 258] on input "9.18_후기 삭제 강요 1회" at bounding box center [264, 258] width 184 height 13
type input "9.18_후기 삭제 강요 2회"
click at [487, 228] on div "Guide ID: 152164 Copy Guide Name [한국/운영] 해피콜VoC 신고_후기작성및삭제강요 2회_[DATE] Guide De…" at bounding box center [611, 210] width 898 height 120
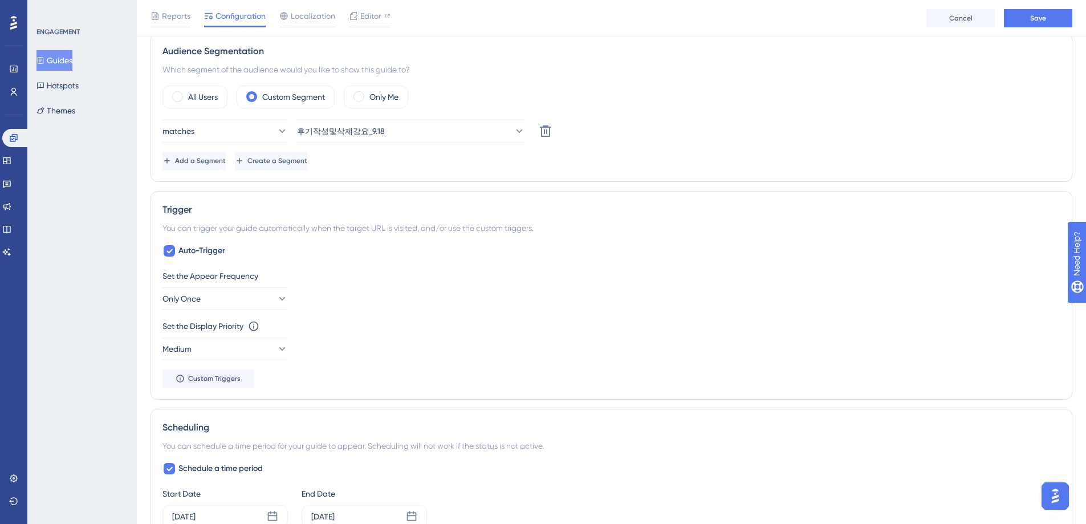
scroll to position [406, 0]
click at [307, 165] on span "Create a Segment" at bounding box center [277, 164] width 60 height 9
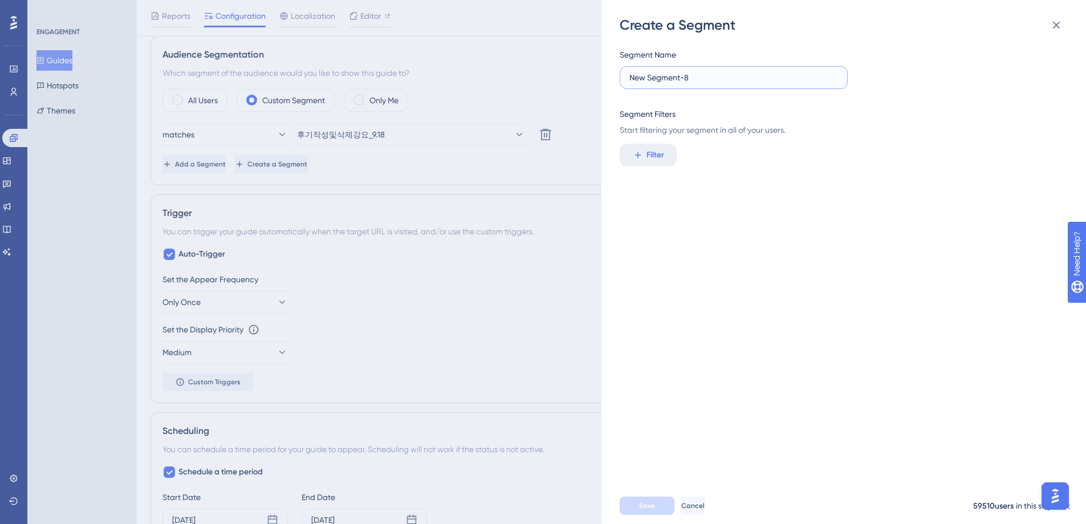
drag, startPoint x: 713, startPoint y: 78, endPoint x: 616, endPoint y: 75, distance: 96.4
click at [618, 75] on div "Create a Segment Segment Name New Segment-8 Segment Filters Start filtering you…" at bounding box center [843, 262] width 485 height 524
type input "후기작성및삭제강요 2회_9.18"
click at [652, 156] on span "Filter" at bounding box center [655, 155] width 18 height 14
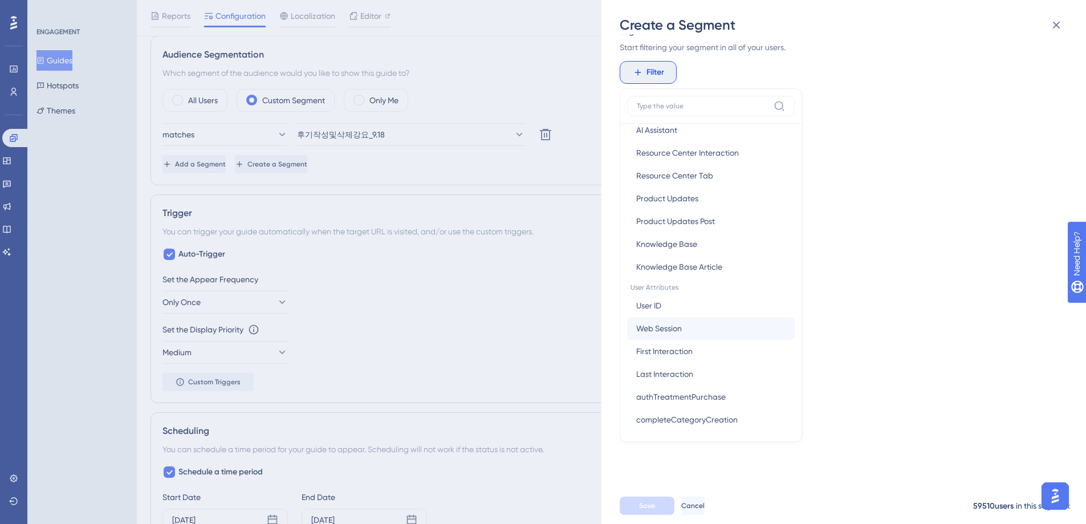
scroll to position [519, 0]
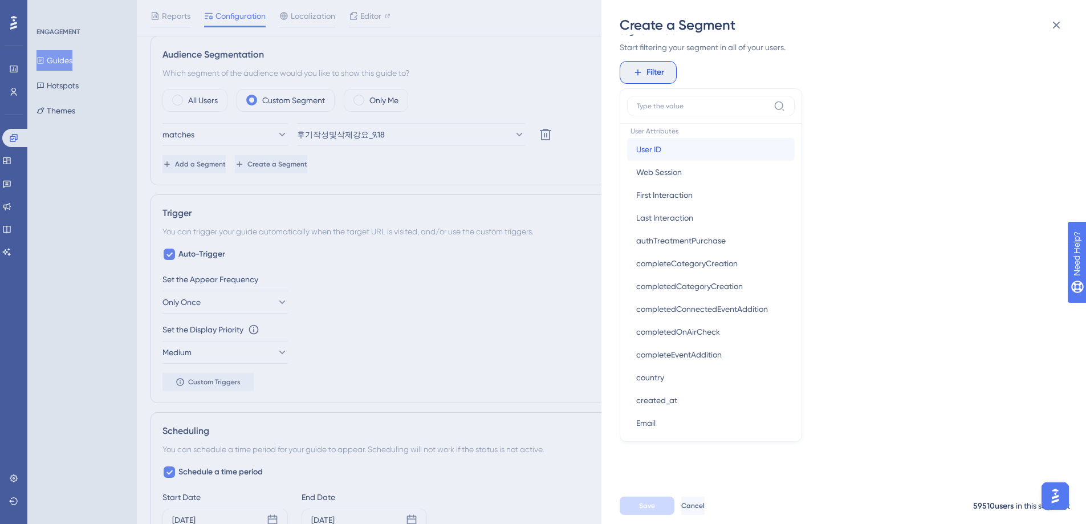
click at [677, 153] on button "User ID User ID" at bounding box center [711, 149] width 168 height 23
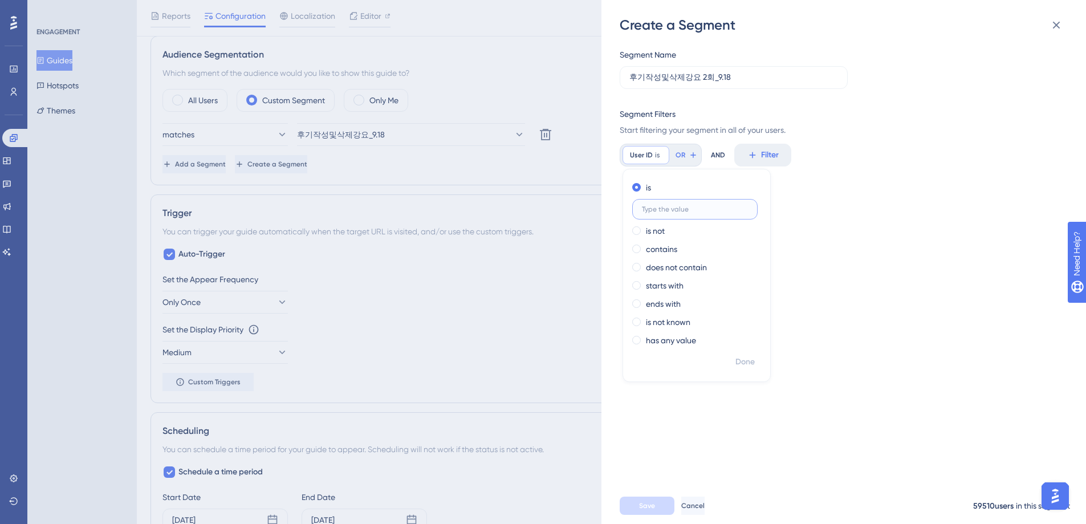
scroll to position [0, 0]
click at [670, 210] on input "text" at bounding box center [695, 209] width 106 height 8
type input "3829"
click at [747, 362] on span "Done" at bounding box center [744, 362] width 19 height 14
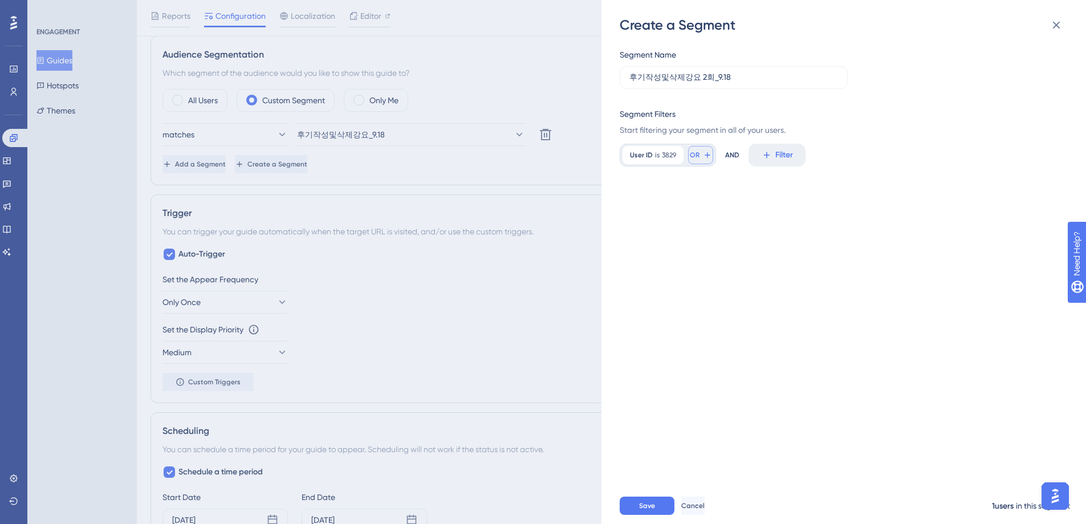
click at [704, 154] on icon at bounding box center [707, 154] width 9 height 9
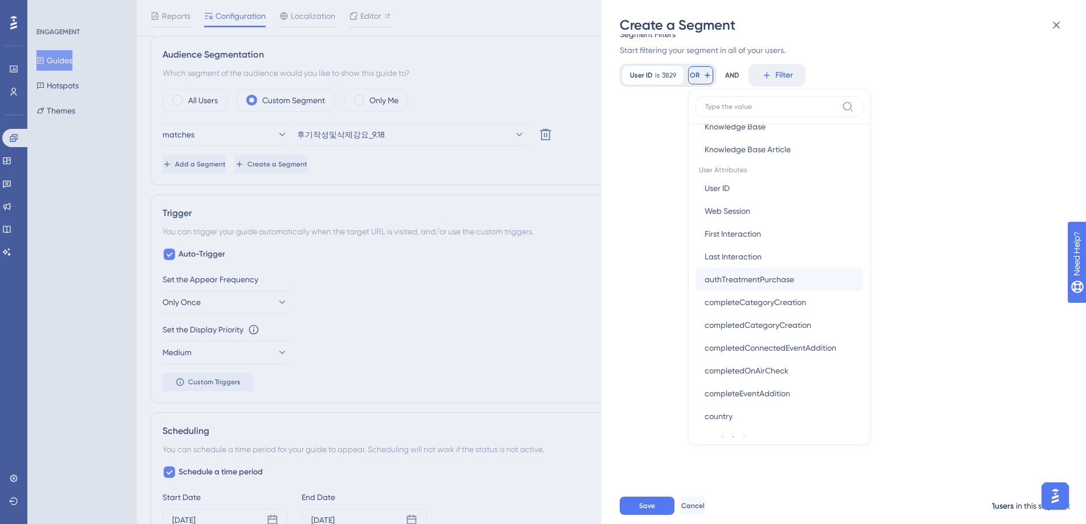
scroll to position [478, 0]
click at [752, 195] on button "User ID User ID" at bounding box center [779, 191] width 168 height 23
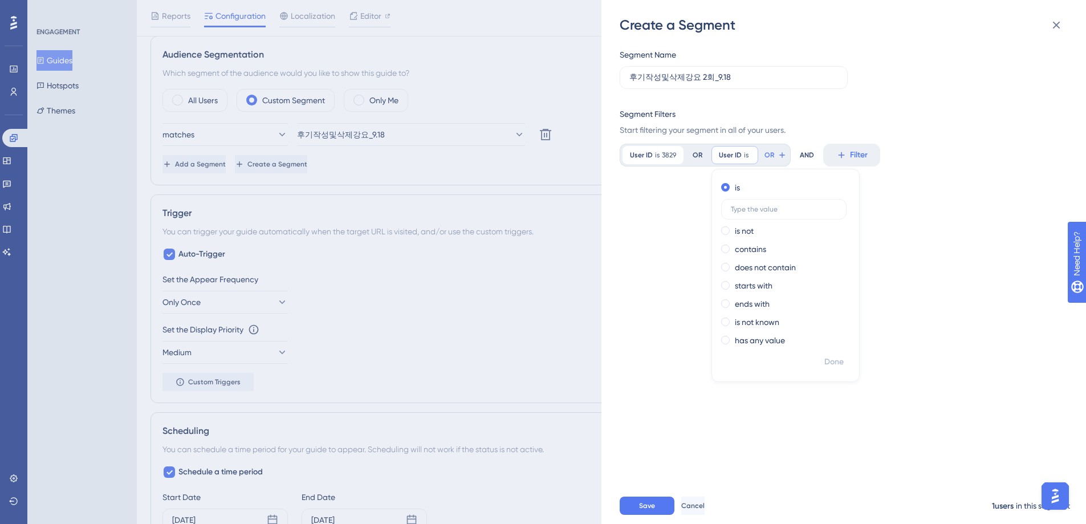
scroll to position [0, 0]
click at [756, 211] on input "text" at bounding box center [784, 209] width 106 height 8
type input "3179"
click at [836, 363] on span "Done" at bounding box center [833, 362] width 19 height 14
click at [802, 265] on div "Segment Name 후기작성및삭제강요 2회_9.18 Segment Filters Start filtering your segment in …" at bounding box center [849, 260] width 459 height 453
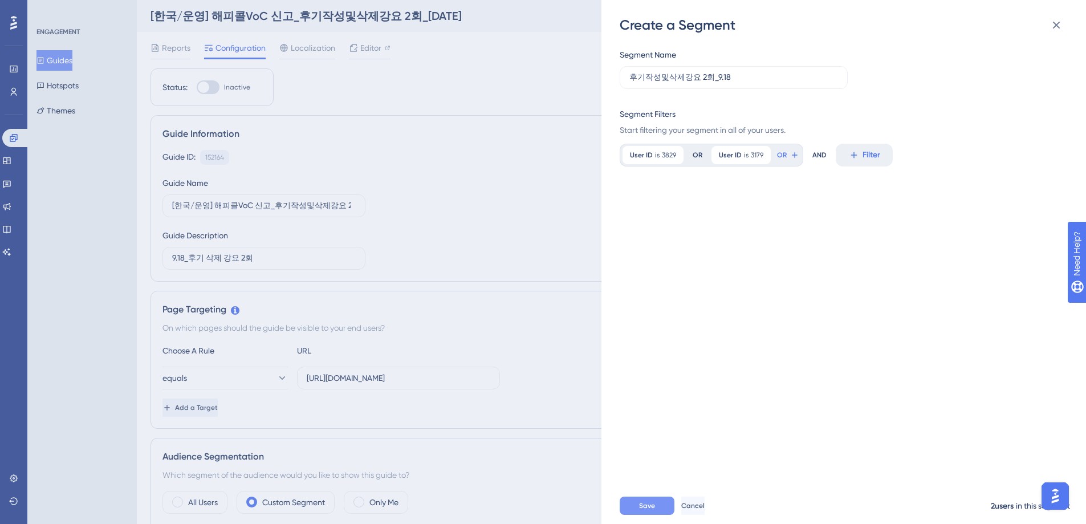
click at [646, 510] on span "Save" at bounding box center [647, 505] width 16 height 9
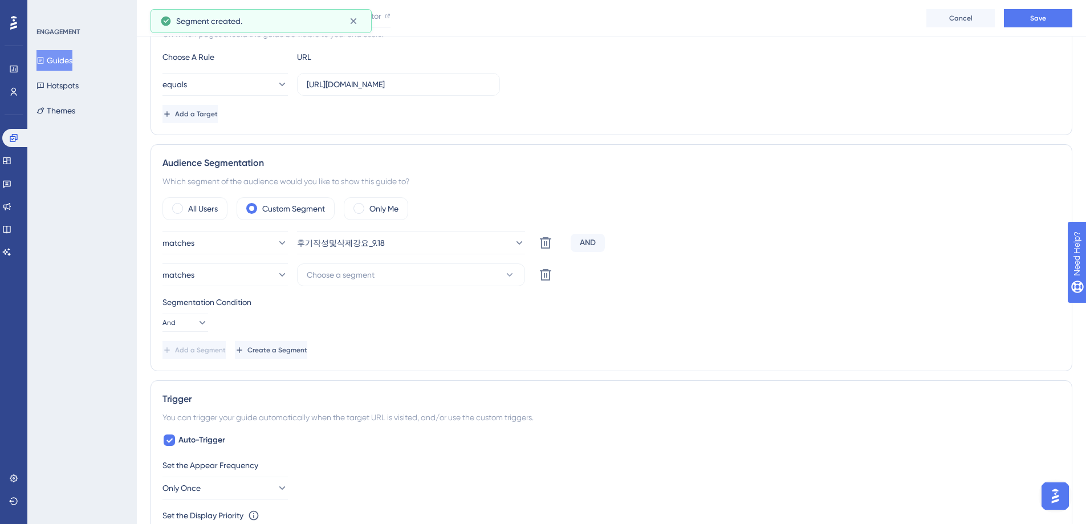
scroll to position [303, 0]
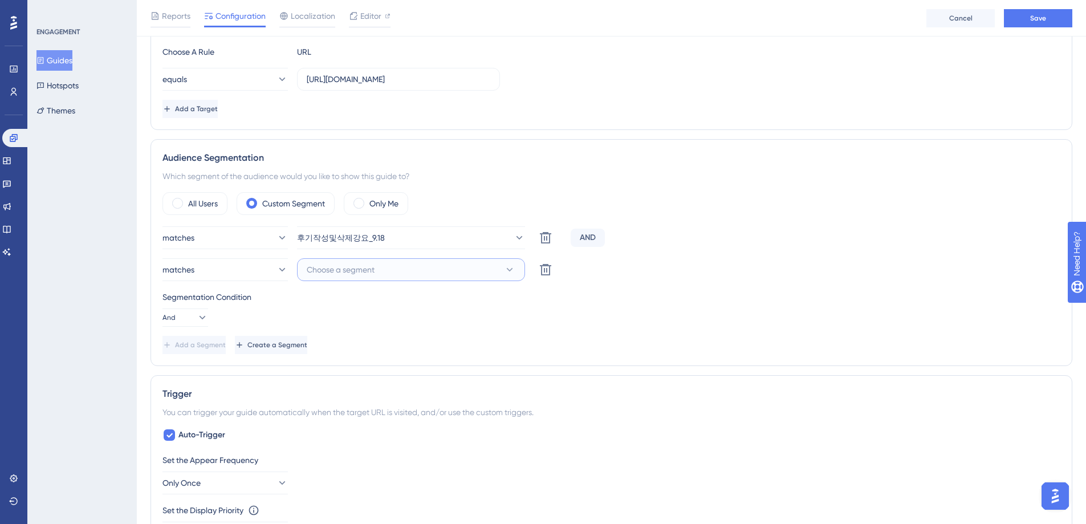
click at [511, 271] on icon at bounding box center [509, 269] width 11 height 11
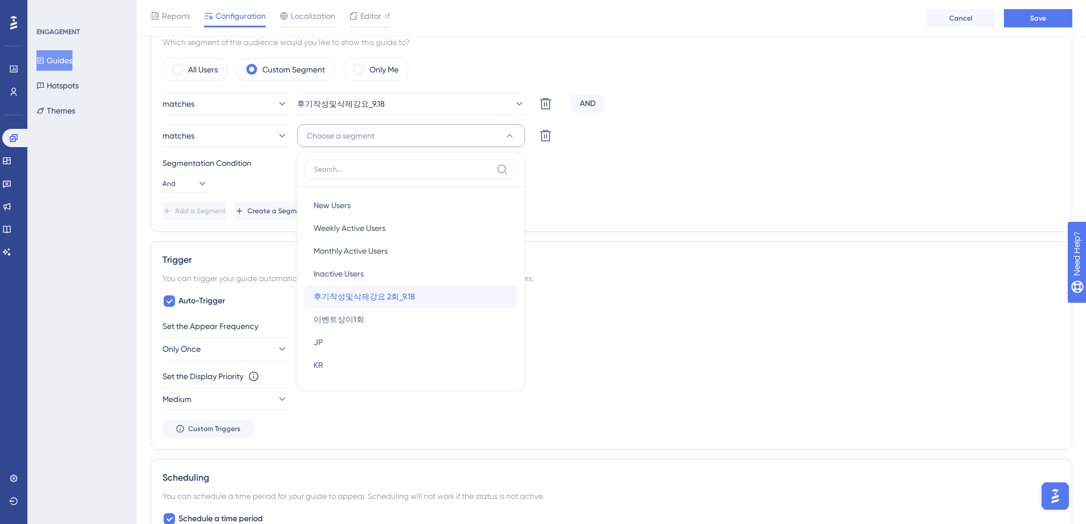
click at [403, 299] on span "후기작성및삭제강요 2회_9.18" at bounding box center [364, 297] width 101 height 14
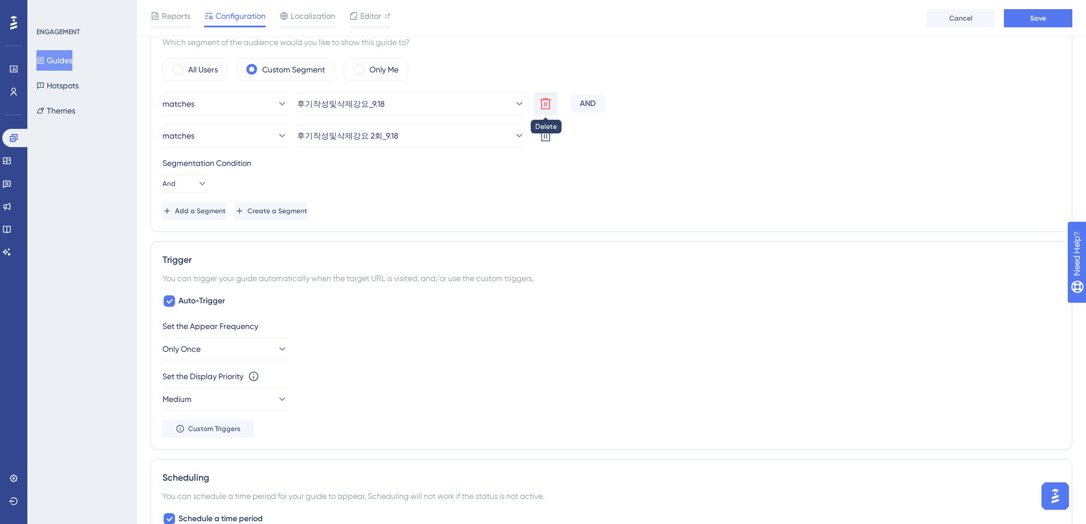
click at [548, 103] on icon at bounding box center [546, 104] width 14 height 14
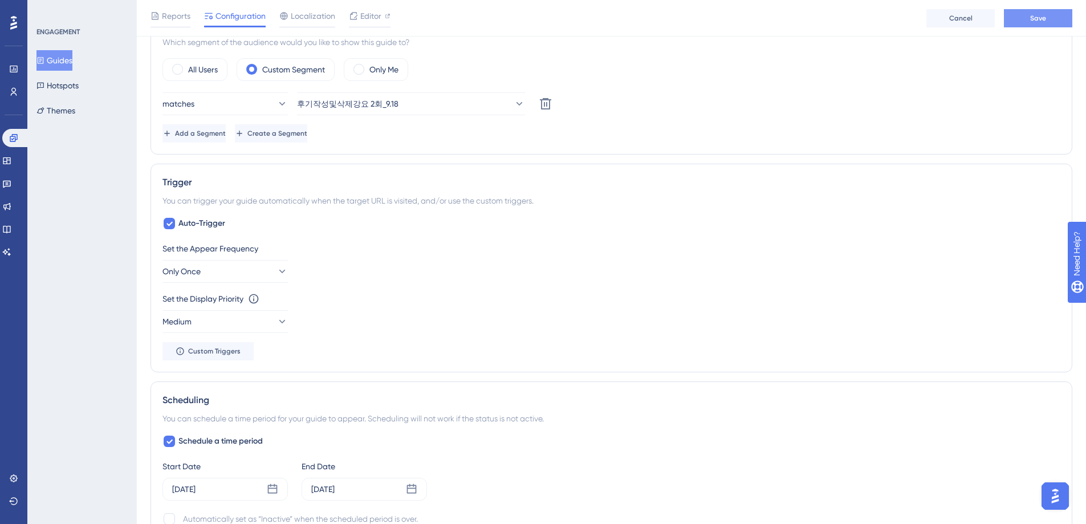
click at [1027, 18] on button "Save" at bounding box center [1038, 18] width 68 height 18
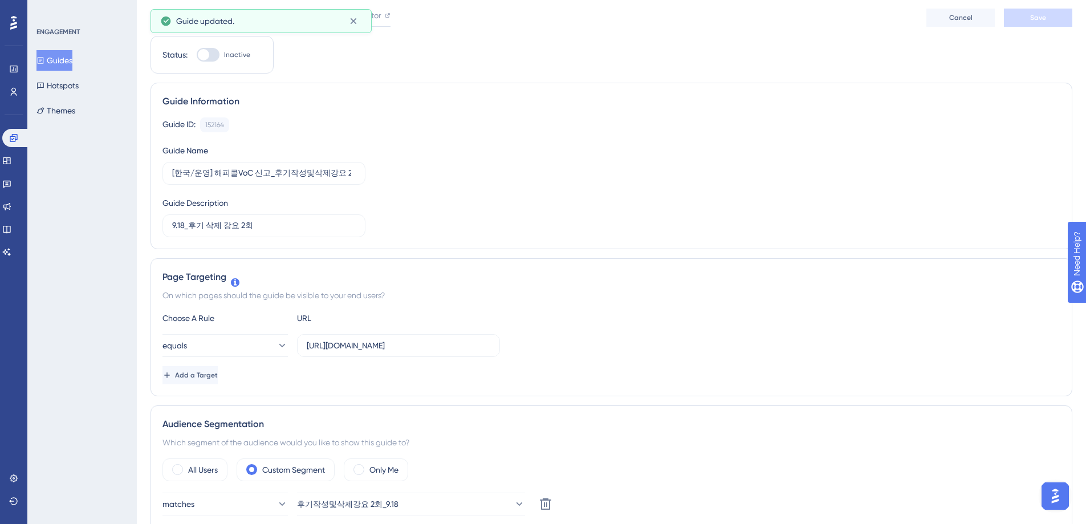
scroll to position [0, 0]
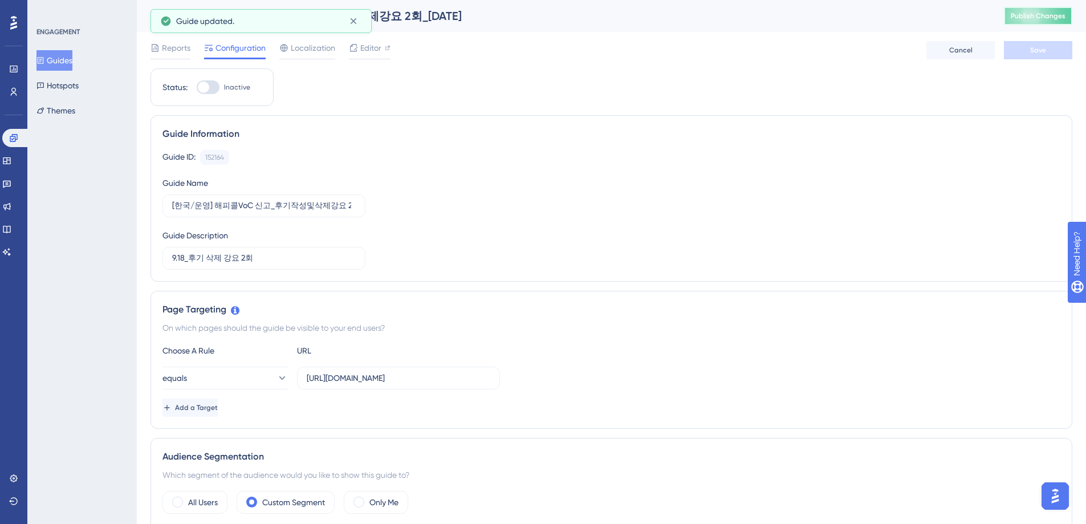
click at [1044, 14] on span "Publish Changes" at bounding box center [1038, 15] width 55 height 9
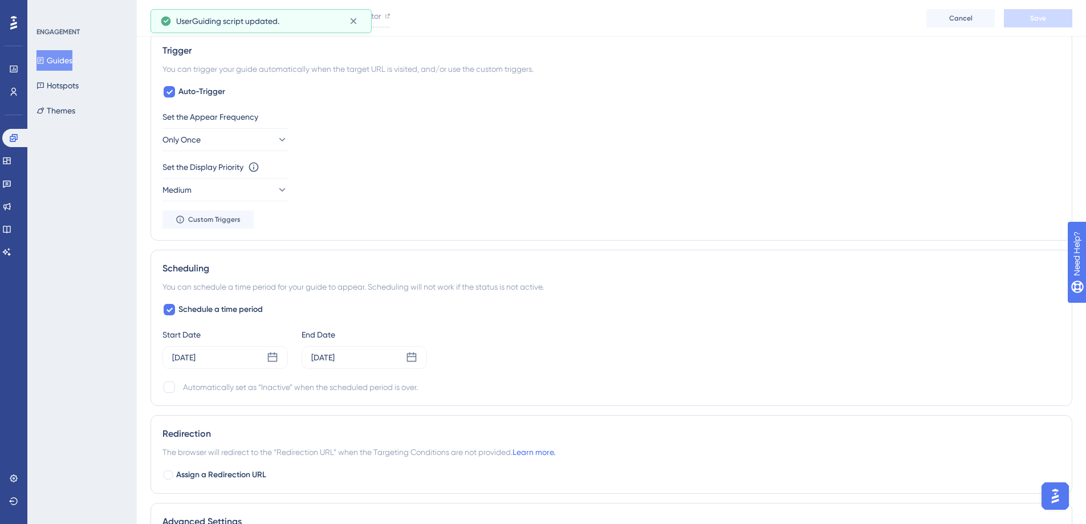
scroll to position [649, 0]
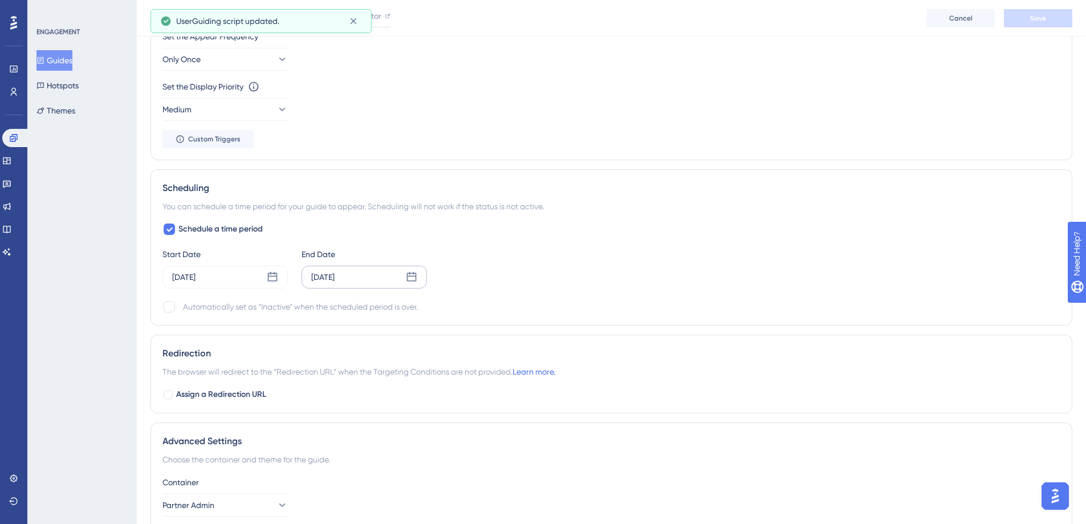
click at [356, 276] on div "[DATE]" at bounding box center [364, 277] width 125 height 23
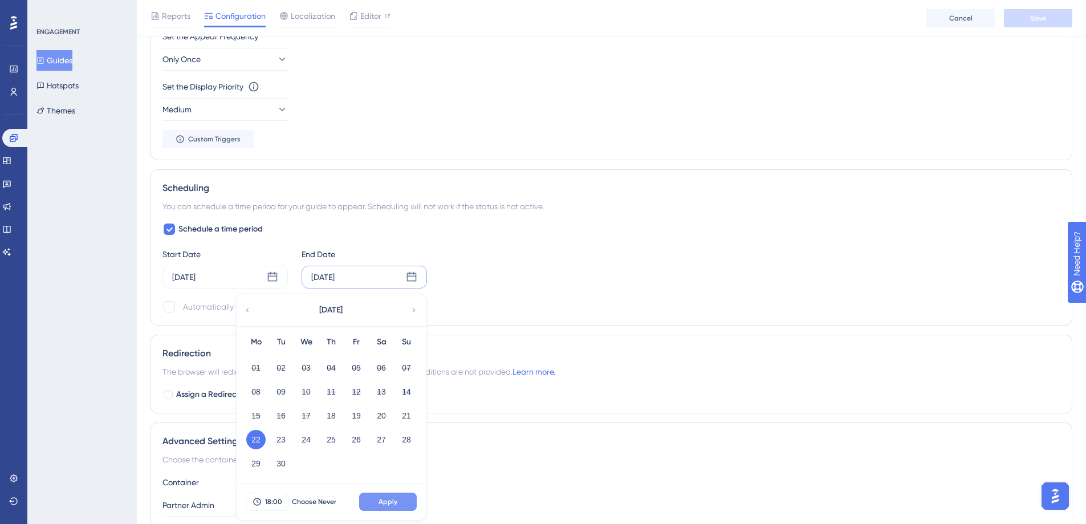
click at [399, 503] on button "Apply" at bounding box center [388, 501] width 58 height 18
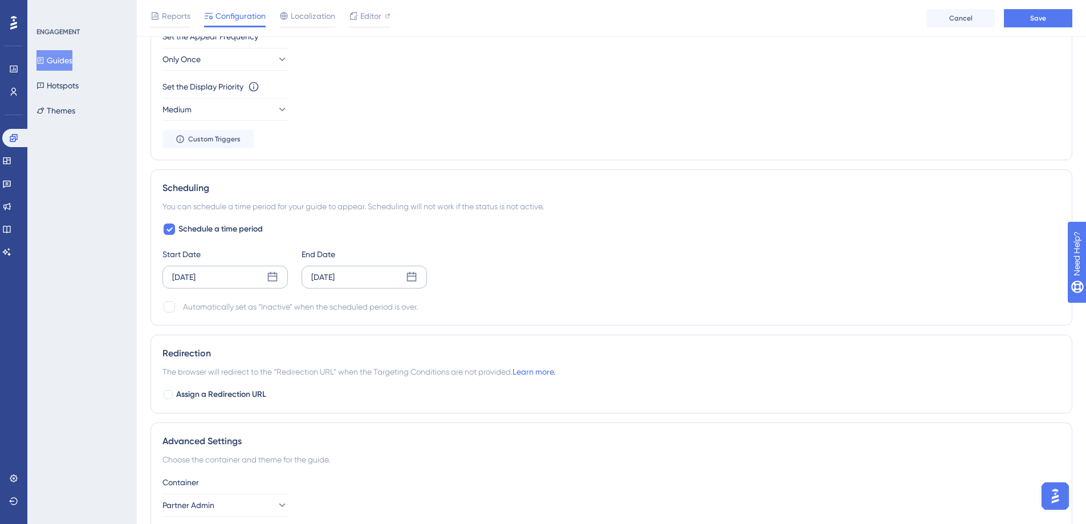
click at [275, 276] on icon at bounding box center [273, 277] width 10 height 10
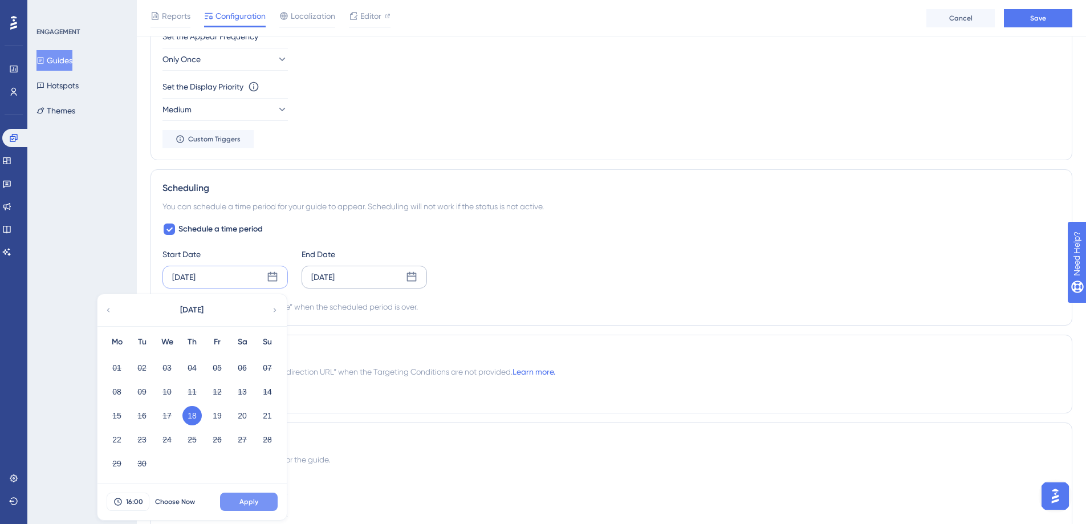
click at [256, 503] on span "Apply" at bounding box center [248, 501] width 19 height 9
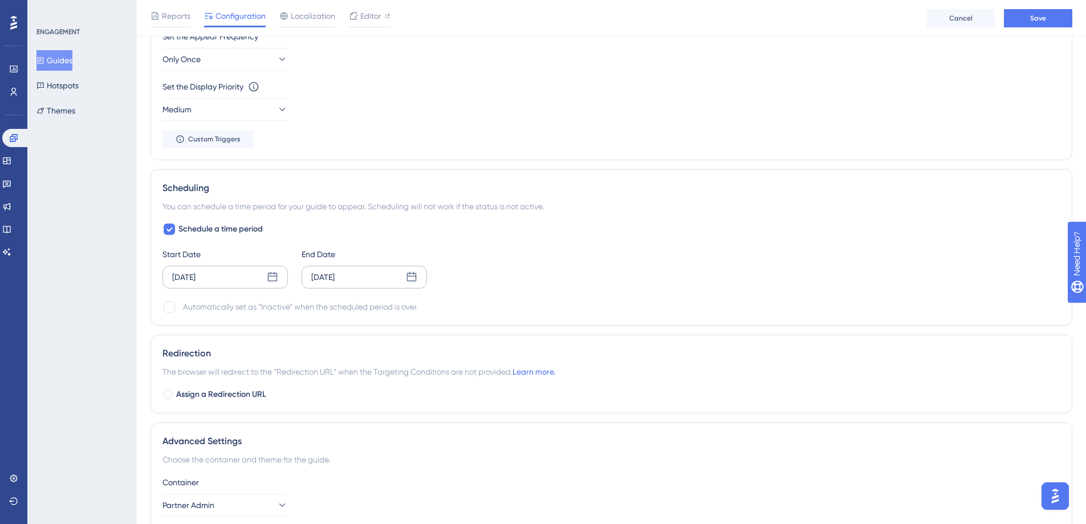
click at [487, 447] on div "Advanced Settings" at bounding box center [611, 441] width 898 height 14
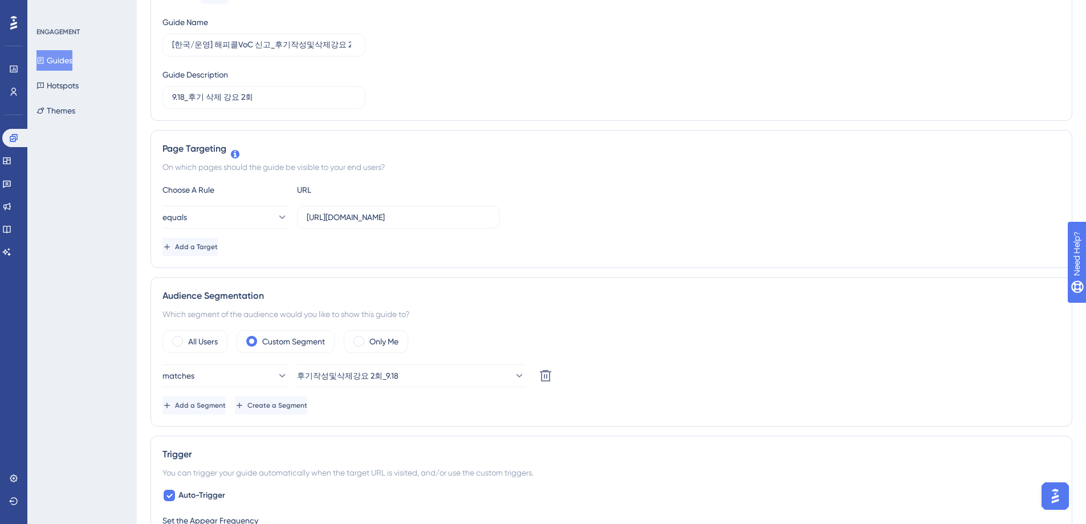
scroll to position [0, 0]
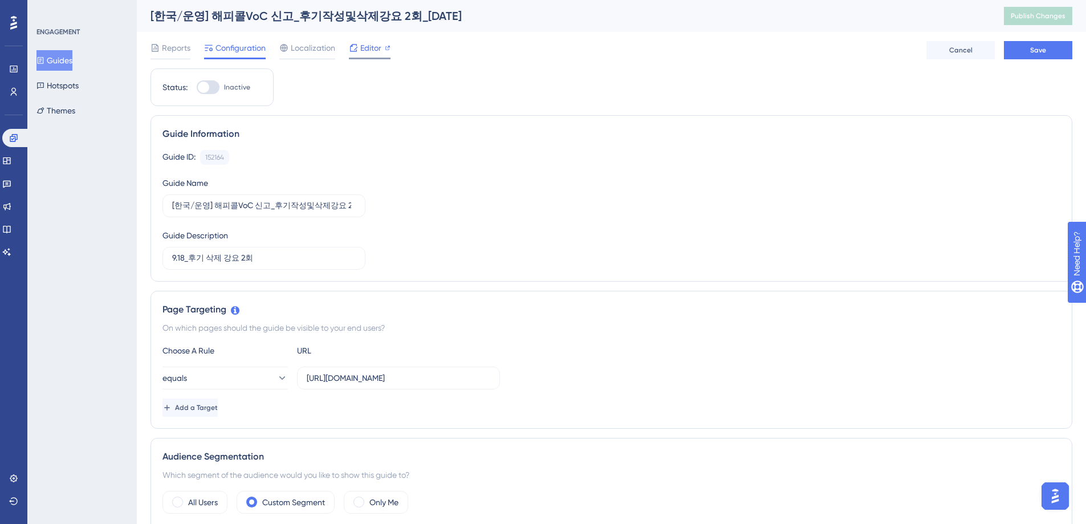
click at [369, 48] on span "Editor" at bounding box center [370, 48] width 21 height 14
click at [1042, 18] on span "Publish Changes" at bounding box center [1038, 15] width 55 height 9
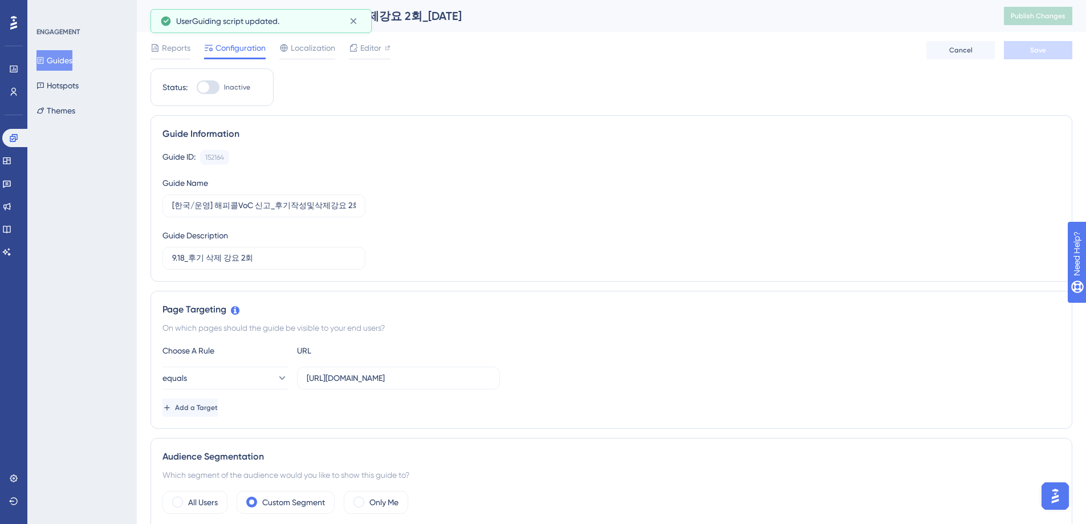
click at [215, 88] on div at bounding box center [208, 87] width 23 height 14
click at [197, 88] on input "Inactive" at bounding box center [196, 87] width 1 height 1
checkbox input "true"
click at [1038, 49] on span "Save" at bounding box center [1038, 50] width 16 height 9
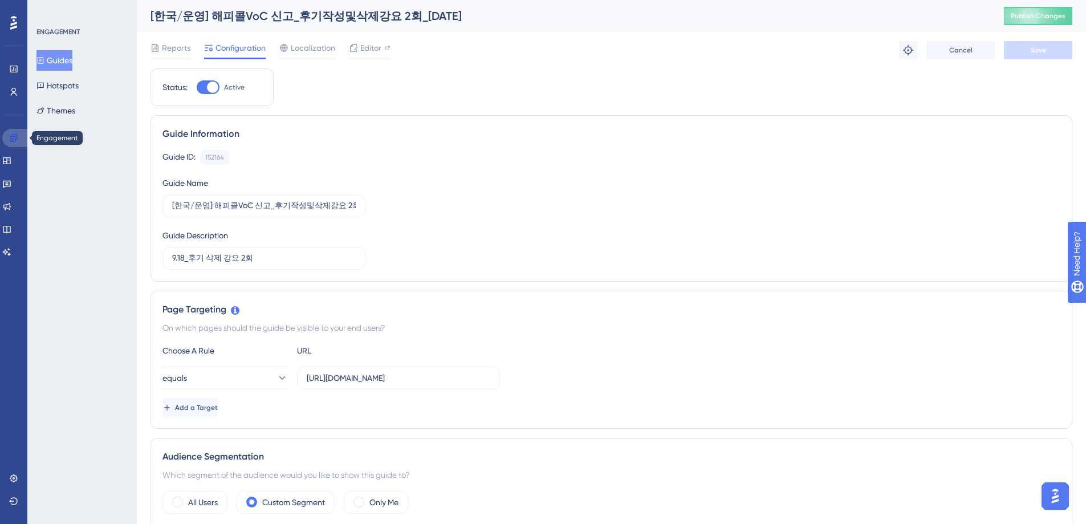
click at [13, 137] on icon at bounding box center [13, 137] width 9 height 9
